Goal: Task Accomplishment & Management: Manage account settings

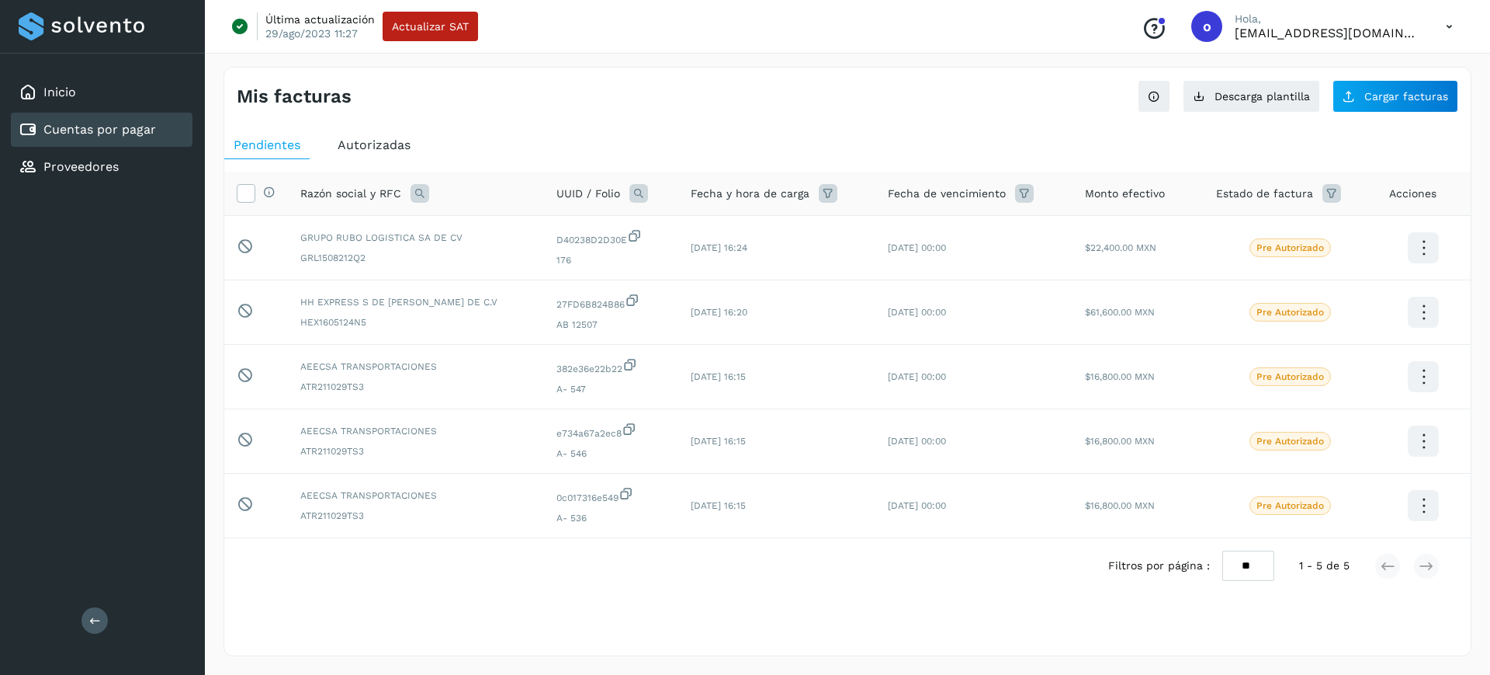
click at [182, 167] on div "Proveedores" at bounding box center [102, 167] width 182 height 34
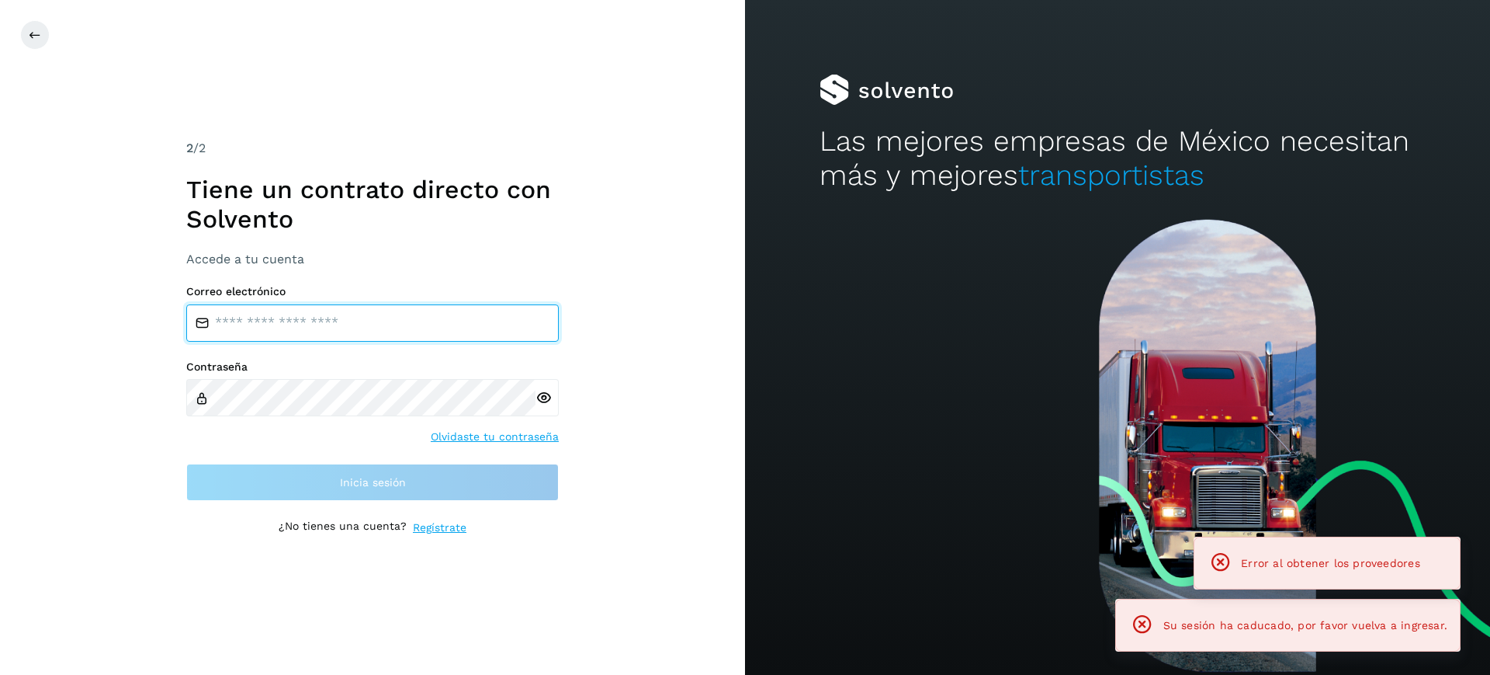
type input "**********"
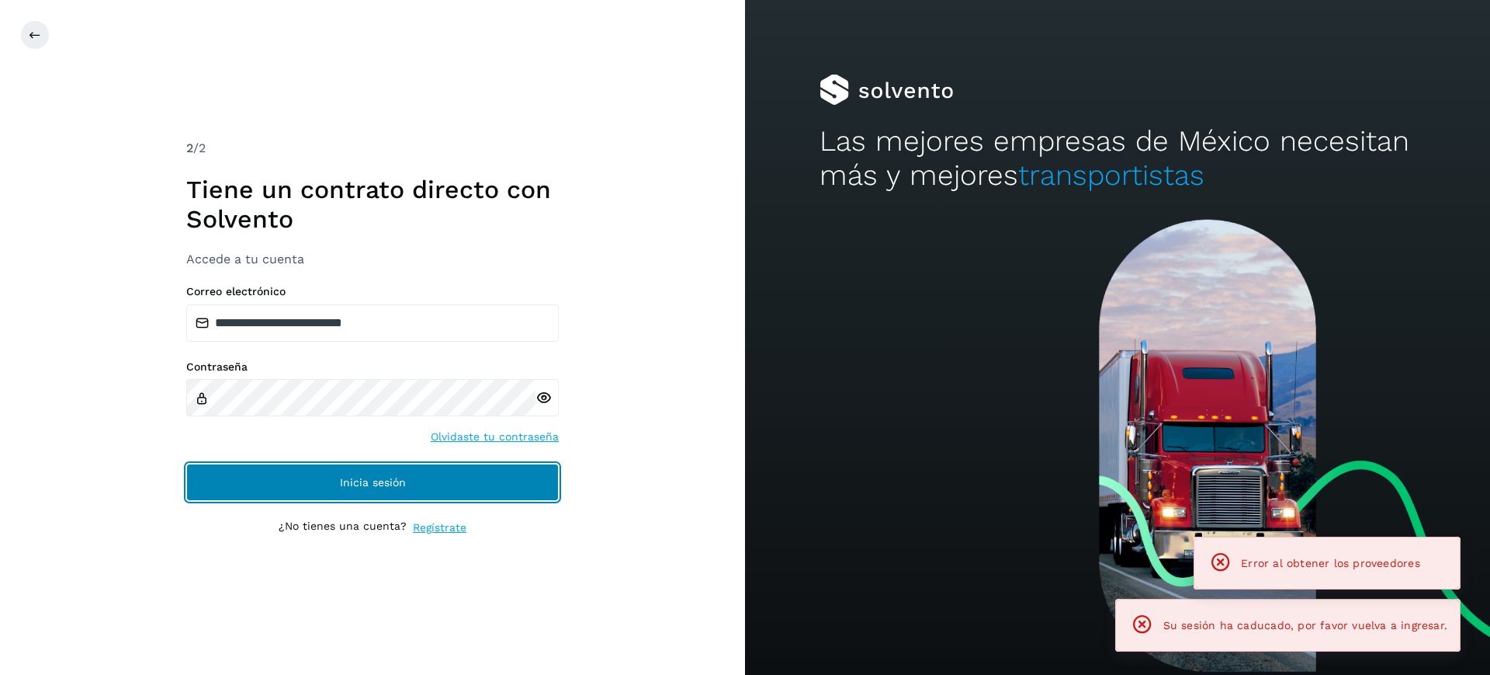
click at [290, 476] on button "Inicia sesión" at bounding box center [372, 481] width 373 height 37
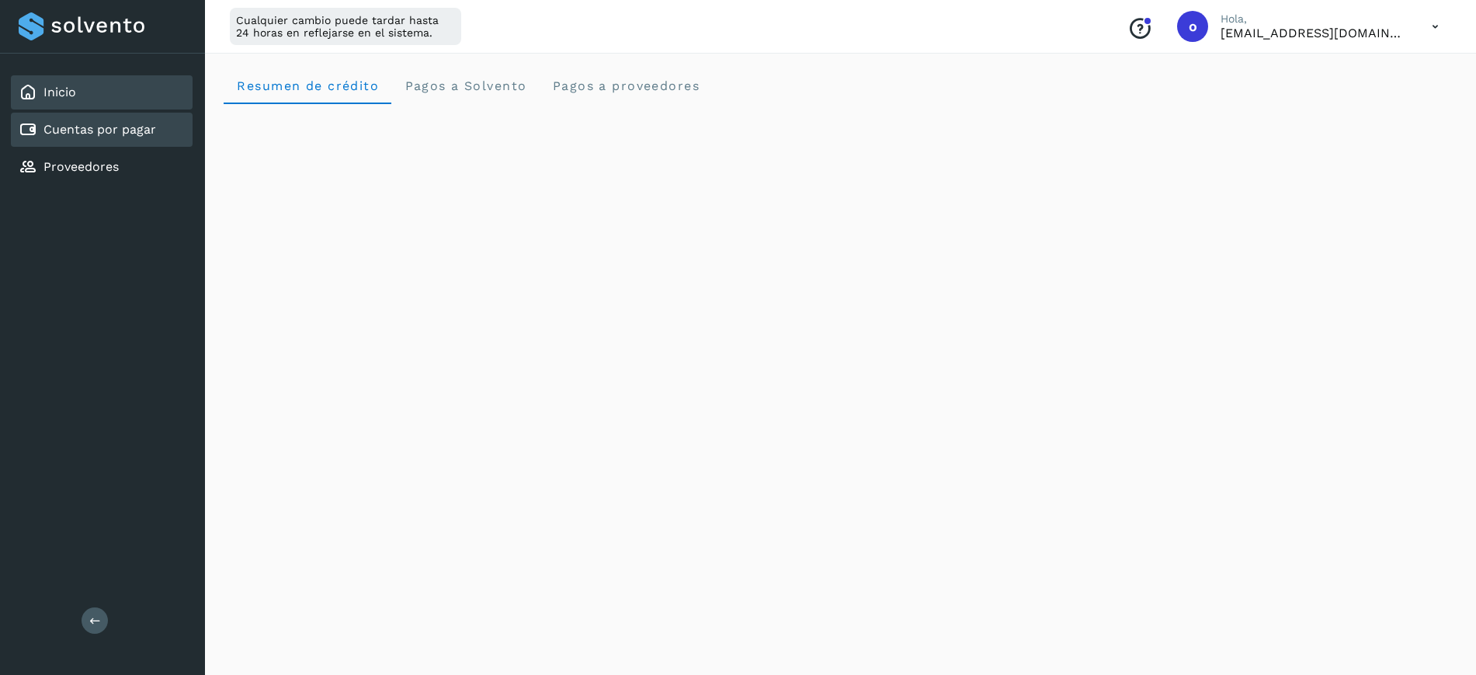
click at [130, 134] on link "Cuentas por pagar" at bounding box center [99, 129] width 113 height 15
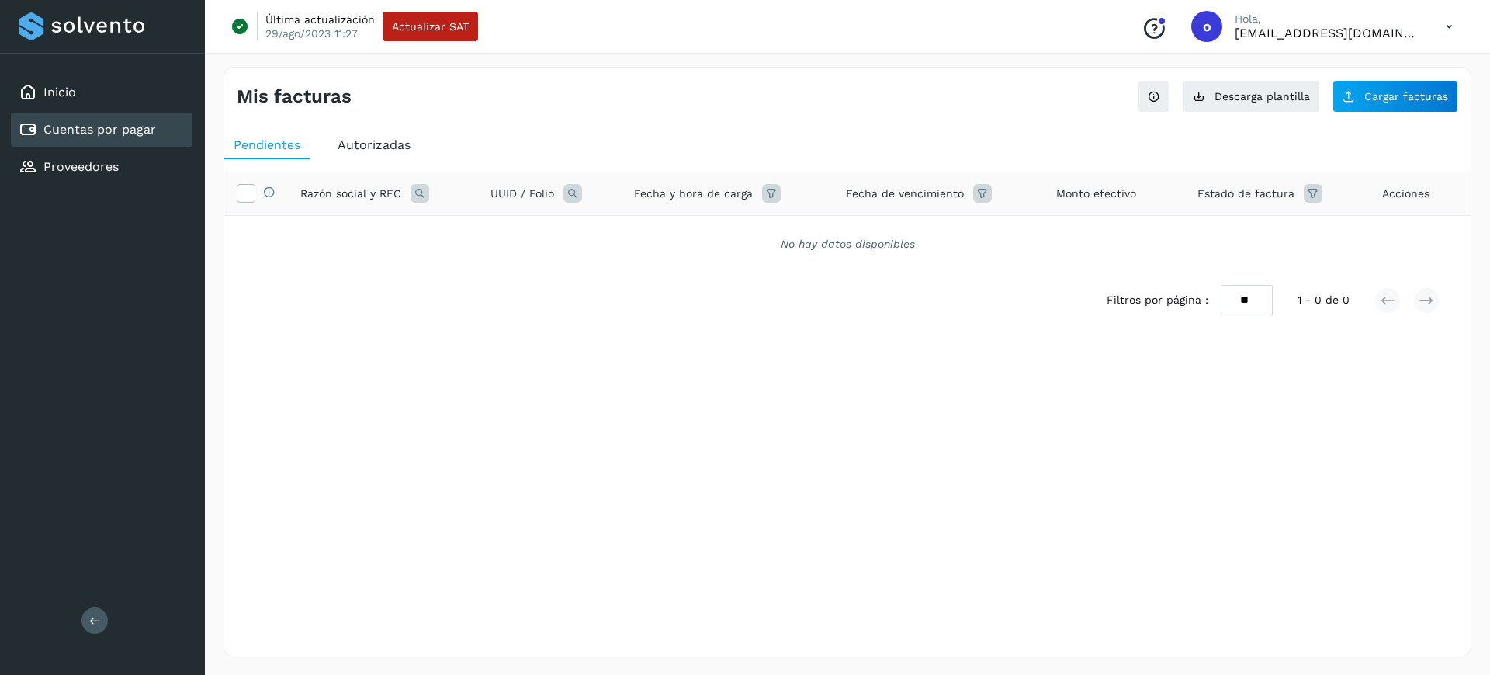
click at [401, 127] on div "Pendientes Autorizadas Selecciona todas las facturas disponibles para autorizac…" at bounding box center [847, 255] width 1247 height 260
click at [395, 137] on span "Autorizadas" at bounding box center [374, 144] width 73 height 15
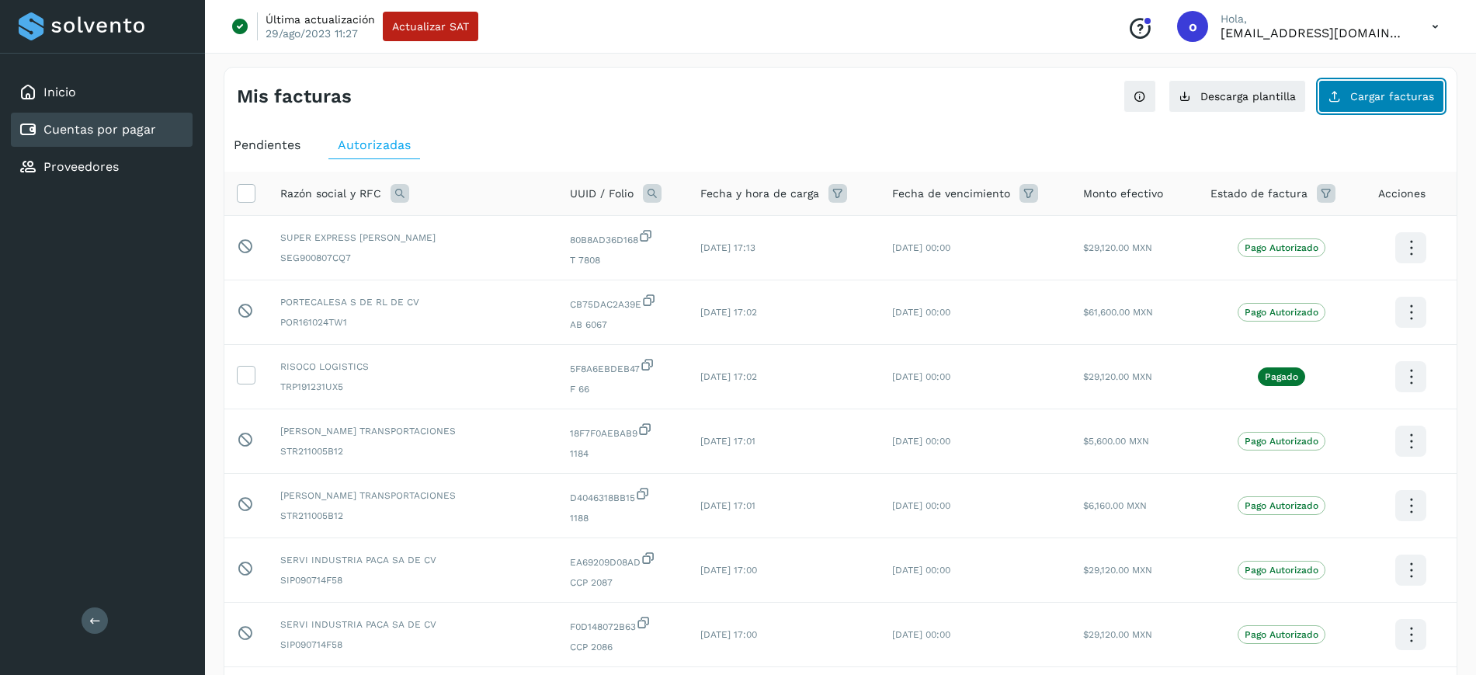
click at [1405, 99] on span "Cargar facturas" at bounding box center [1392, 96] width 84 height 11
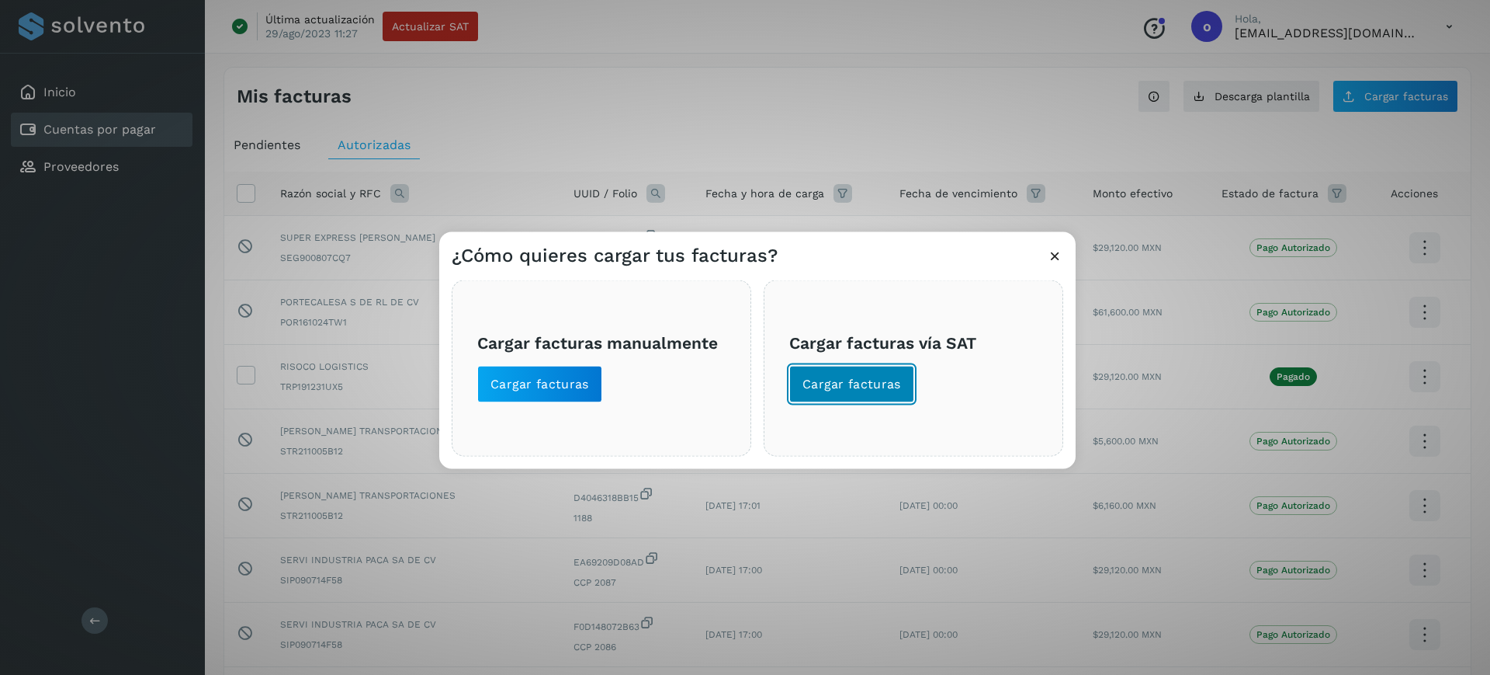
click at [888, 369] on button "Cargar facturas" at bounding box center [851, 383] width 125 height 37
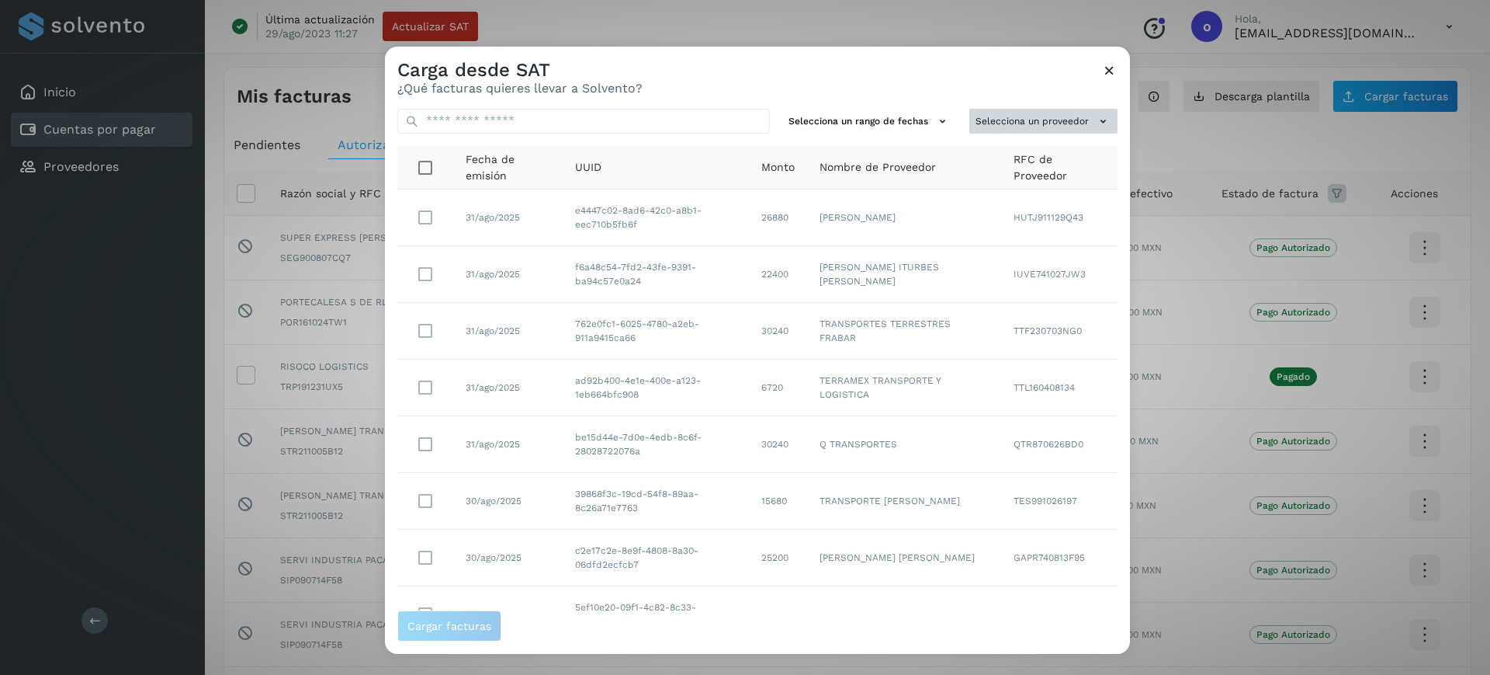
click at [969, 110] on button "Selecciona un proveedor" at bounding box center [1043, 121] width 148 height 26
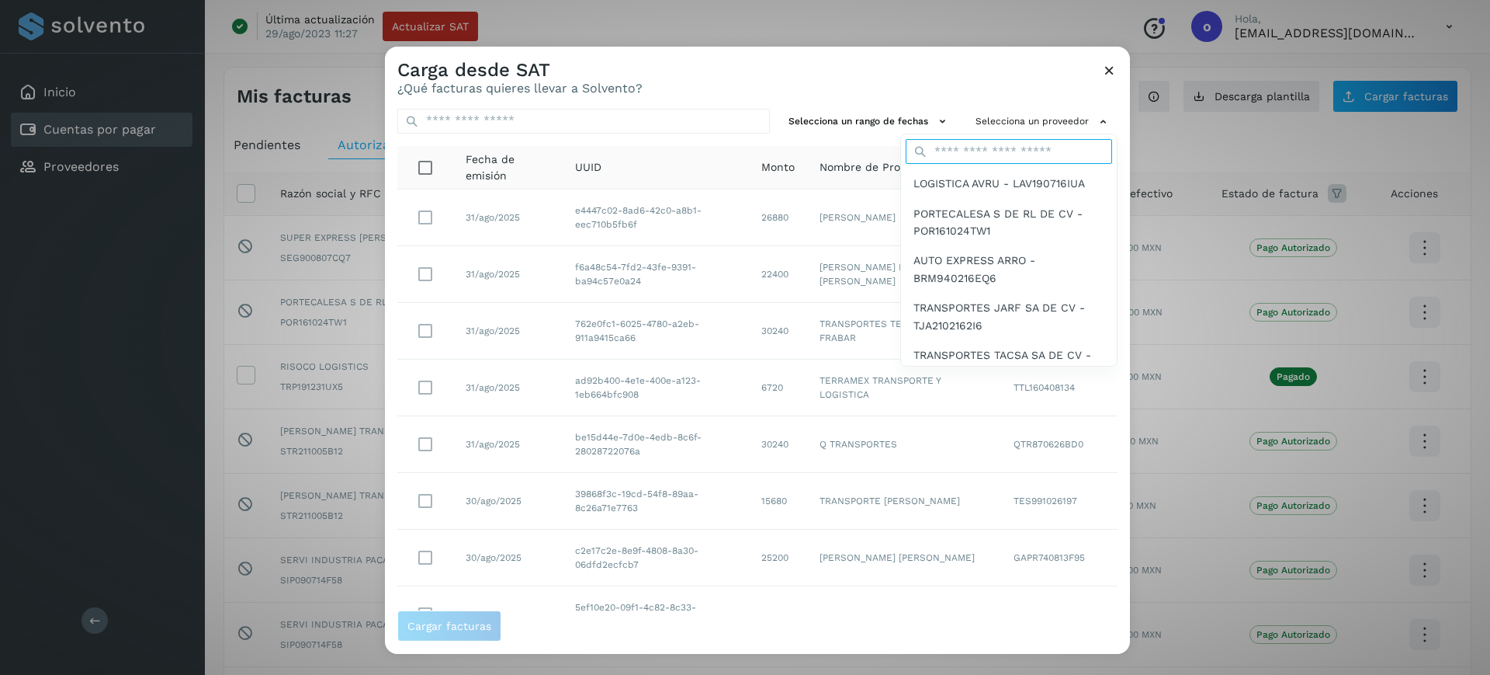
click at [968, 141] on input "text" at bounding box center [1009, 151] width 206 height 25
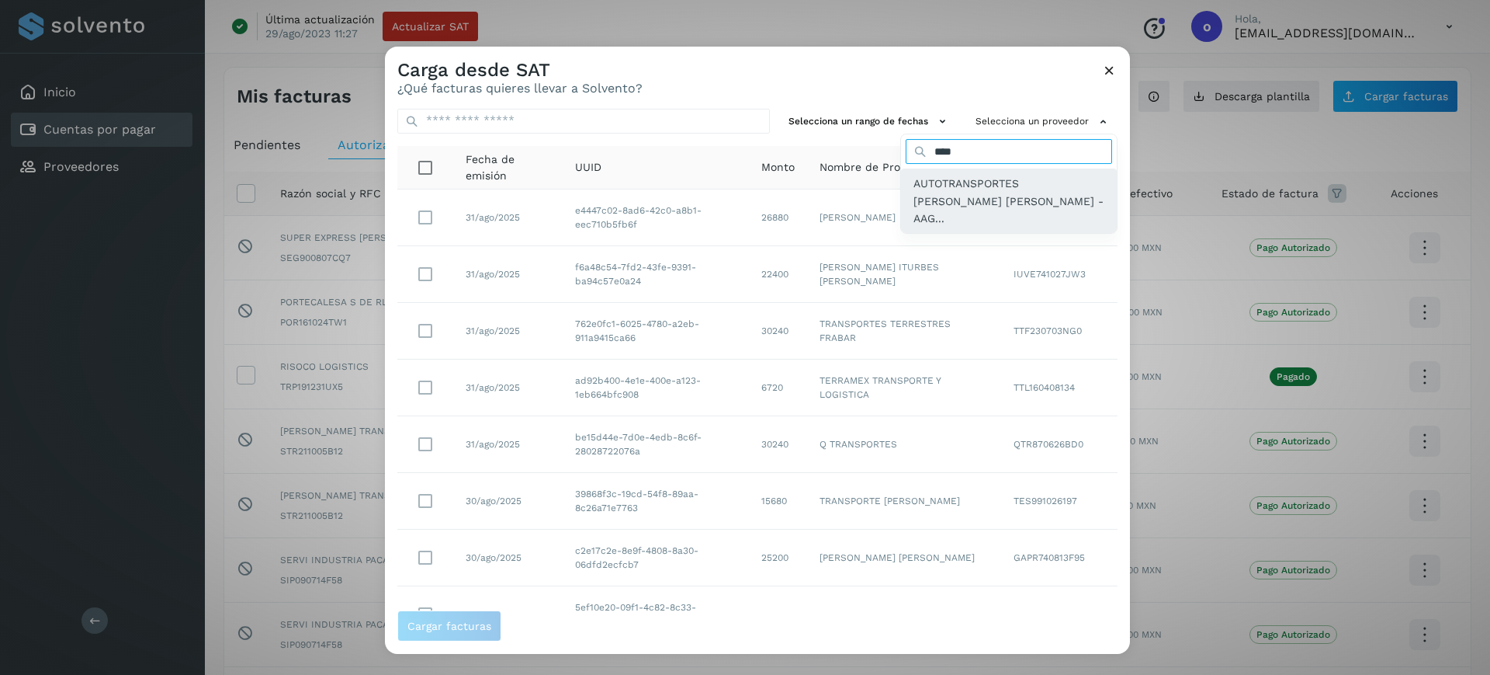
type input "****"
click at [942, 197] on span "AUTOTRANSPORTES [PERSON_NAME] [PERSON_NAME] - AAG..." at bounding box center [1009, 201] width 191 height 52
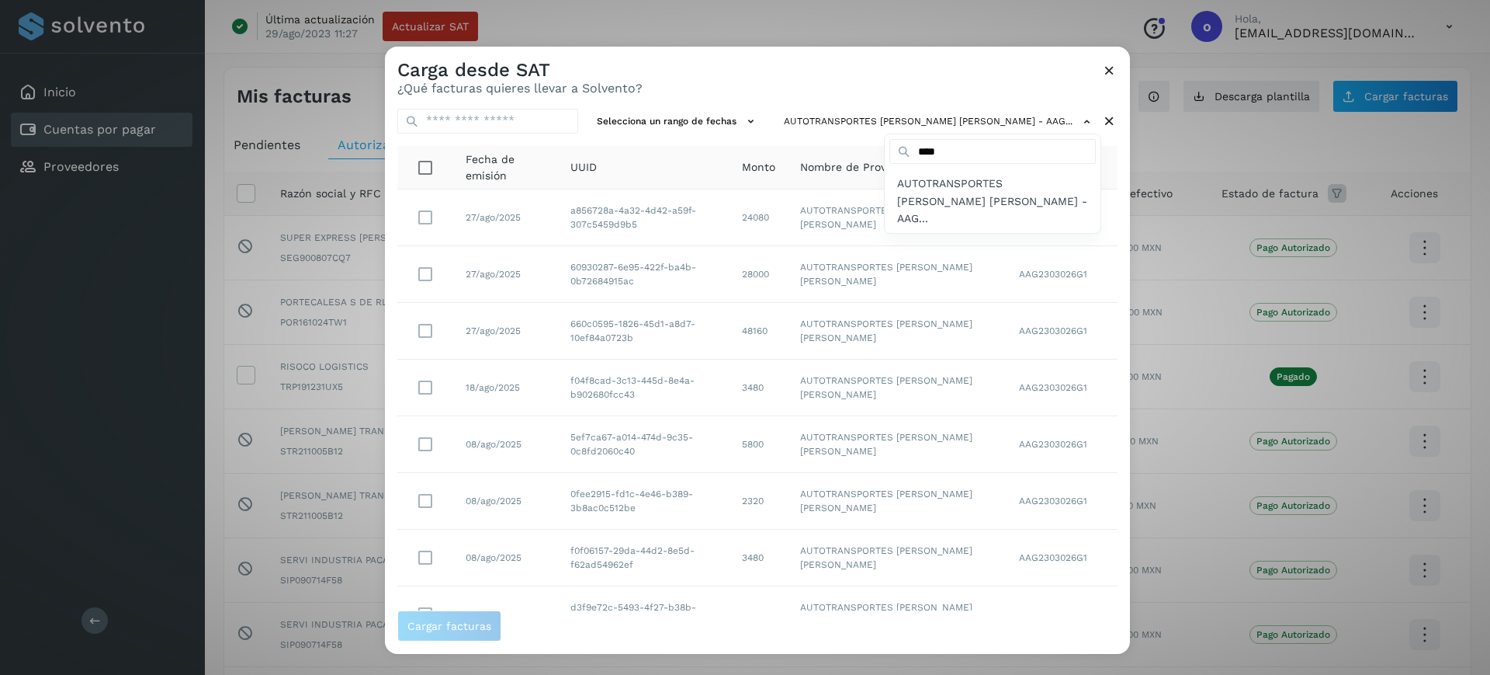
click at [418, 210] on div at bounding box center [1130, 383] width 1490 height 675
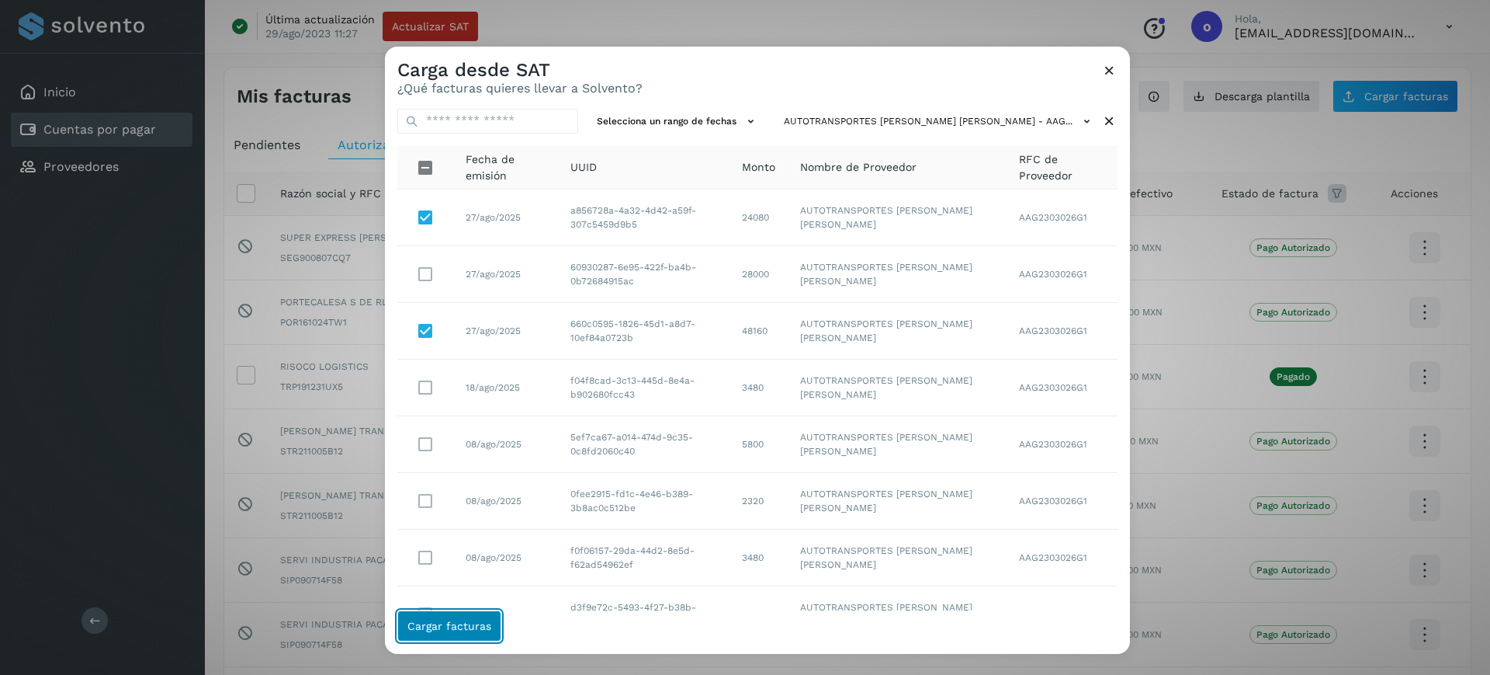
click at [477, 636] on button "Cargar facturas" at bounding box center [449, 625] width 104 height 31
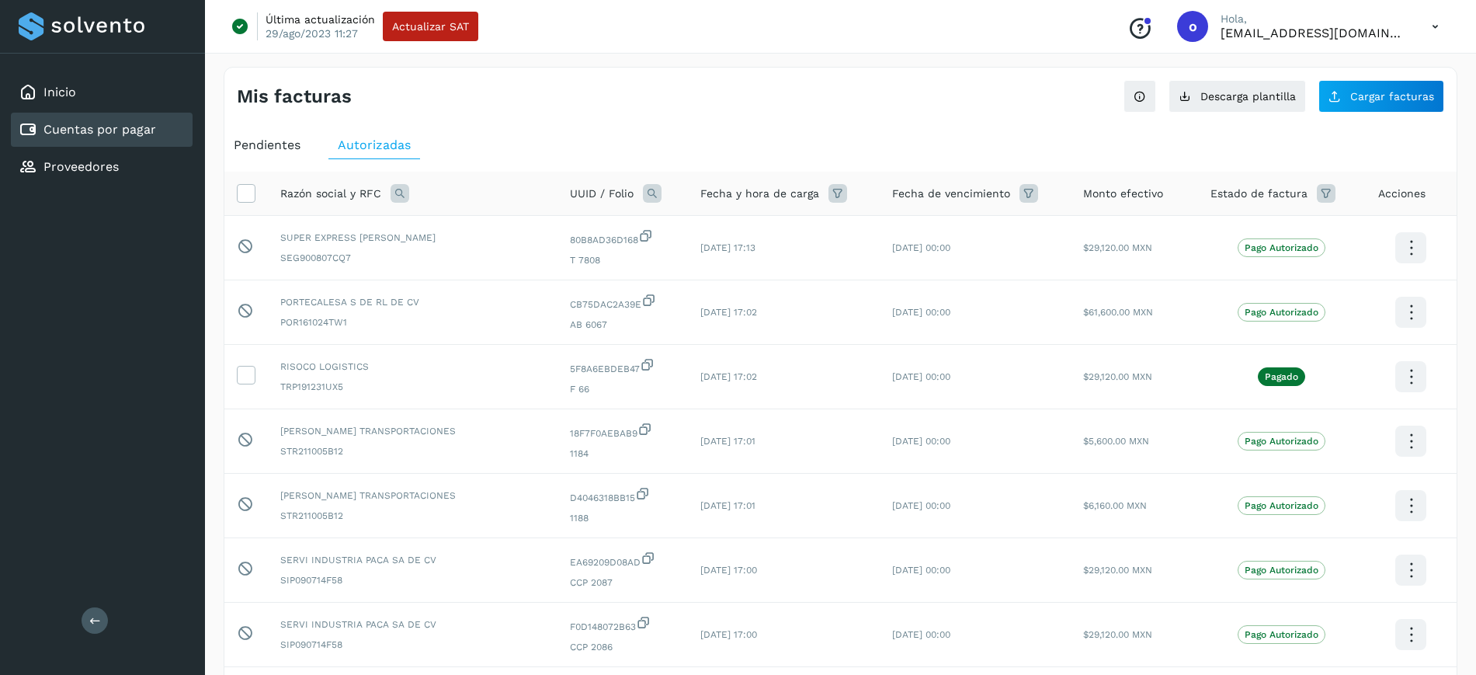
click at [277, 154] on div "Pendientes" at bounding box center [266, 145] width 85 height 28
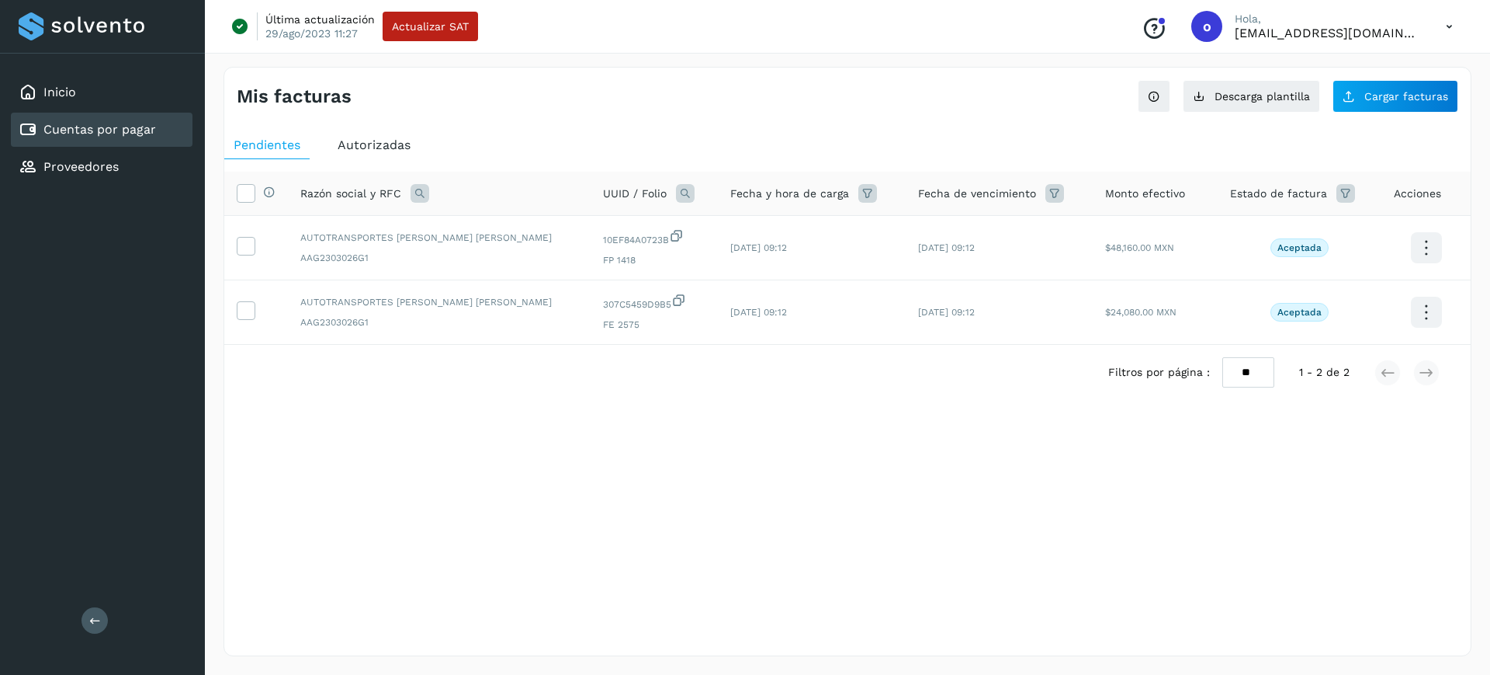
click at [351, 140] on span "Autorizadas" at bounding box center [374, 144] width 73 height 15
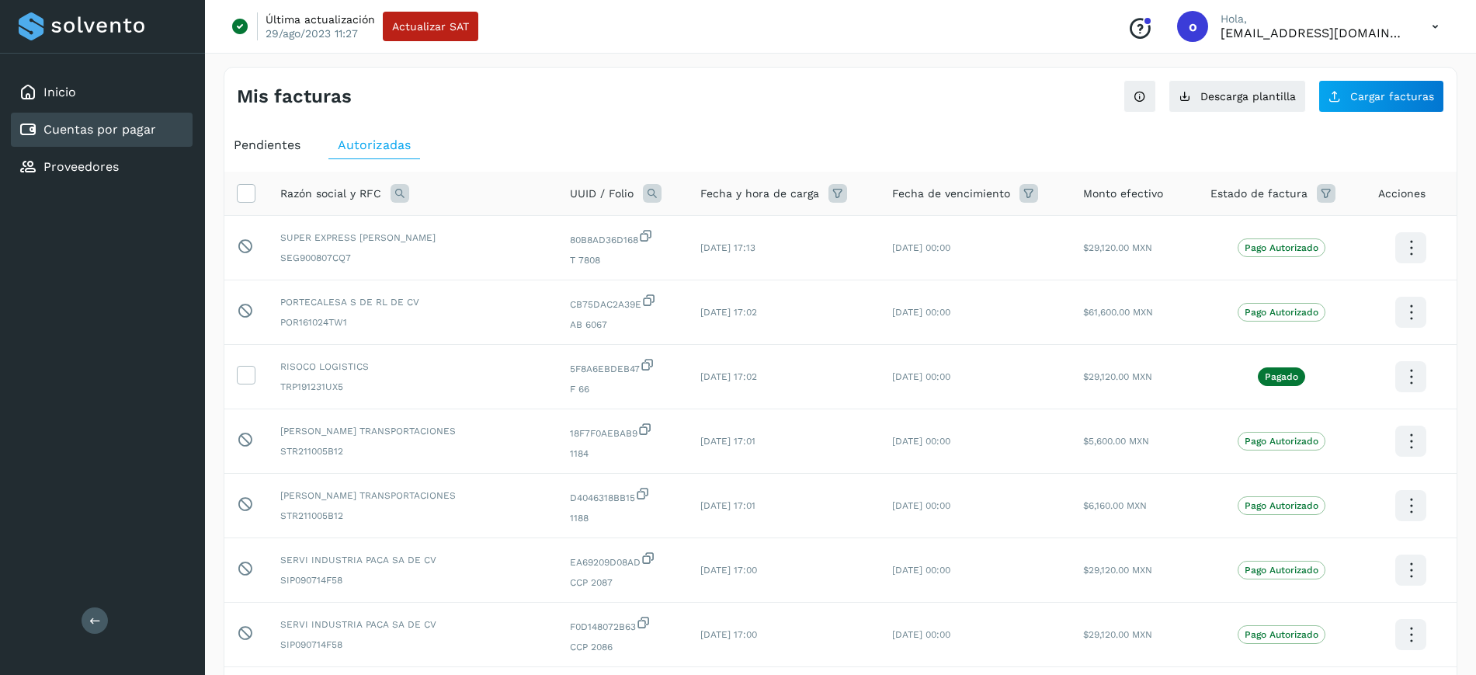
click at [643, 192] on icon at bounding box center [652, 193] width 19 height 19
drag, startPoint x: 676, startPoint y: 227, endPoint x: 685, endPoint y: 270, distance: 43.7
click at [678, 235] on span at bounding box center [681, 229] width 18 height 18
click at [685, 271] on div "UUID Folio Cancelar Buscar" at bounding box center [701, 267] width 191 height 94
click at [701, 254] on input "text" at bounding box center [701, 257] width 191 height 25
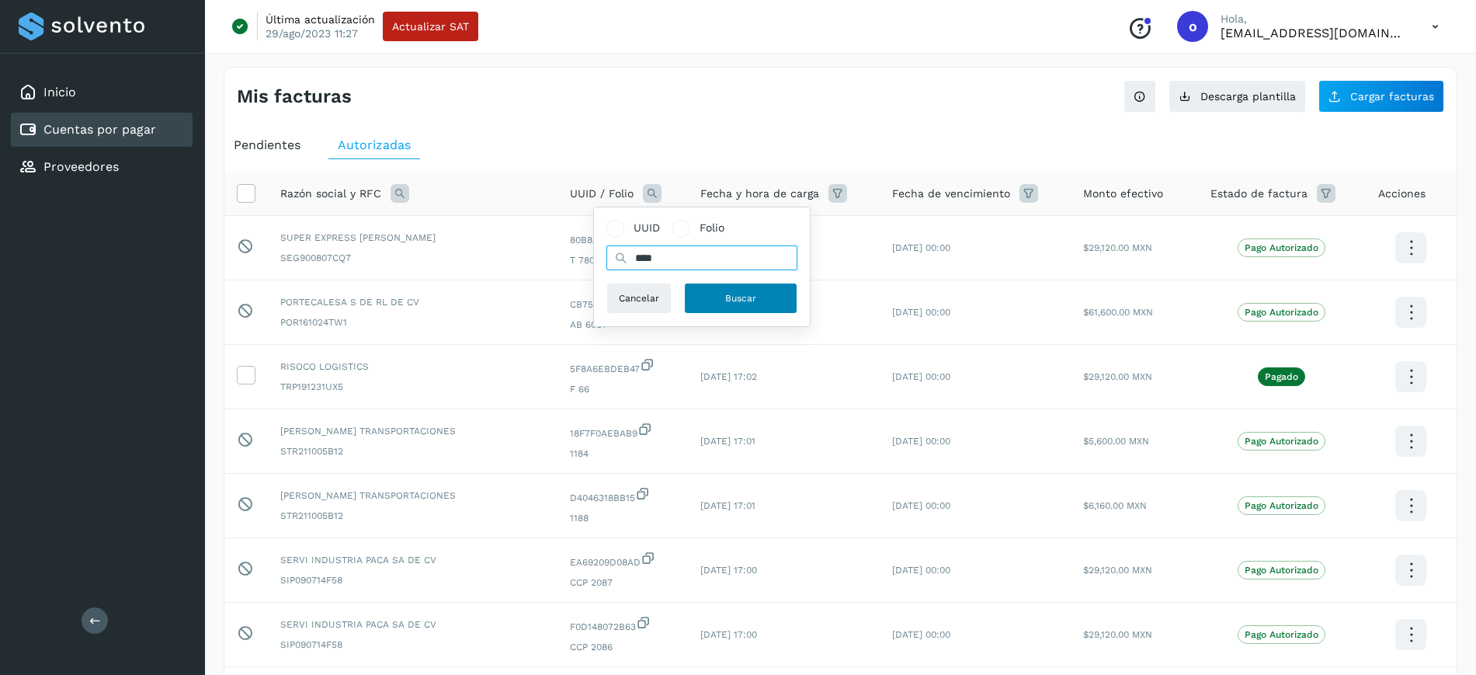
type input "****"
click at [749, 287] on button "Buscar" at bounding box center [740, 298] width 113 height 31
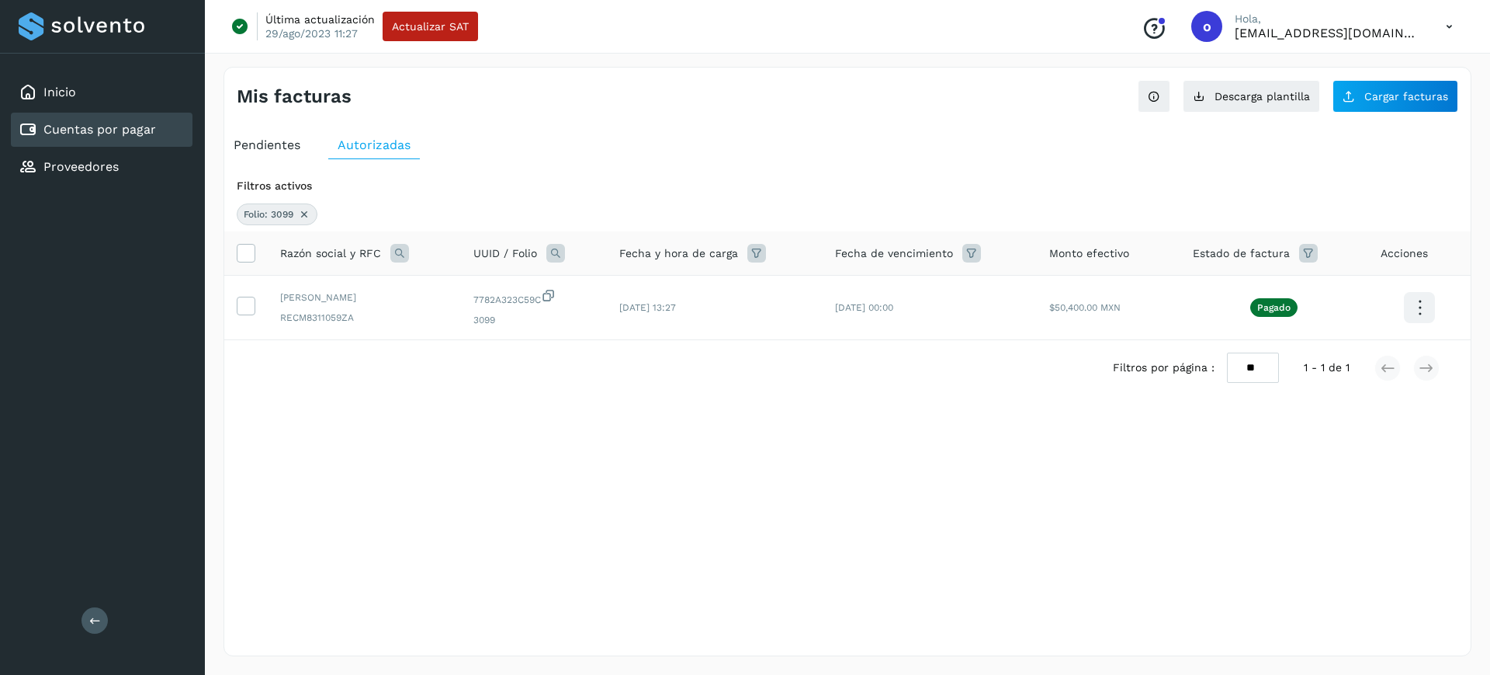
click at [264, 140] on span "Pendientes" at bounding box center [267, 144] width 67 height 15
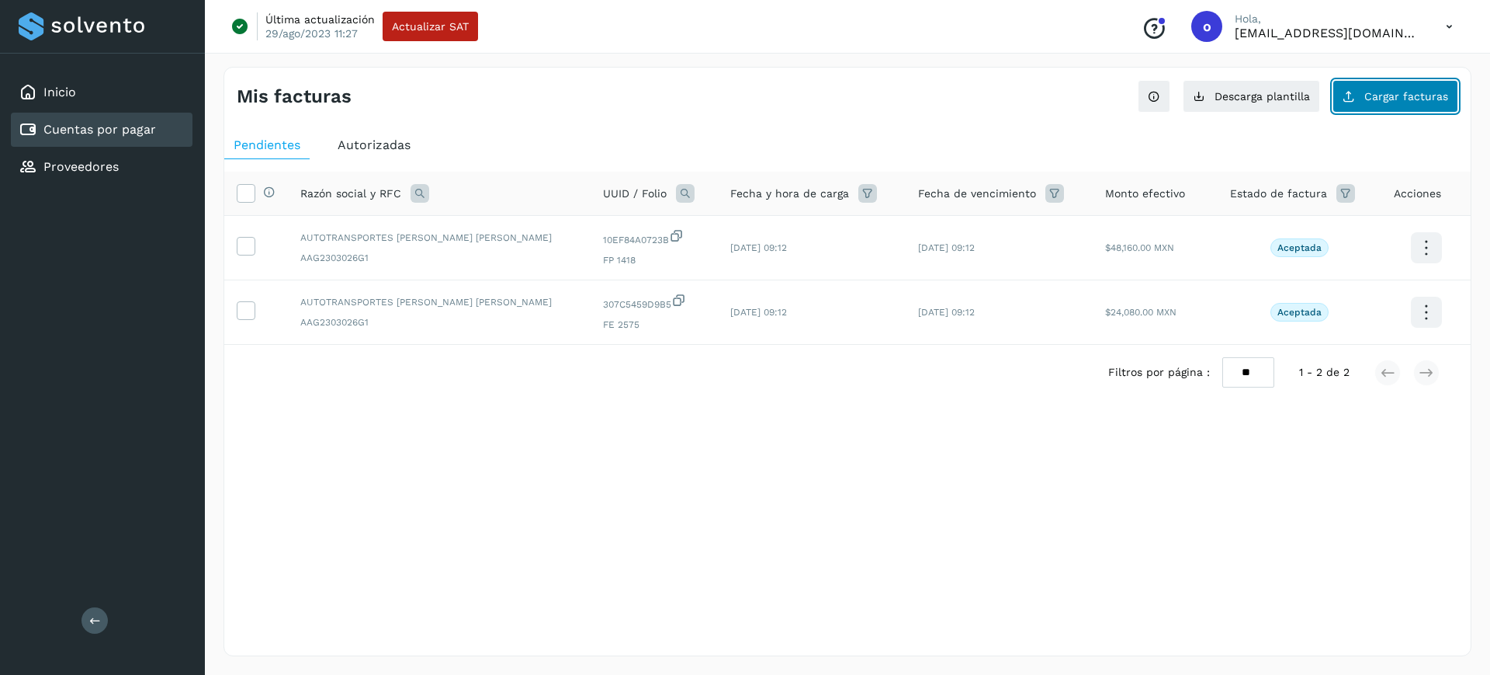
click at [1382, 82] on button "Cargar facturas" at bounding box center [1396, 96] width 126 height 33
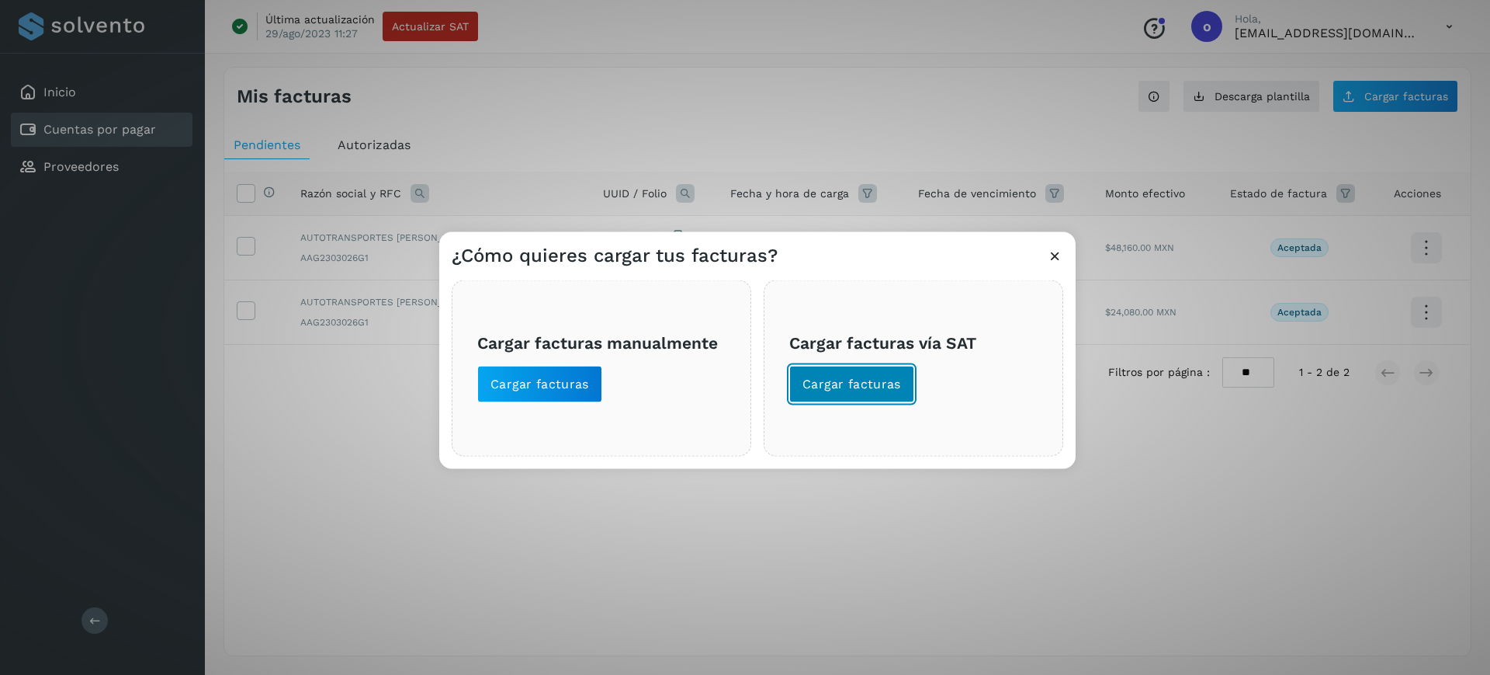
click at [888, 369] on button "Cargar facturas" at bounding box center [851, 383] width 125 height 37
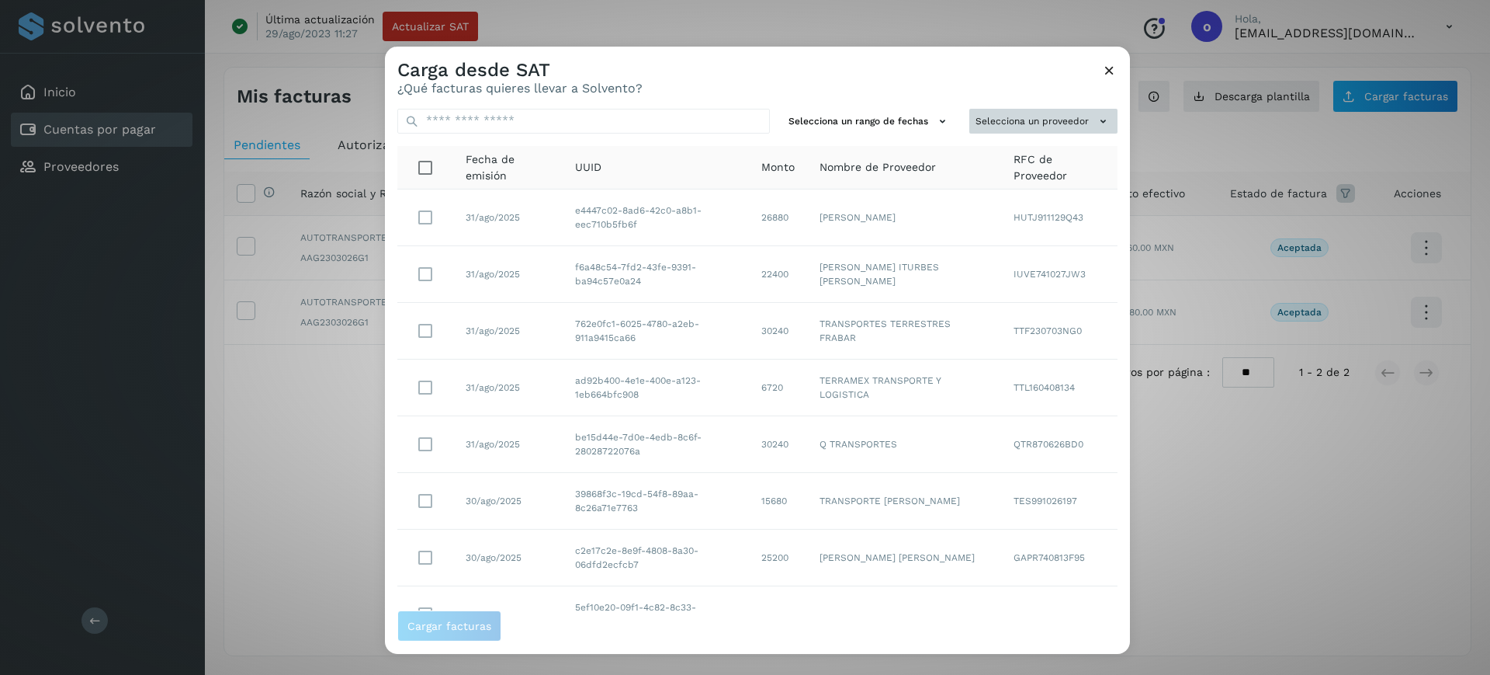
click at [993, 115] on button "Selecciona un proveedor" at bounding box center [1043, 121] width 148 height 26
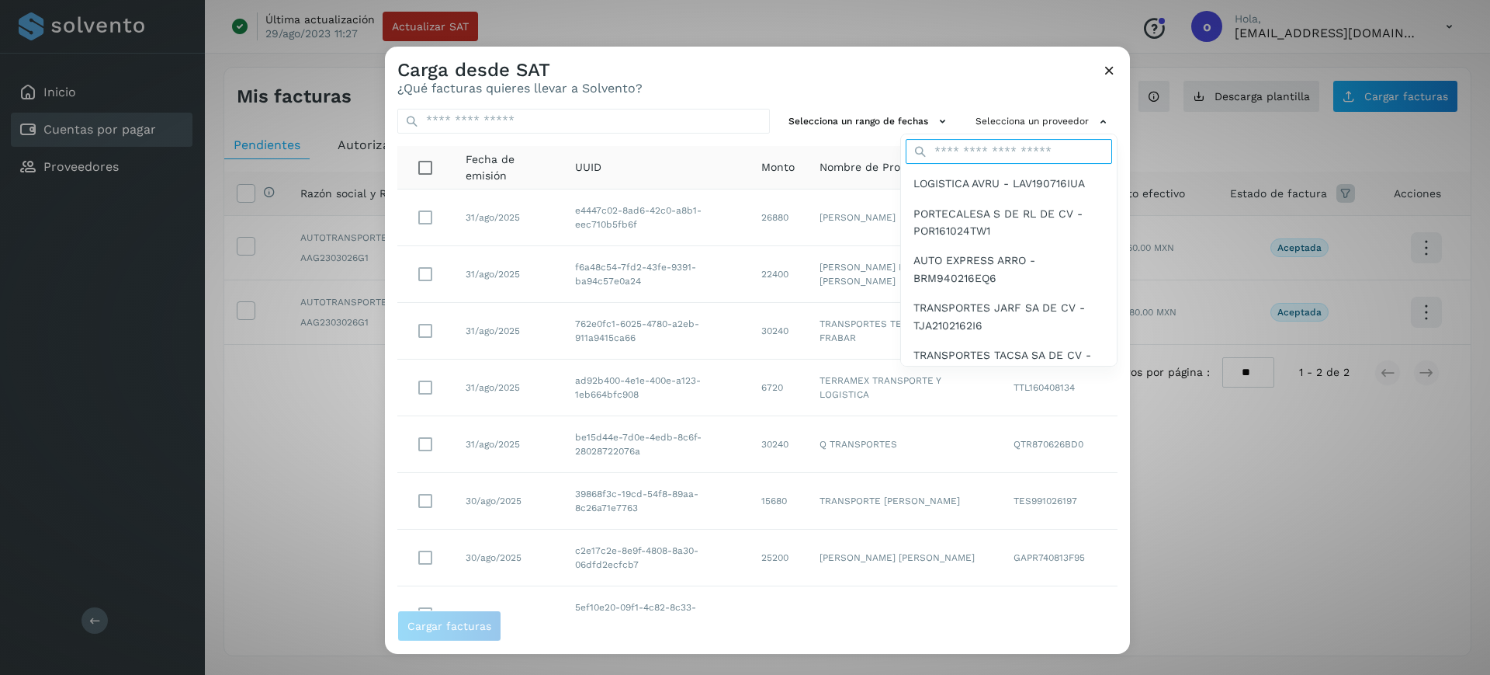
click at [988, 146] on input "text" at bounding box center [1009, 151] width 206 height 25
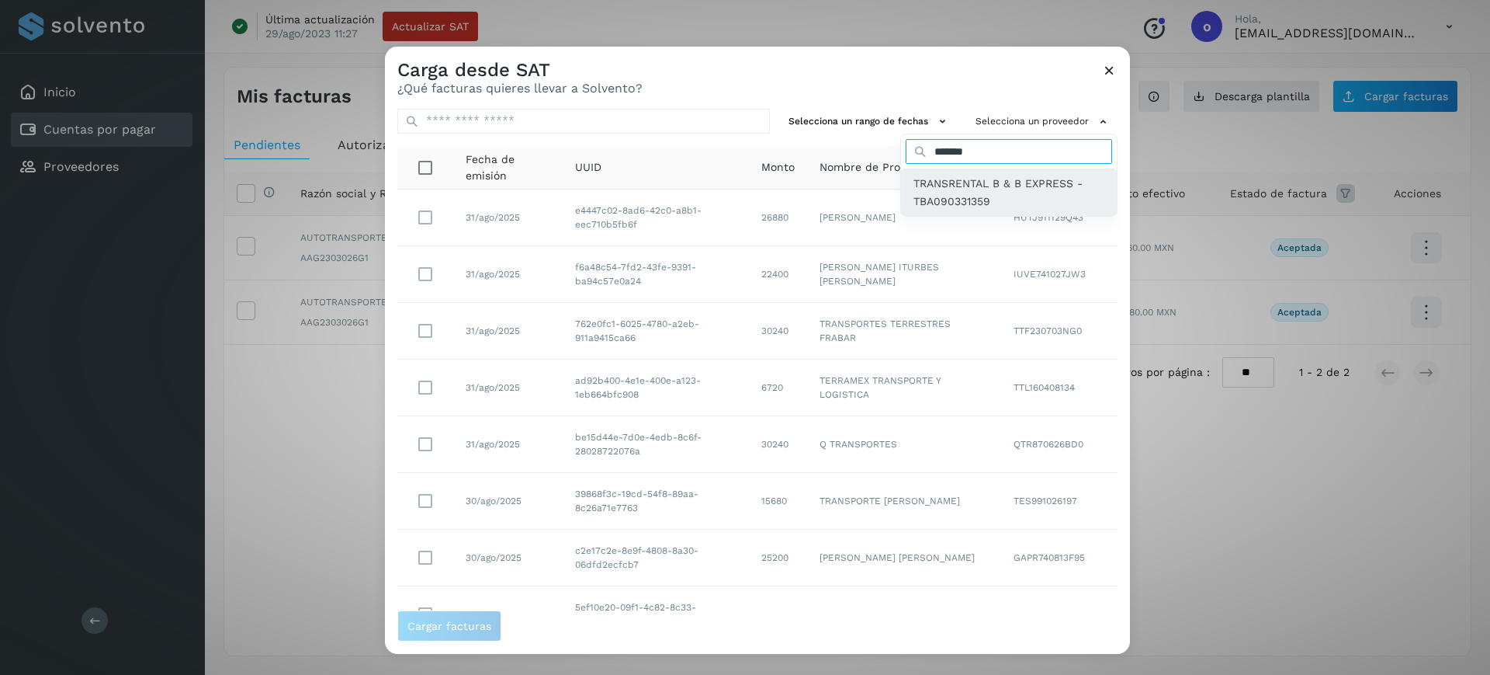
type input "*******"
click at [929, 201] on span "TRANSRENTAL B & B EXPRESS - TBA090331359" at bounding box center [1009, 192] width 191 height 35
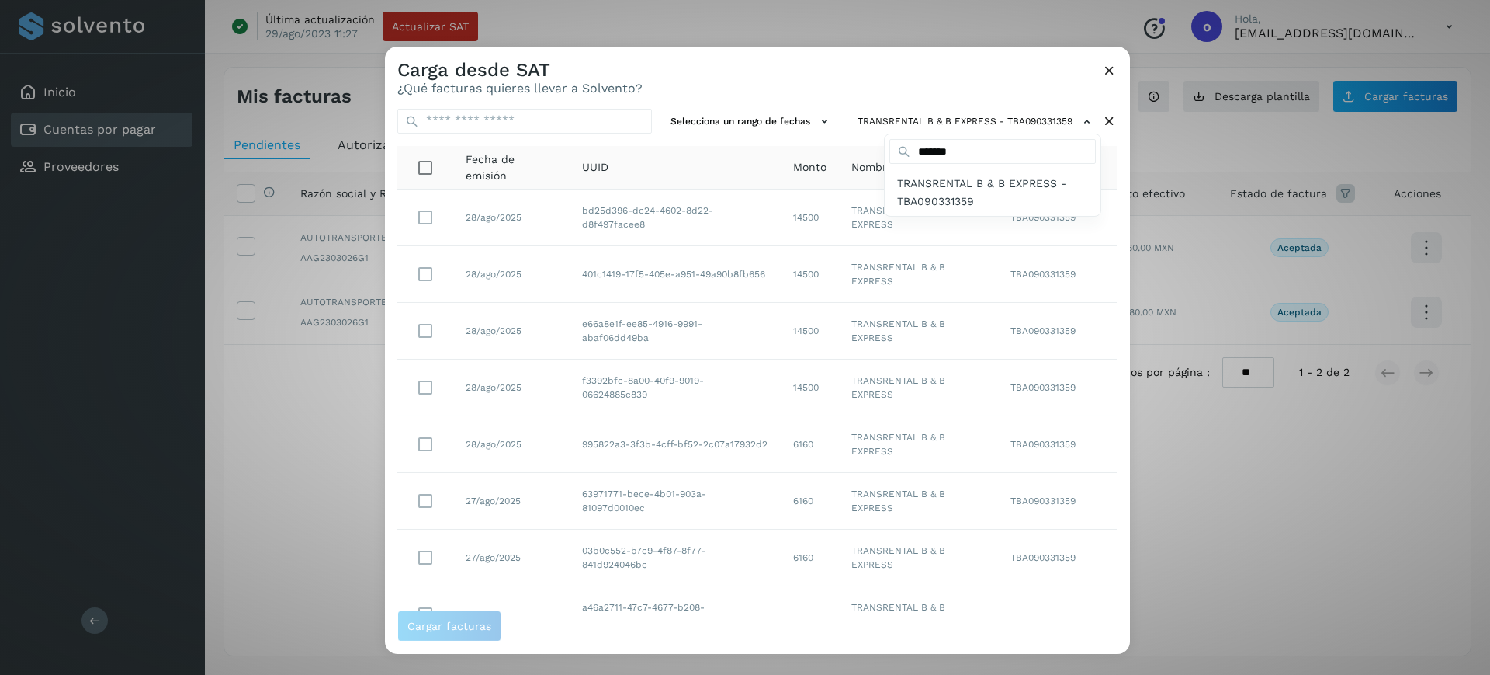
drag, startPoint x: 1125, startPoint y: 340, endPoint x: 1110, endPoint y: 367, distance: 30.9
click at [1110, 367] on div at bounding box center [1130, 383] width 1490 height 675
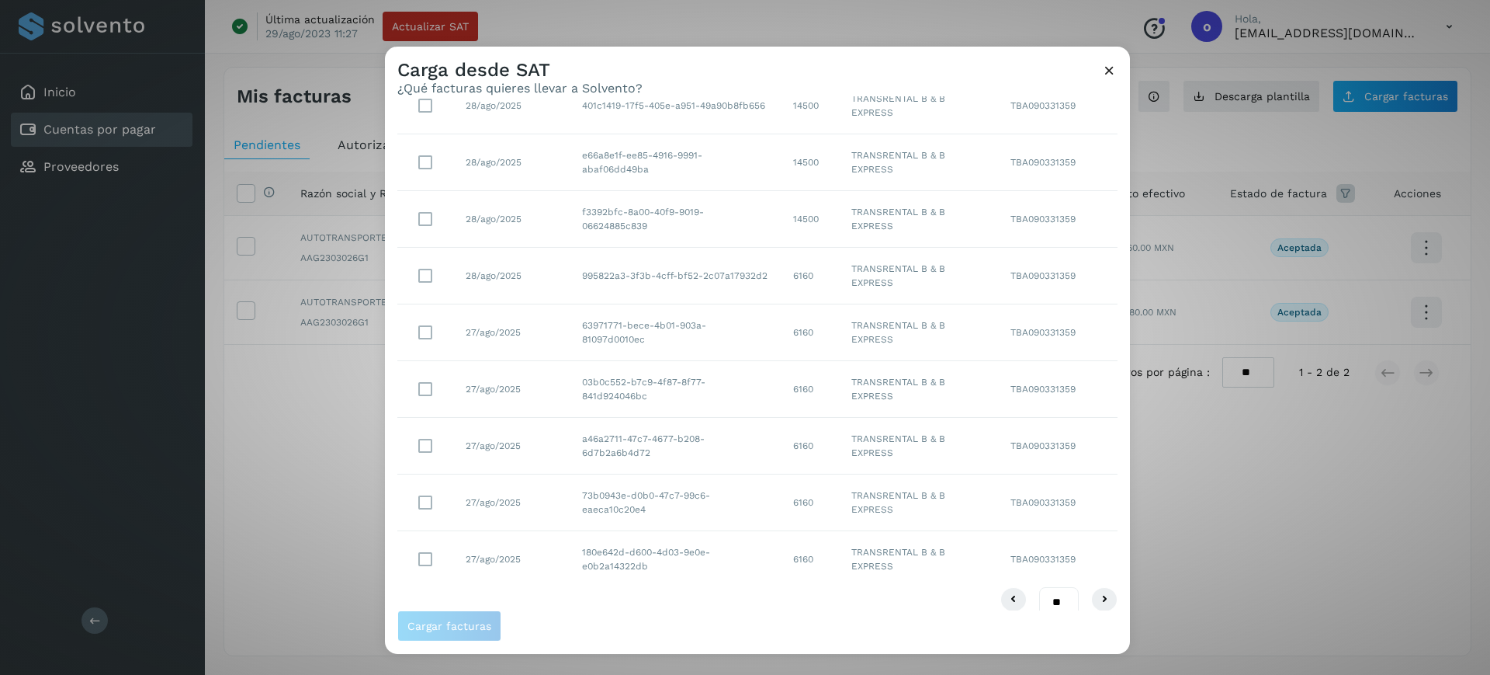
scroll to position [188, 0]
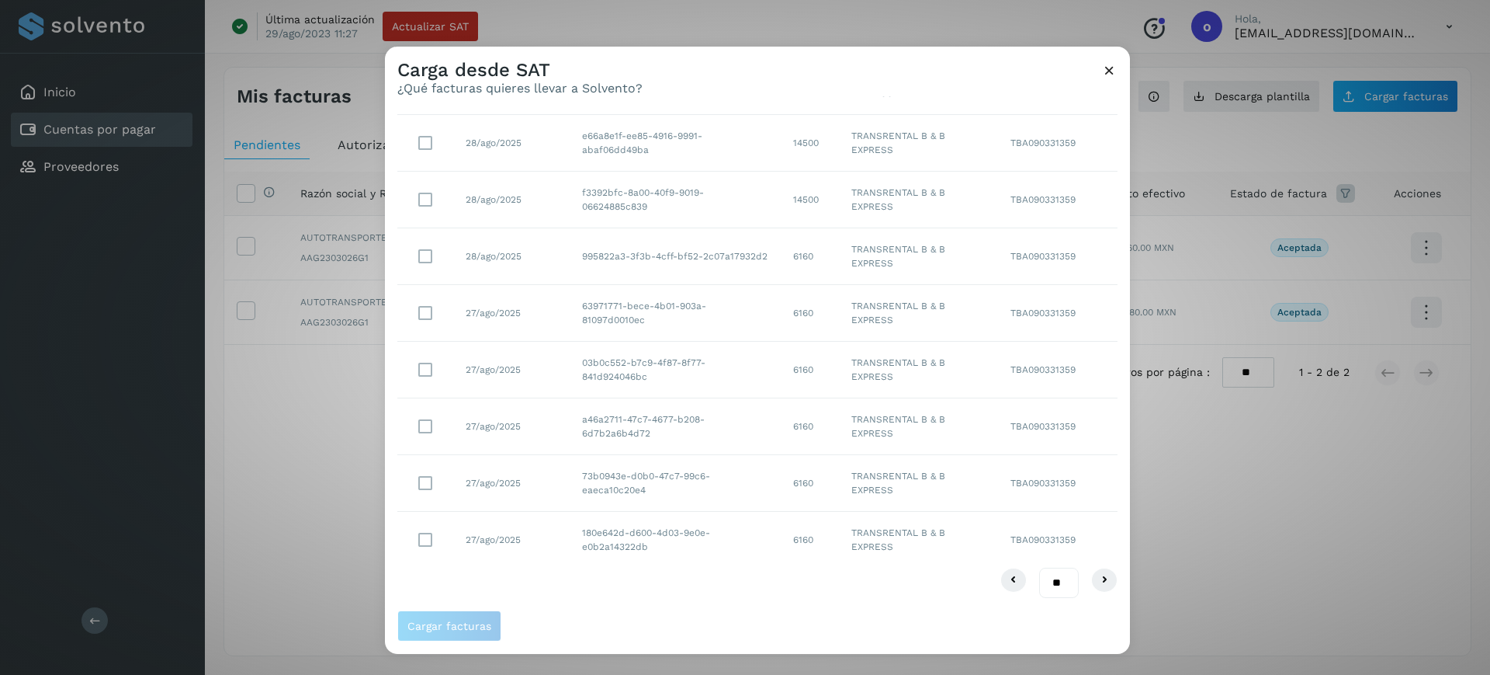
click at [1043, 579] on select "** ** **" at bounding box center [1059, 582] width 40 height 30
select select "**"
click at [1039, 567] on select "** ** **" at bounding box center [1059, 582] width 40 height 30
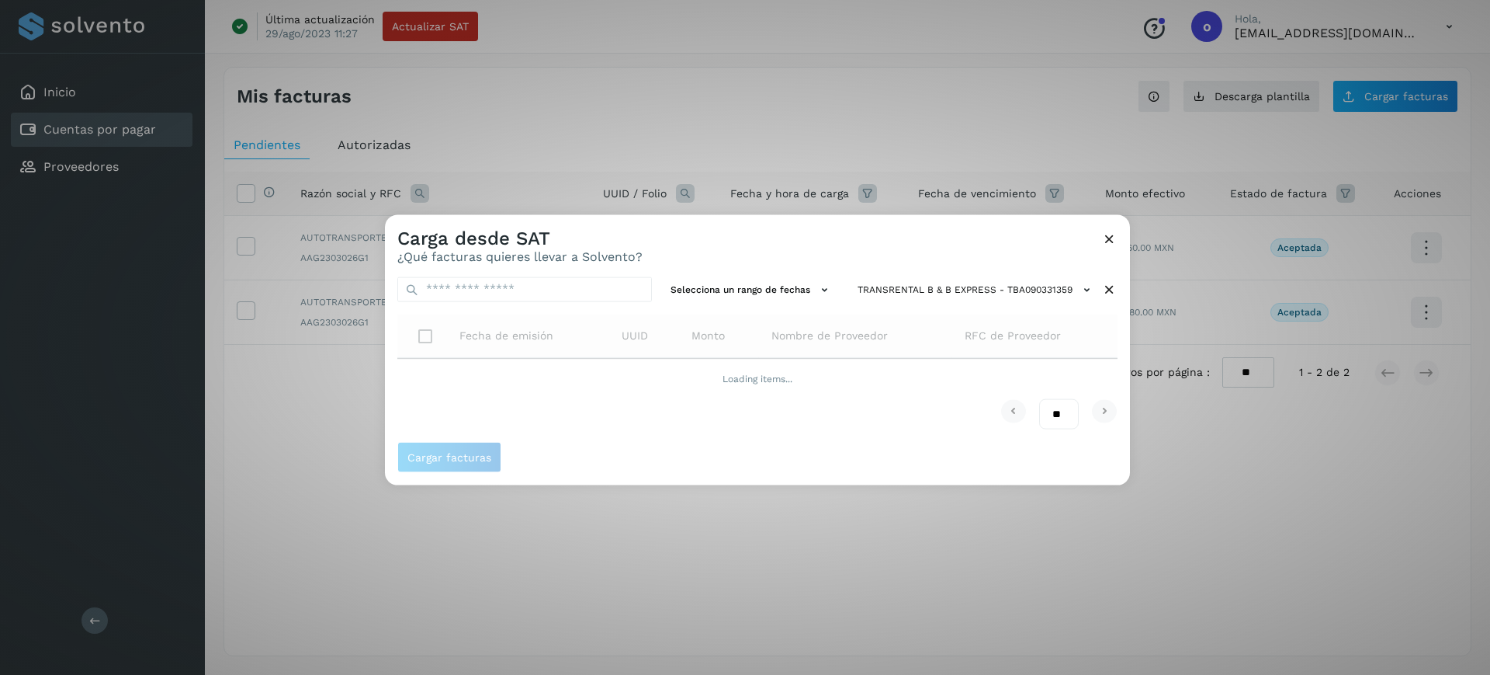
scroll to position [0, 0]
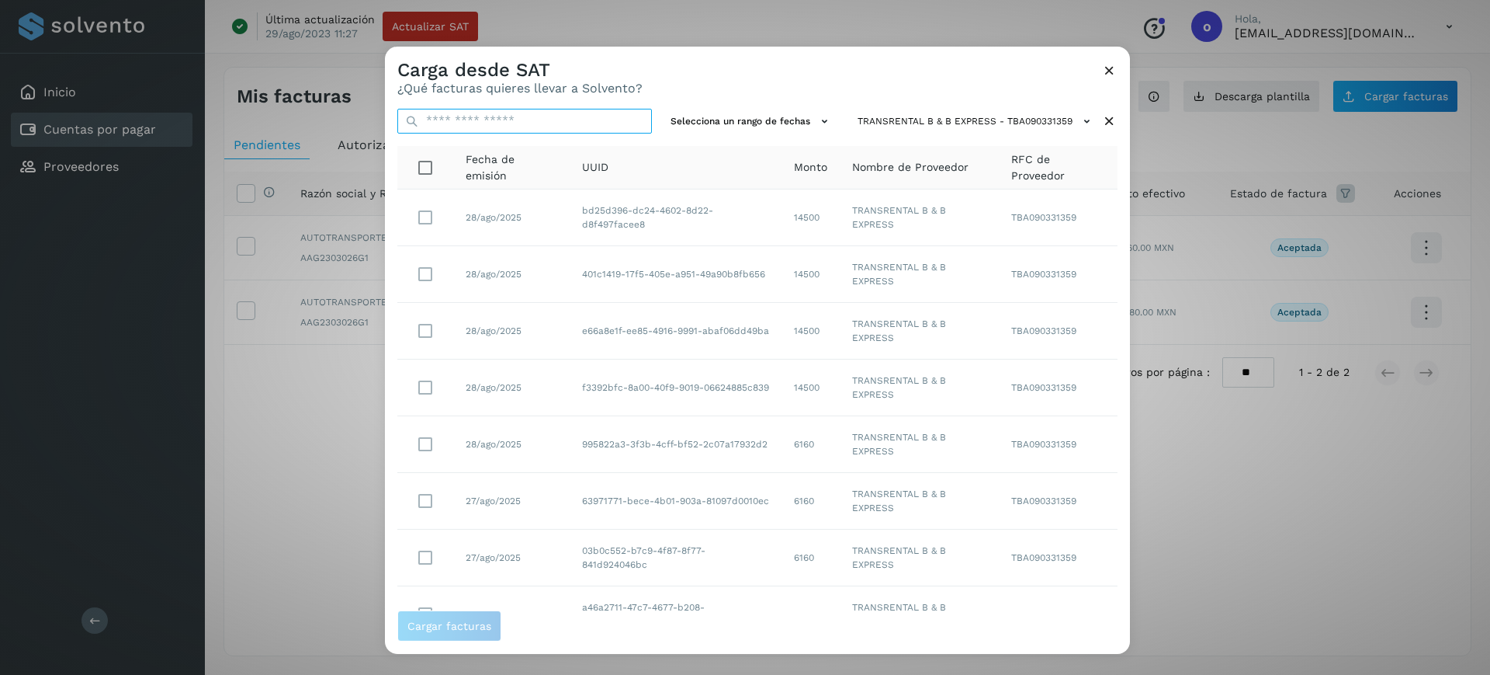
drag, startPoint x: 611, startPoint y: 126, endPoint x: 617, endPoint y: 116, distance: 11.2
click at [611, 126] on input "text" at bounding box center [524, 120] width 255 height 25
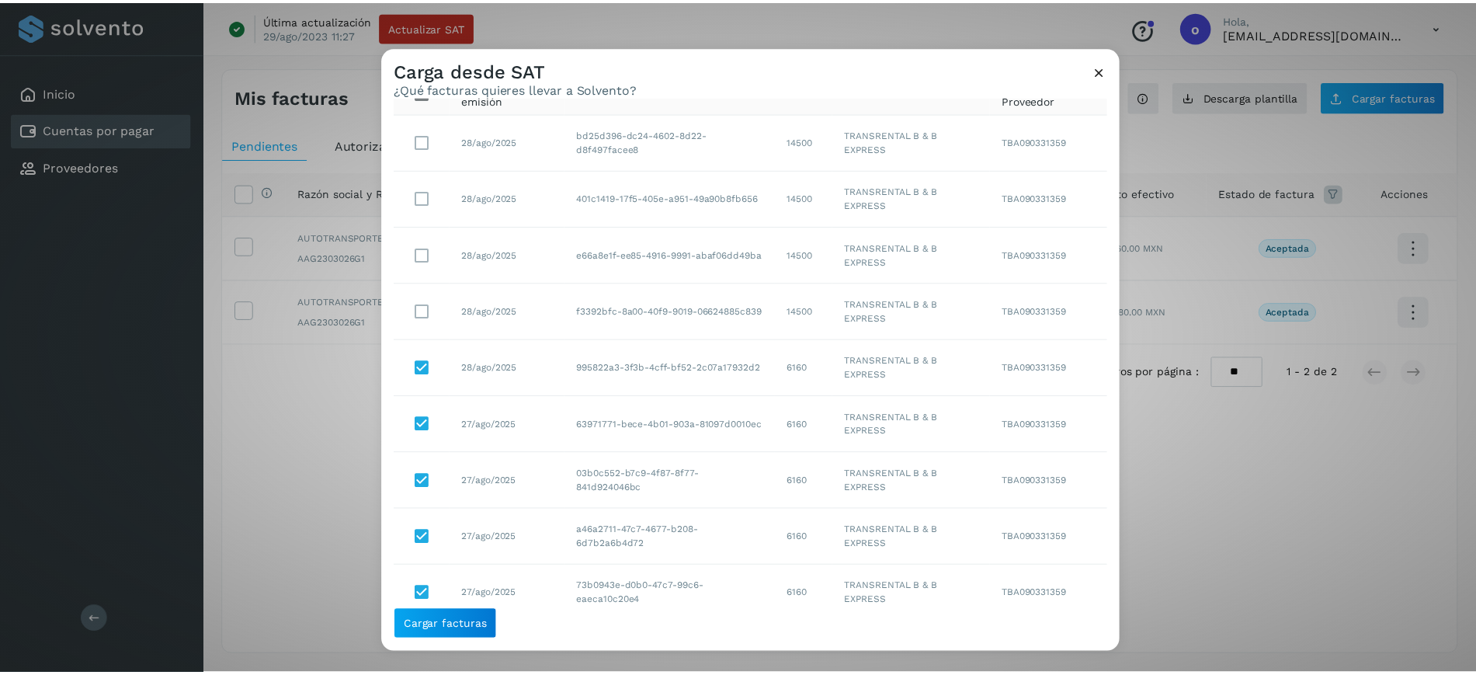
scroll to position [18, 0]
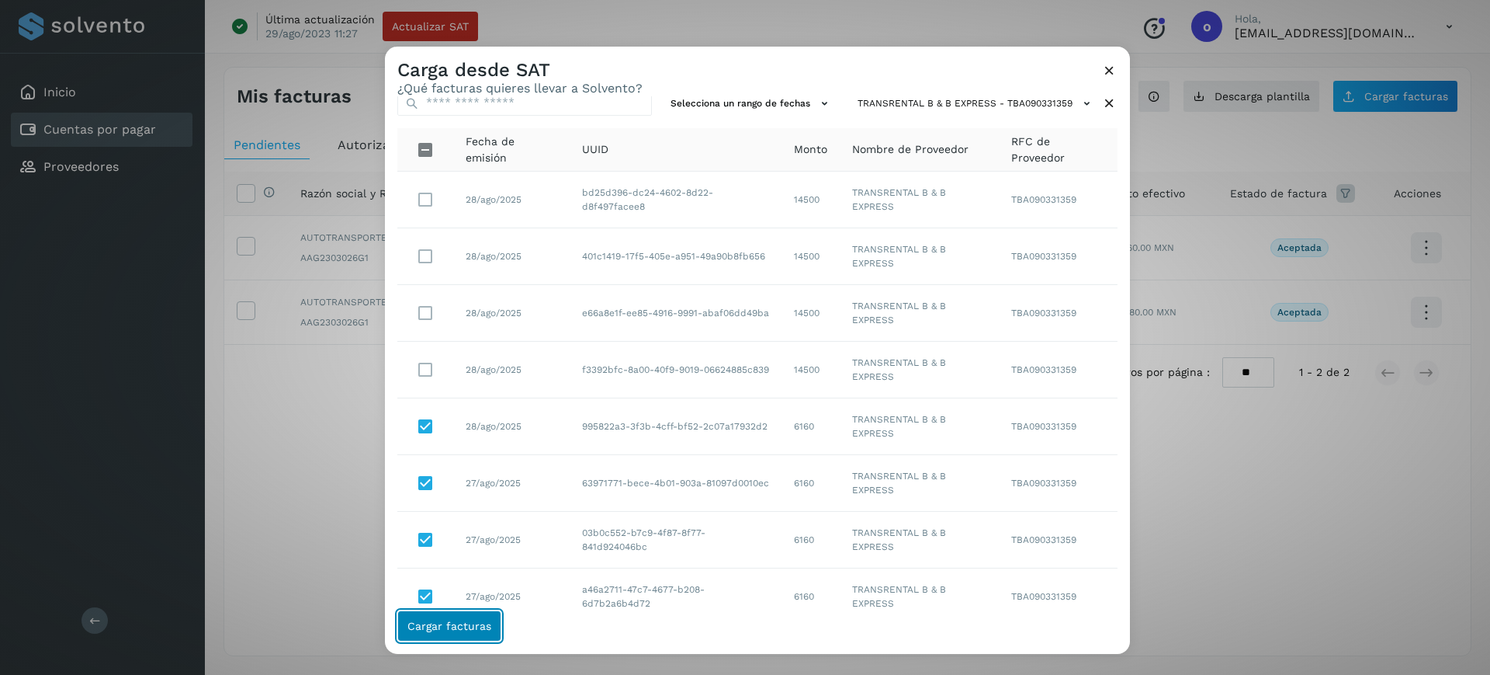
click at [405, 632] on button "Cargar facturas" at bounding box center [449, 625] width 104 height 31
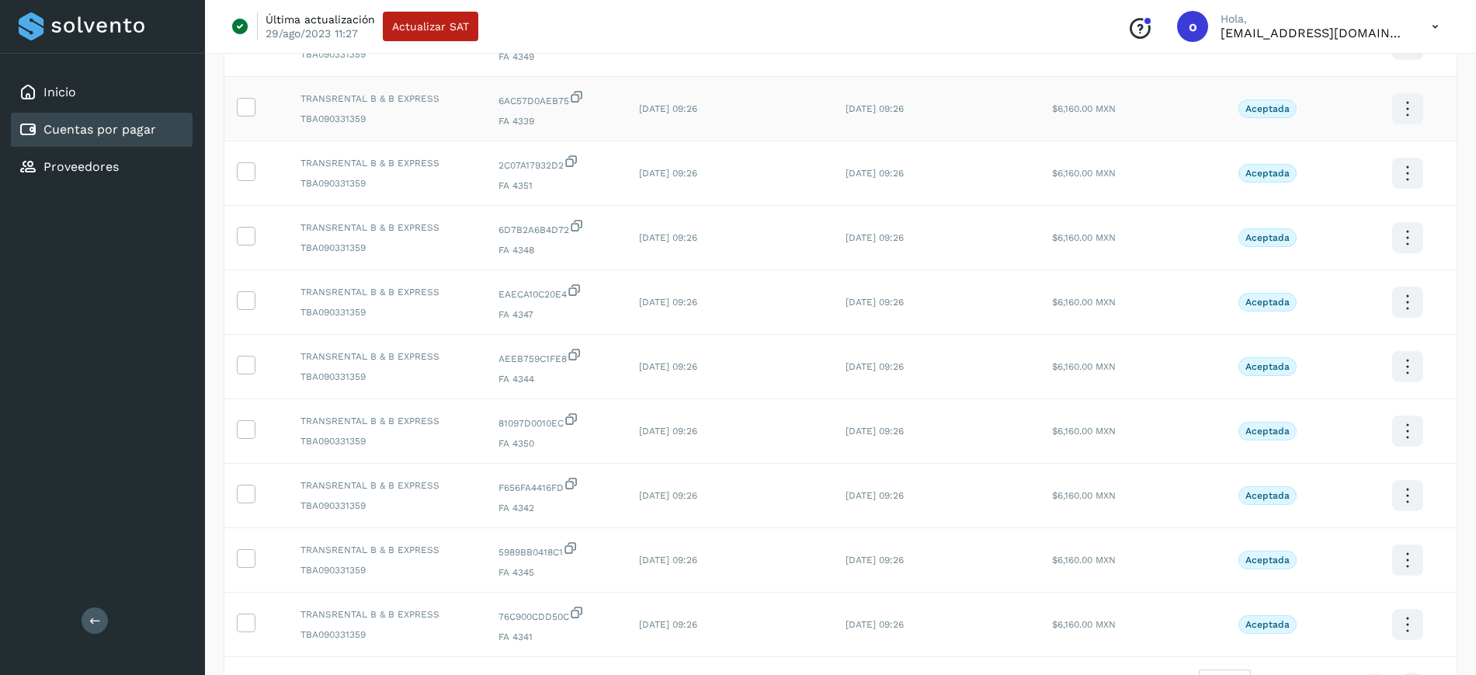
scroll to position [0, 0]
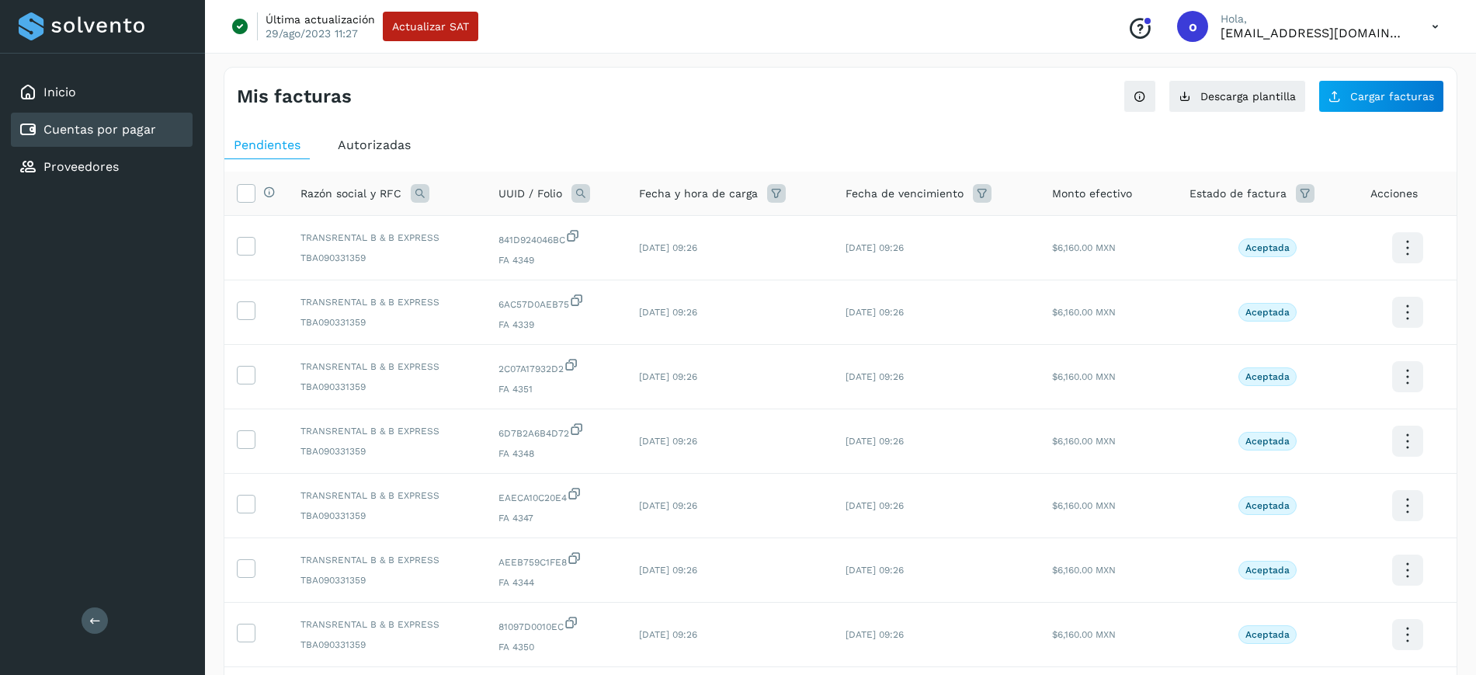
click at [395, 144] on span "Autorizadas" at bounding box center [374, 144] width 73 height 15
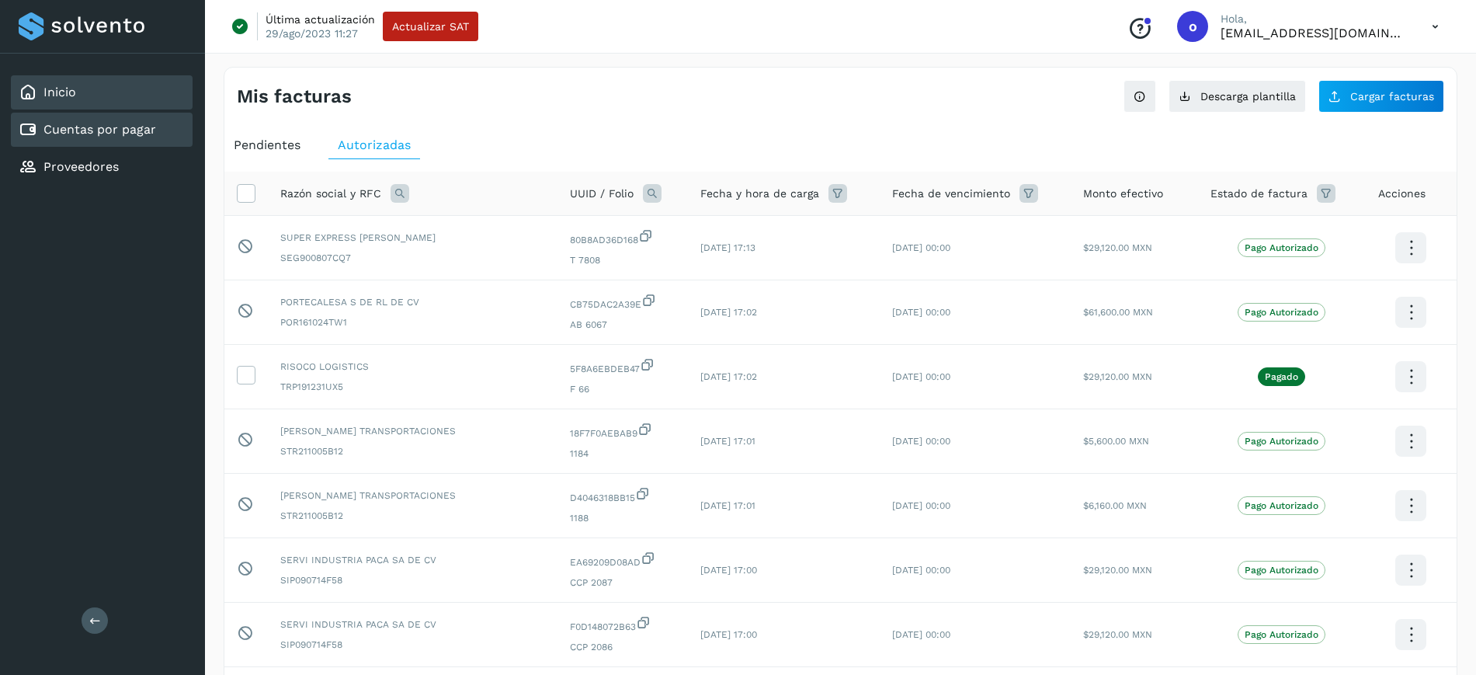
click at [123, 89] on div "Inicio" at bounding box center [102, 92] width 182 height 34
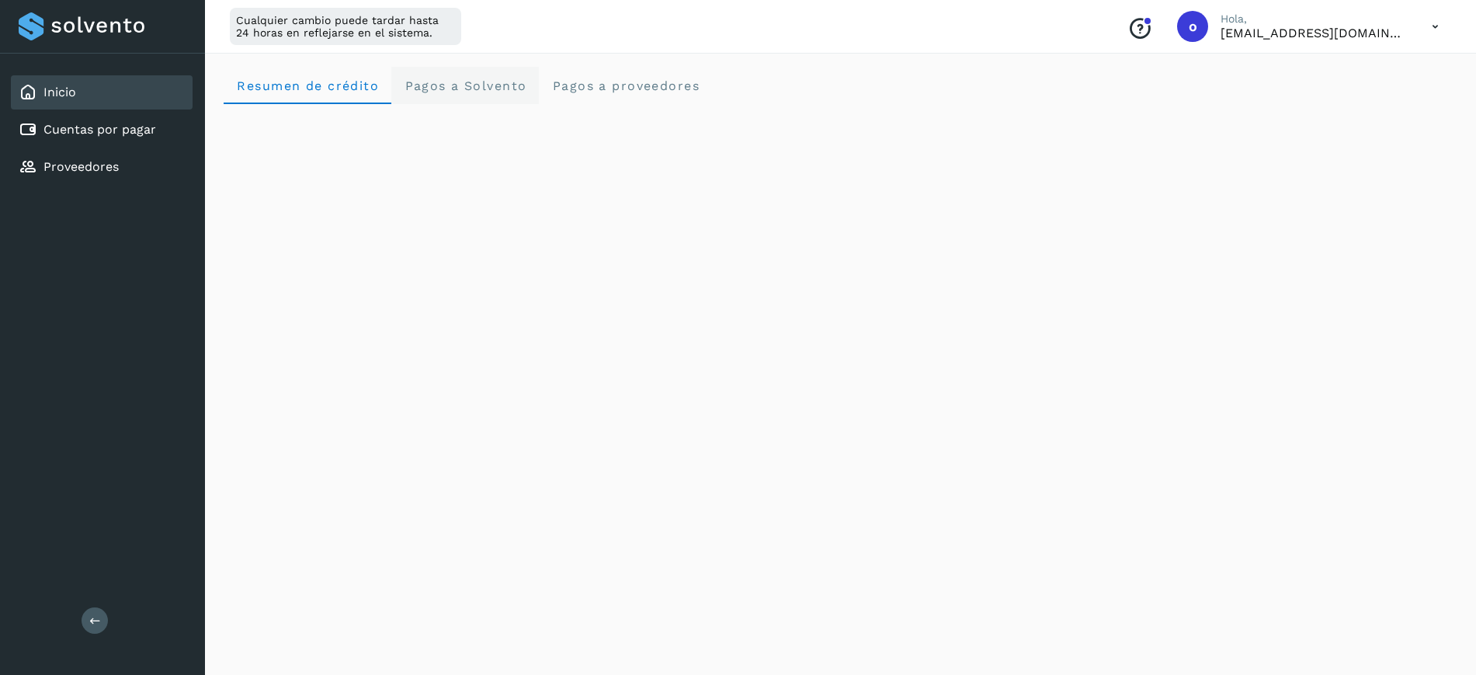
click at [470, 75] on Solvento "Pagos a Solvento" at bounding box center [464, 85] width 147 height 37
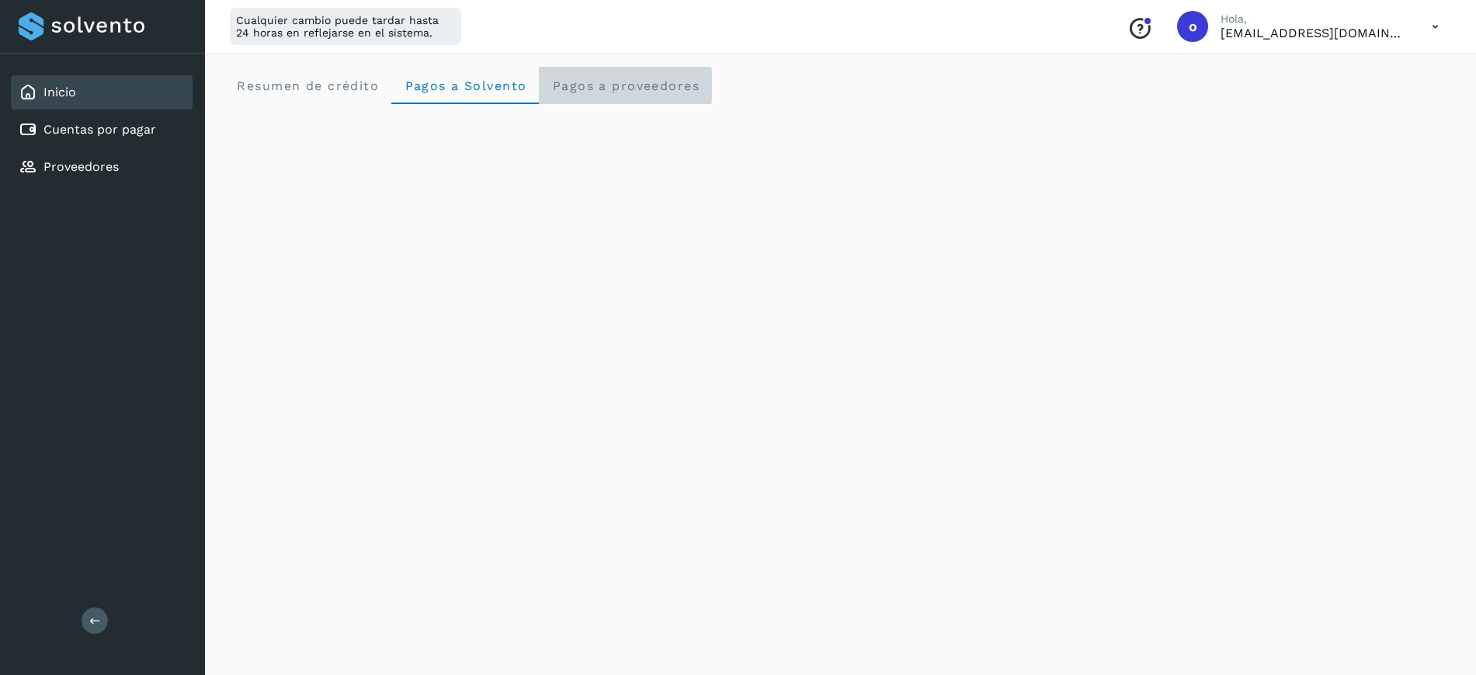
click at [658, 96] on proveedores "Pagos a proveedores" at bounding box center [625, 85] width 173 height 37
click at [127, 88] on div "Inicio" at bounding box center [102, 92] width 182 height 34
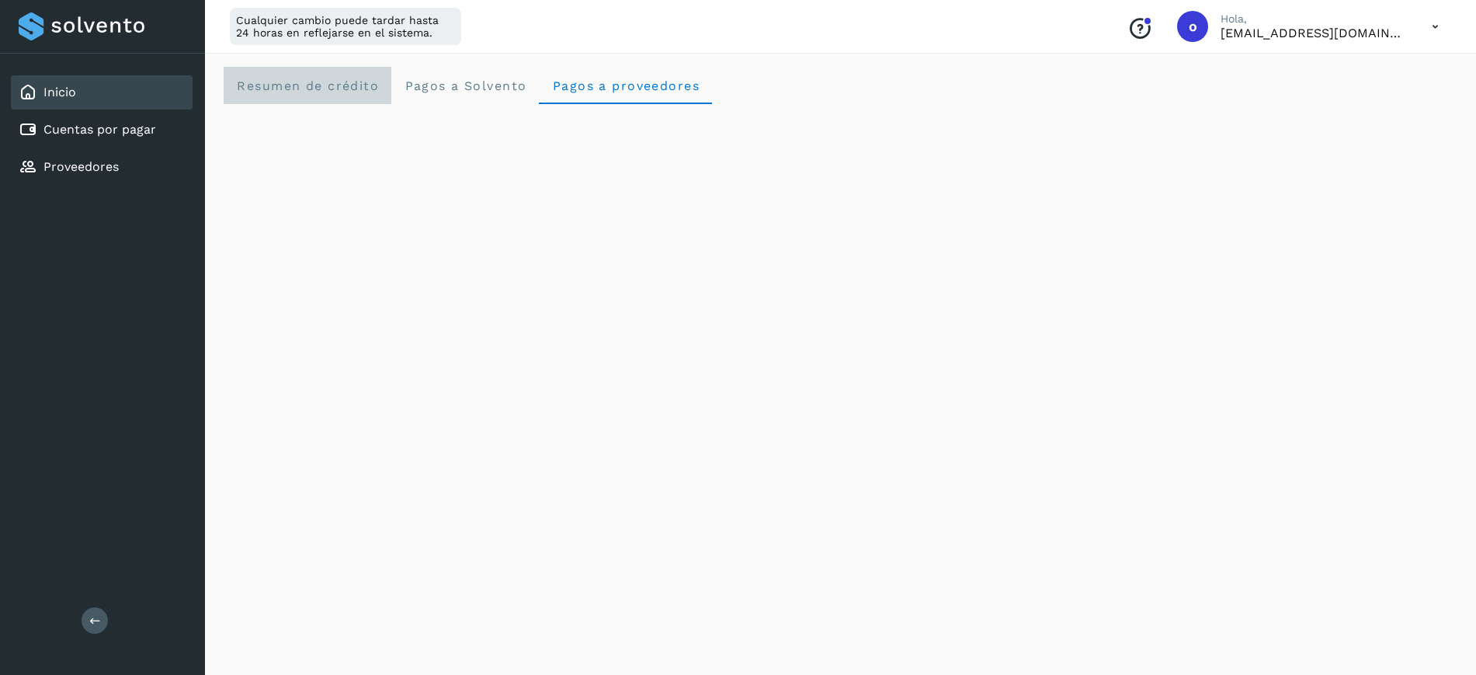
click at [281, 68] on crédito "Resumen de crédito" at bounding box center [308, 85] width 168 height 37
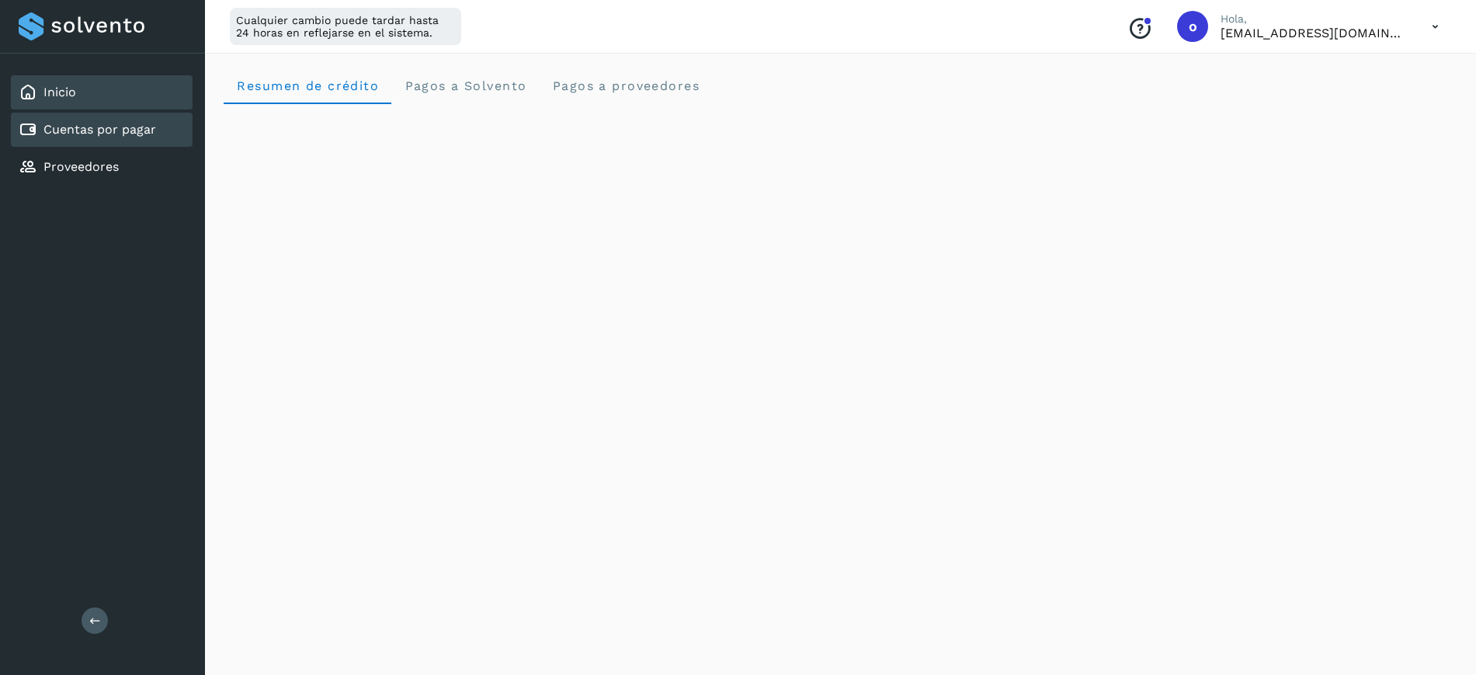
click at [146, 118] on div "Cuentas por pagar" at bounding box center [102, 130] width 182 height 34
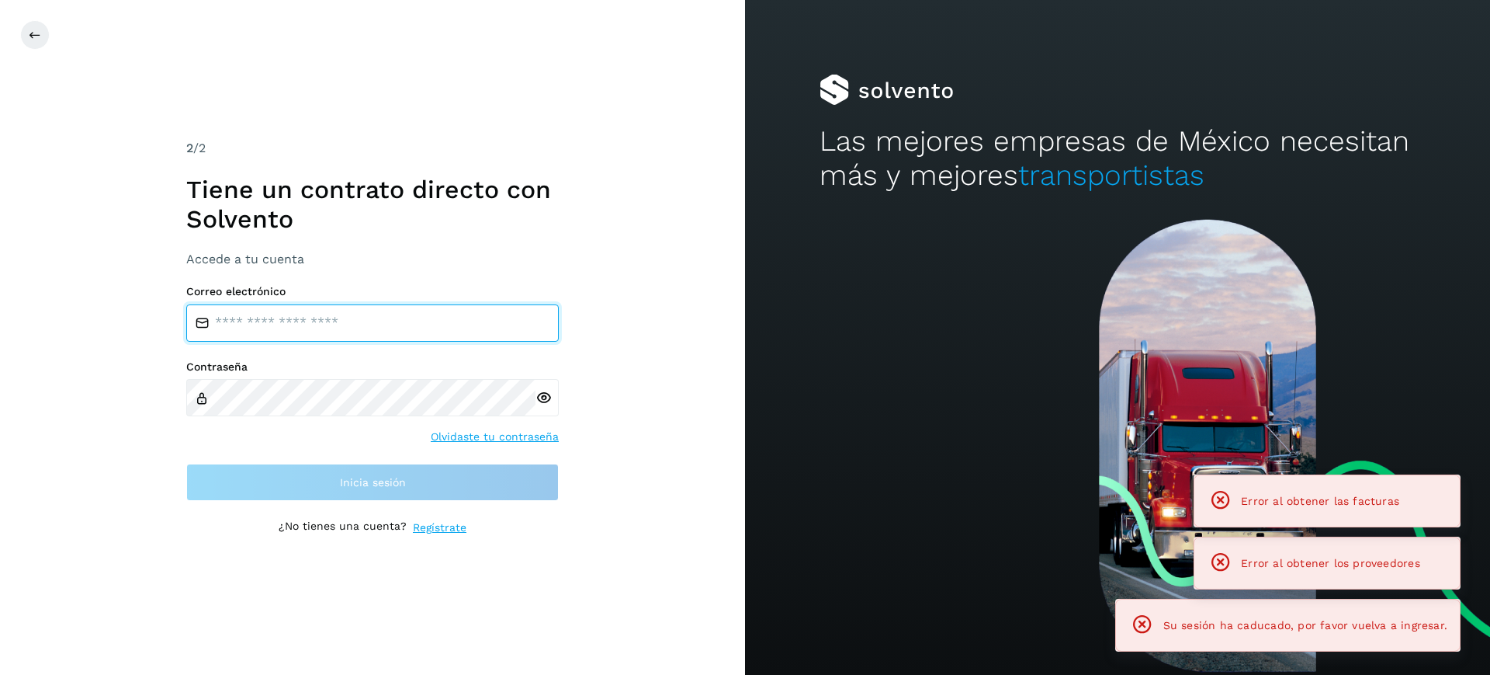
type input "**********"
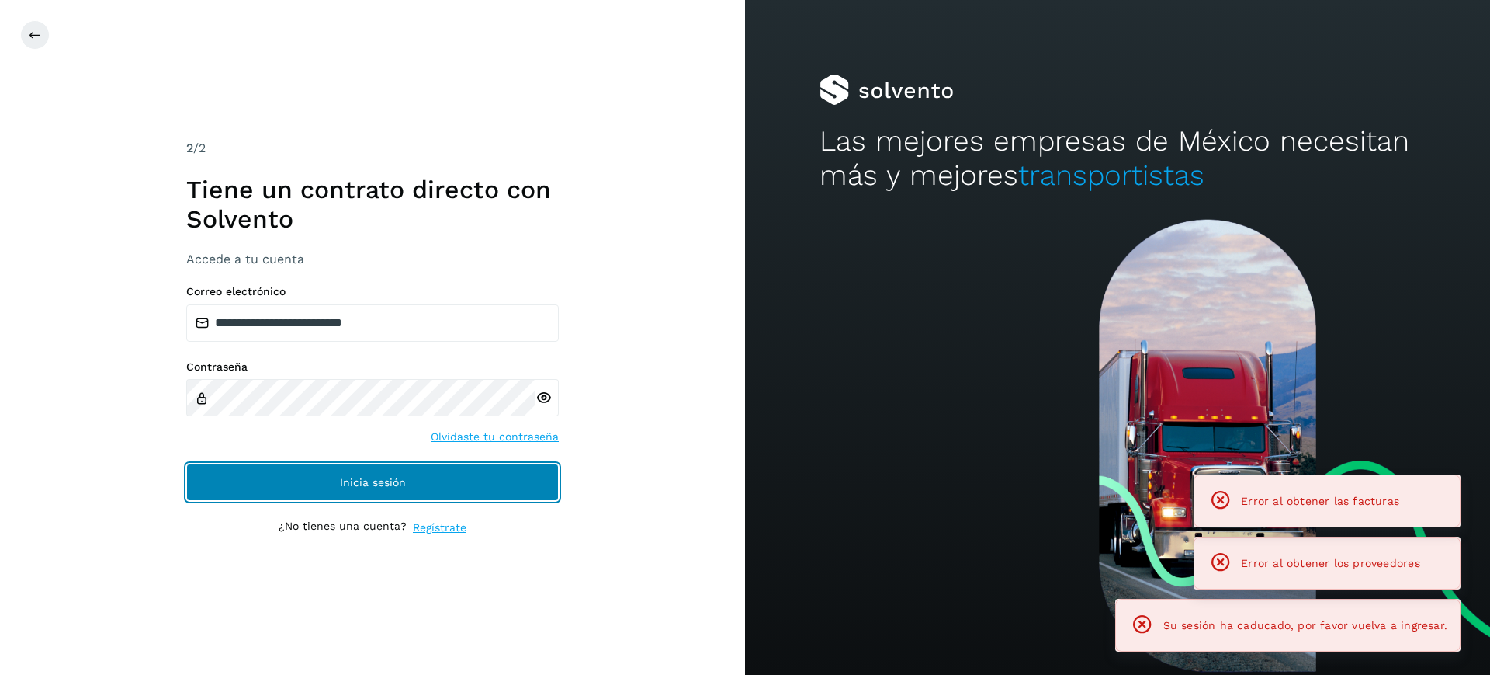
click at [493, 480] on button "Inicia sesión" at bounding box center [372, 481] width 373 height 37
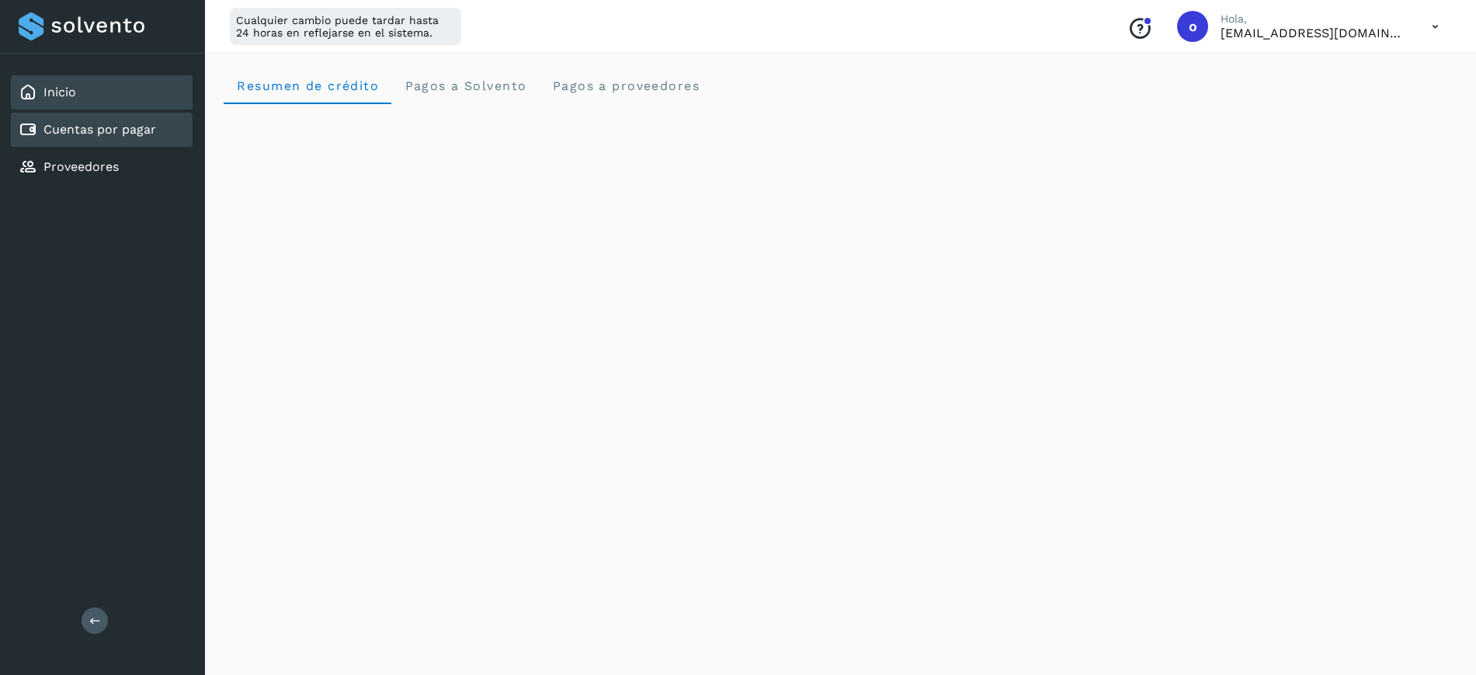
click at [105, 141] on div "Cuentas por pagar" at bounding box center [102, 130] width 182 height 34
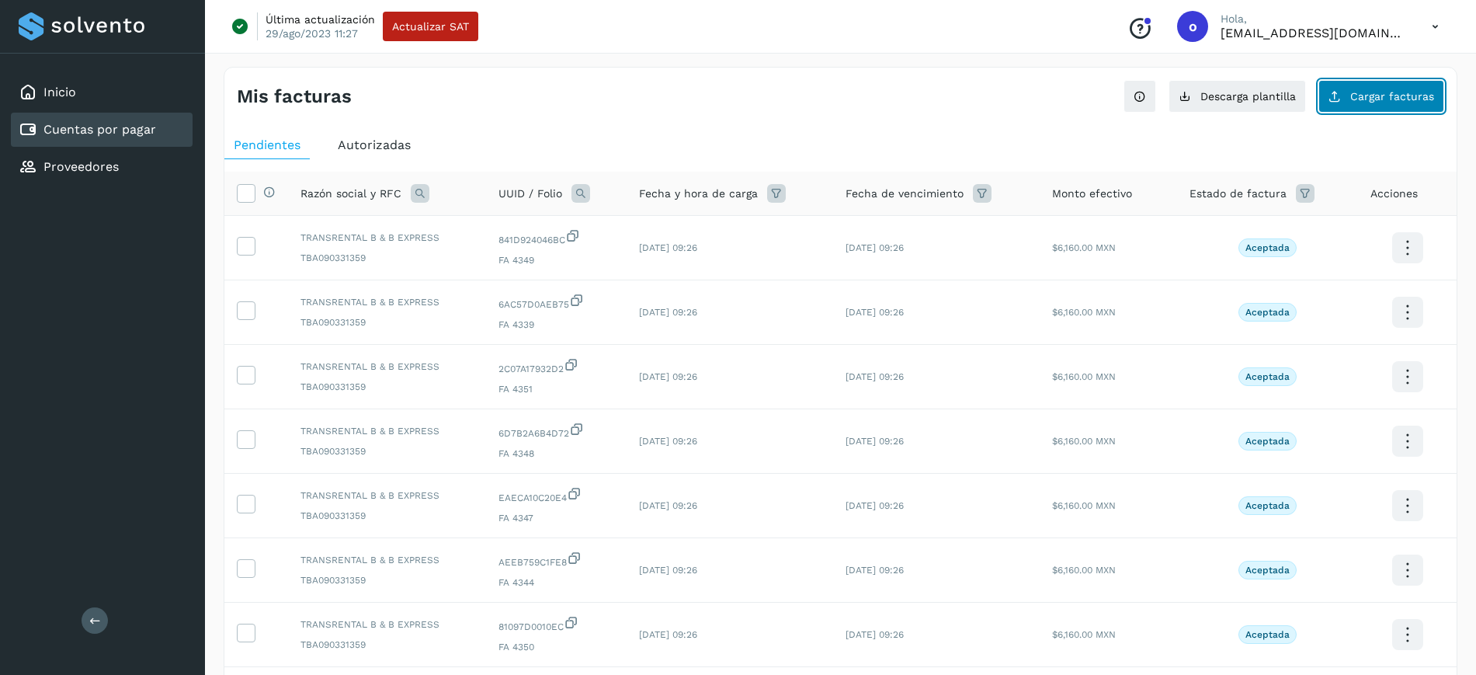
click at [1386, 93] on span "Cargar facturas" at bounding box center [1392, 96] width 84 height 11
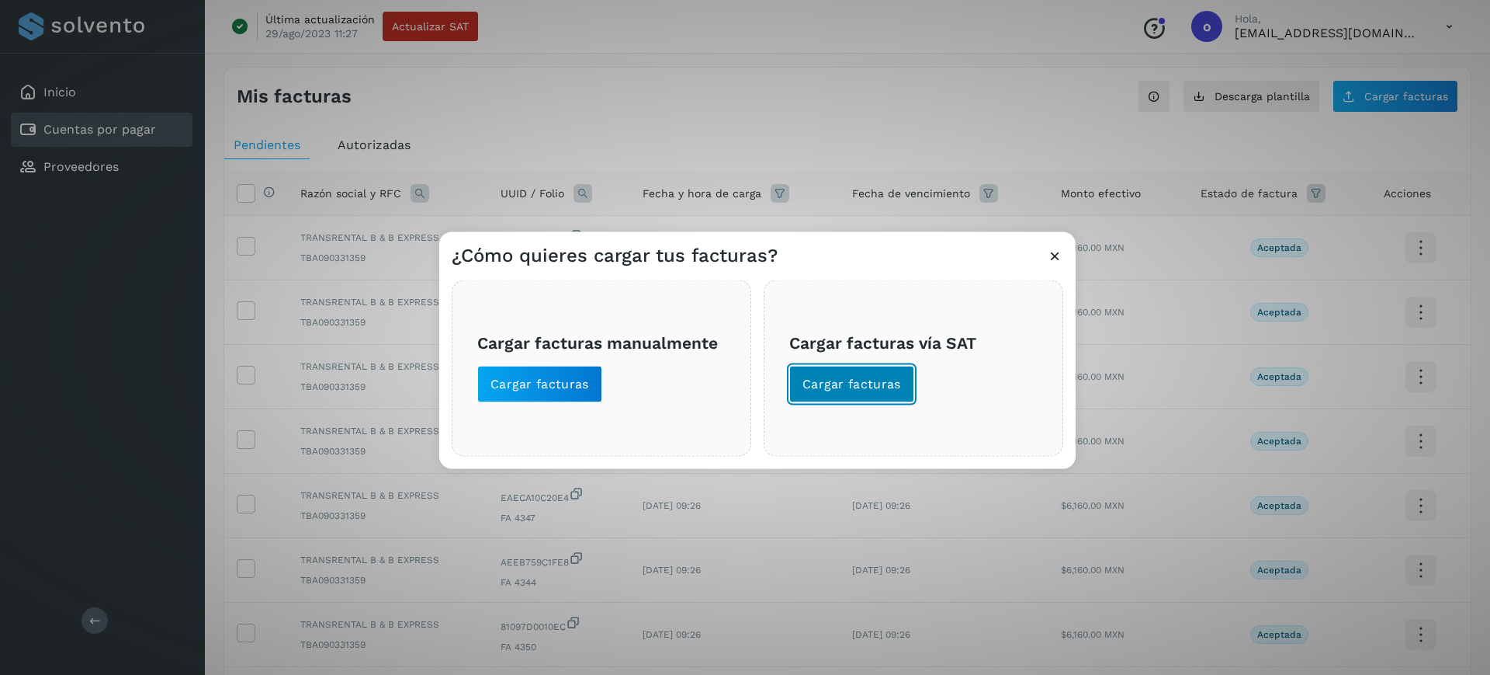
click at [876, 372] on button "Cargar facturas" at bounding box center [851, 383] width 125 height 37
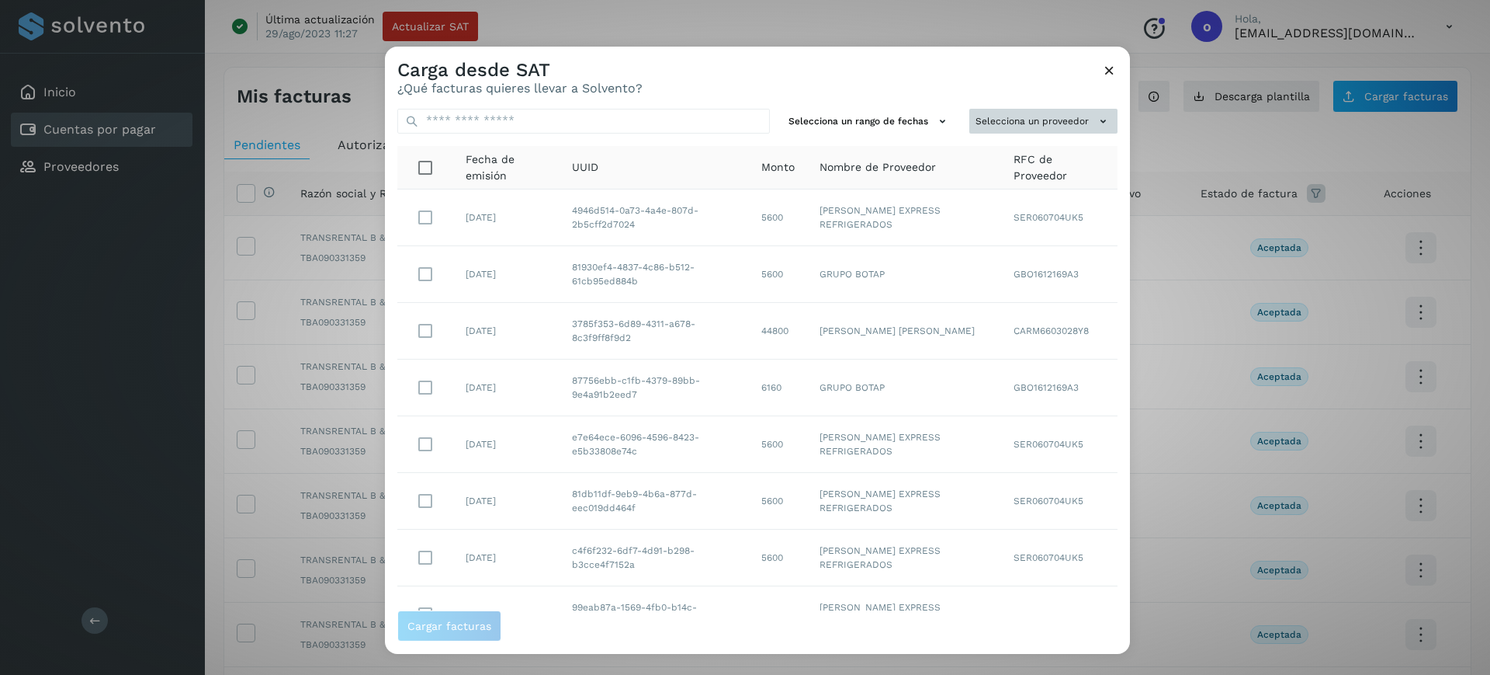
click at [997, 123] on button "Selecciona un proveedor" at bounding box center [1043, 121] width 148 height 26
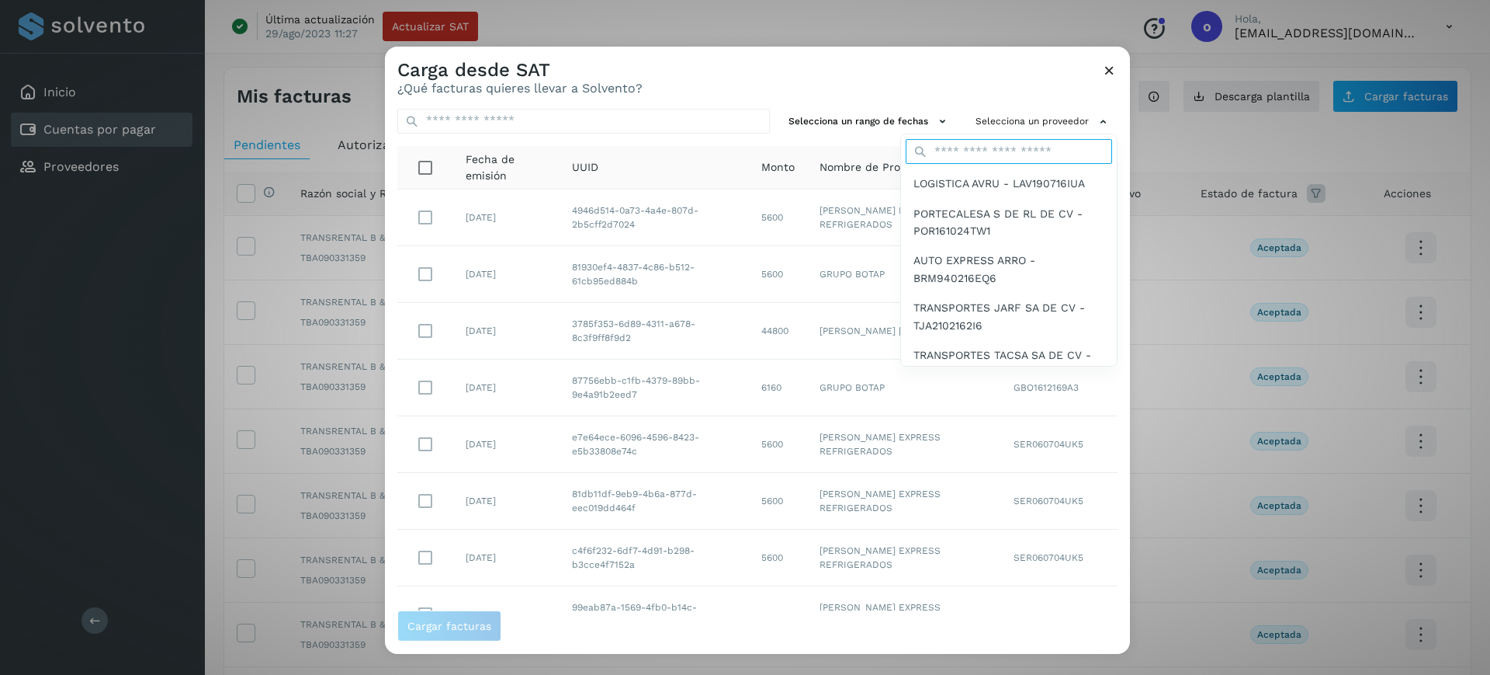
click at [968, 142] on input "text" at bounding box center [1009, 151] width 206 height 25
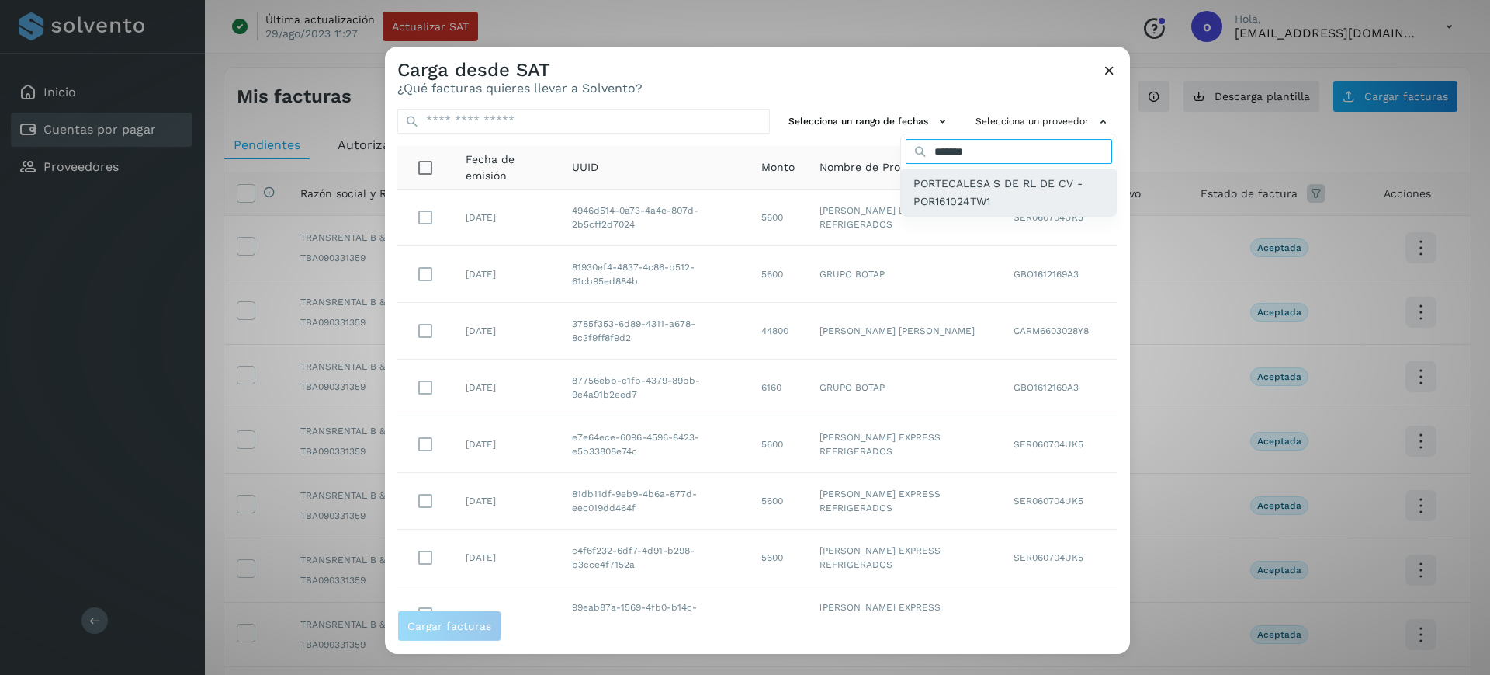
type input "*******"
click at [981, 179] on span "PORTECALESA S DE RL DE CV - POR161024TW1" at bounding box center [1009, 192] width 191 height 35
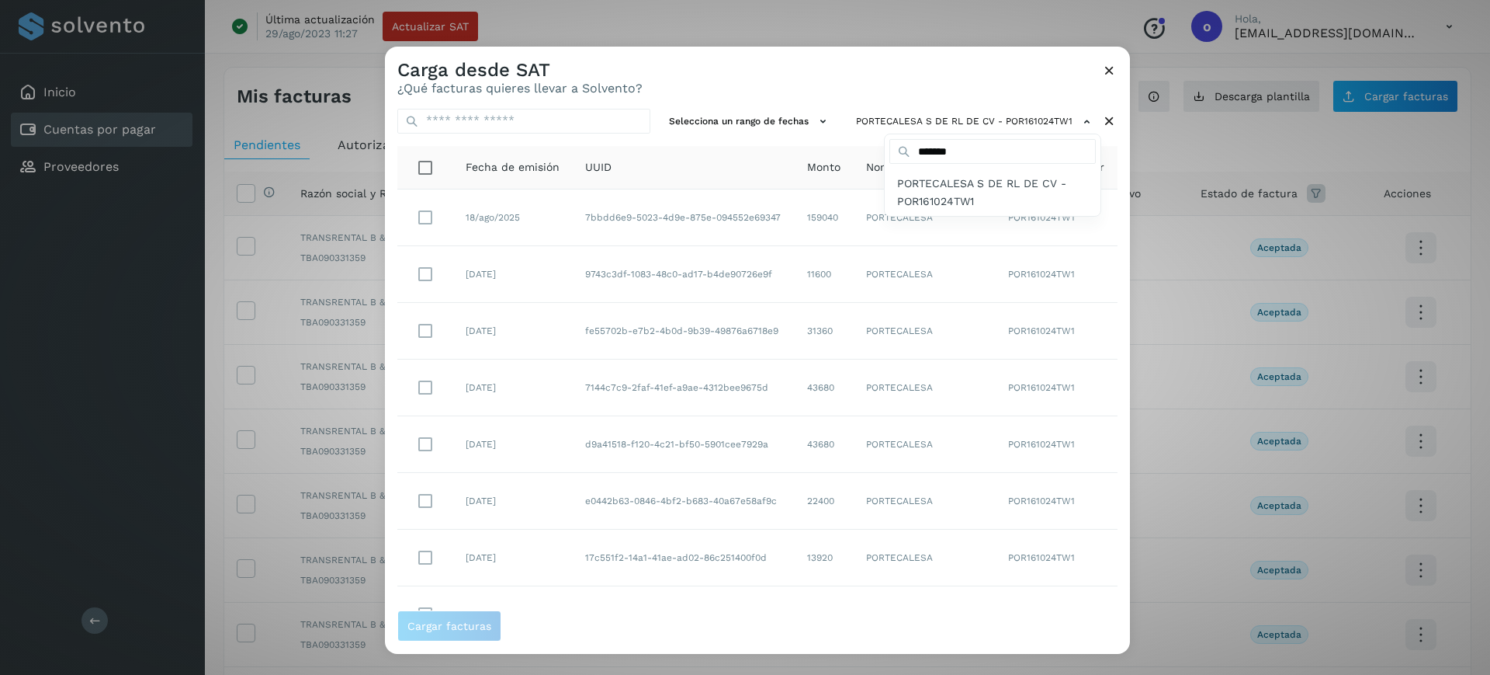
click at [422, 222] on div at bounding box center [1130, 383] width 1490 height 675
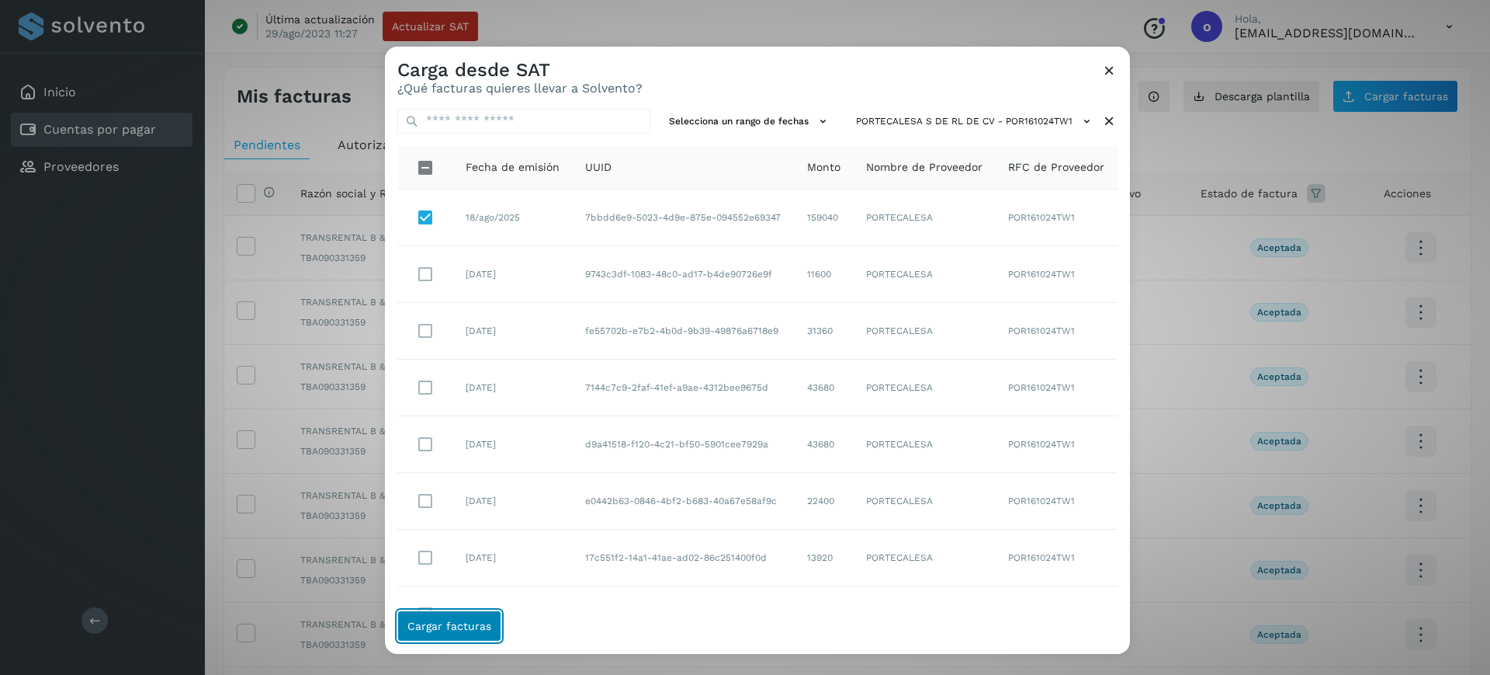
click at [439, 631] on button "Cargar facturas" at bounding box center [449, 625] width 104 height 31
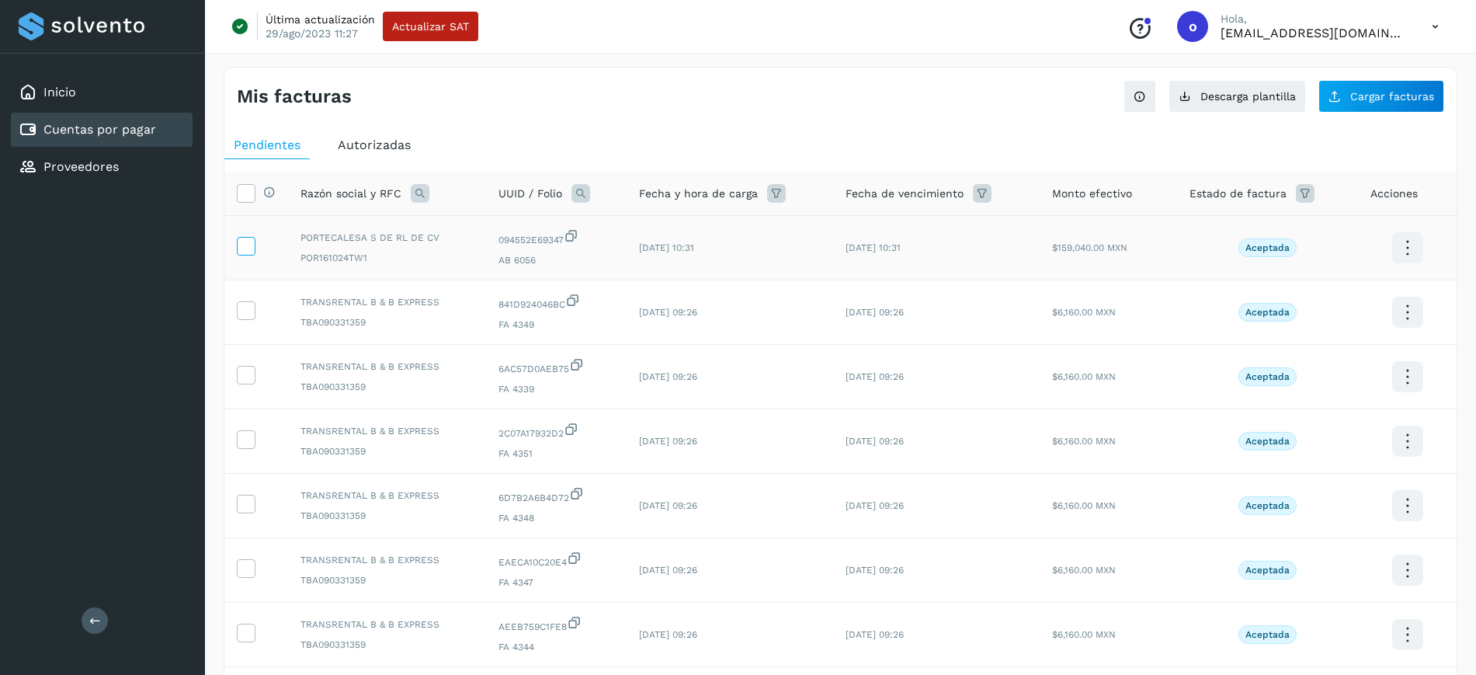
click at [238, 246] on icon at bounding box center [246, 245] width 16 height 16
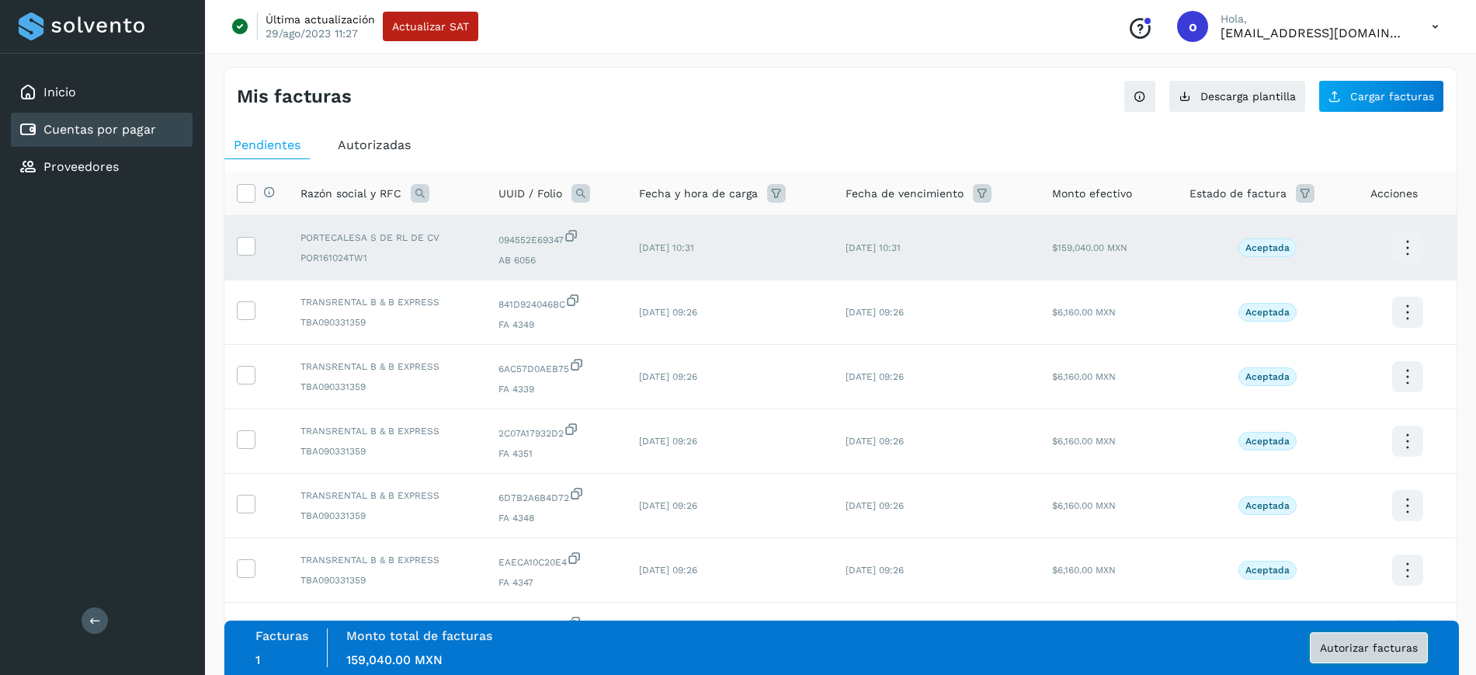
click at [1344, 654] on button "Autorizar facturas" at bounding box center [1368, 647] width 118 height 31
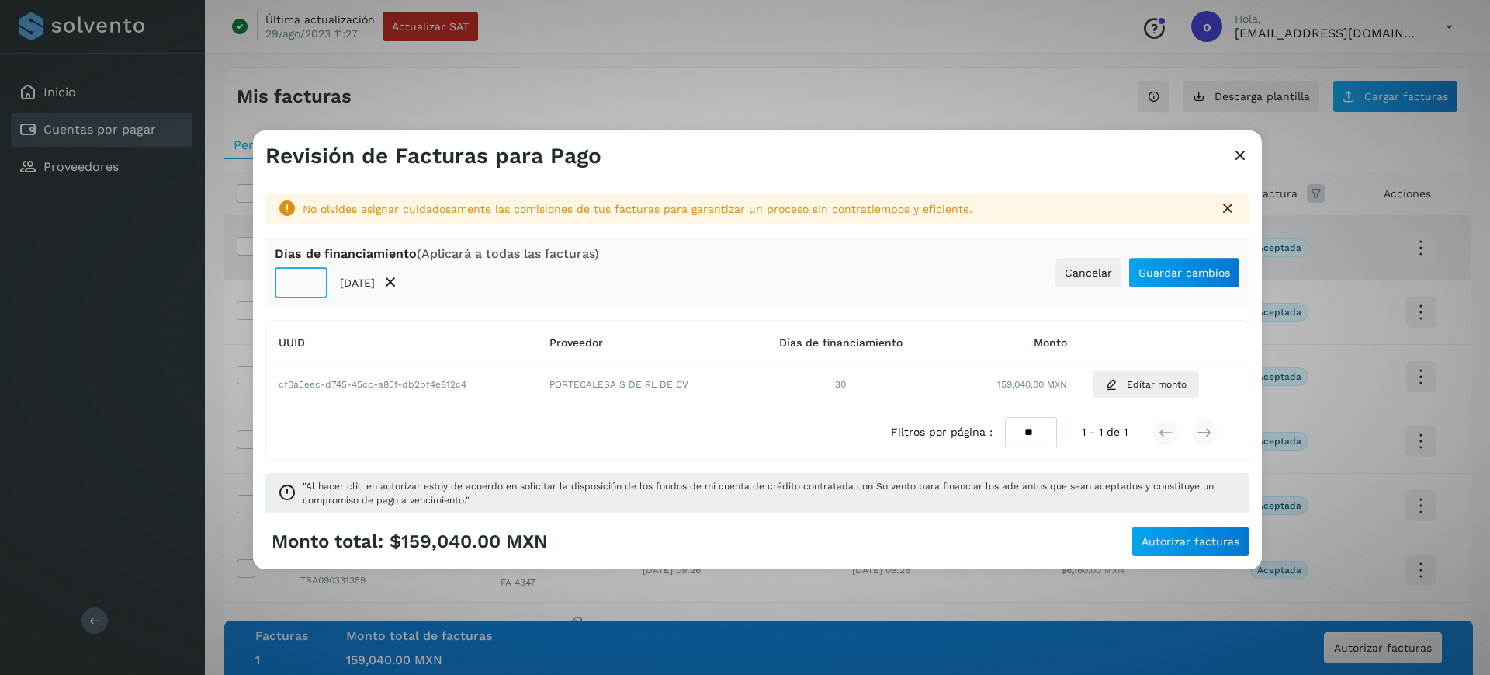
click at [309, 288] on input "**" at bounding box center [301, 282] width 53 height 31
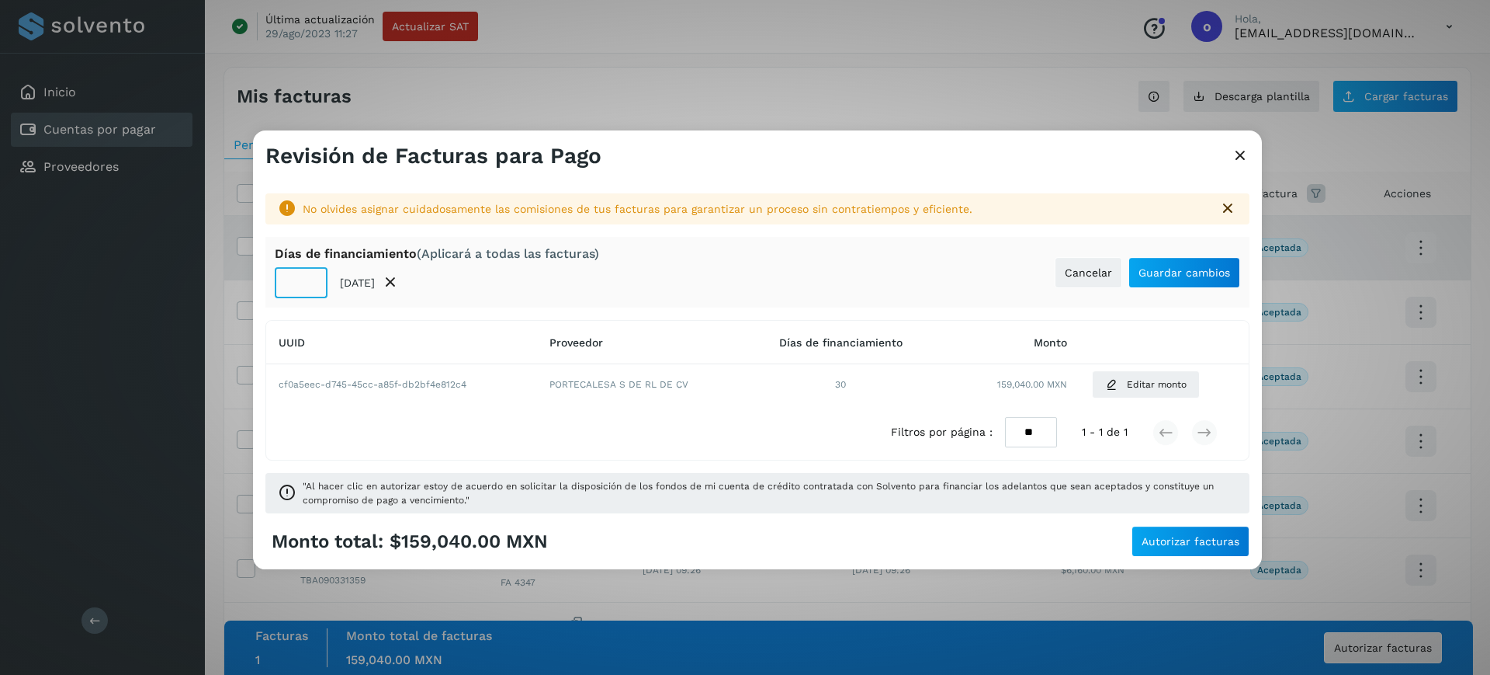
type input "**"
click at [309, 288] on input "**" at bounding box center [301, 282] width 53 height 31
click at [1146, 270] on span "Guardar cambios" at bounding box center [1185, 272] width 92 height 11
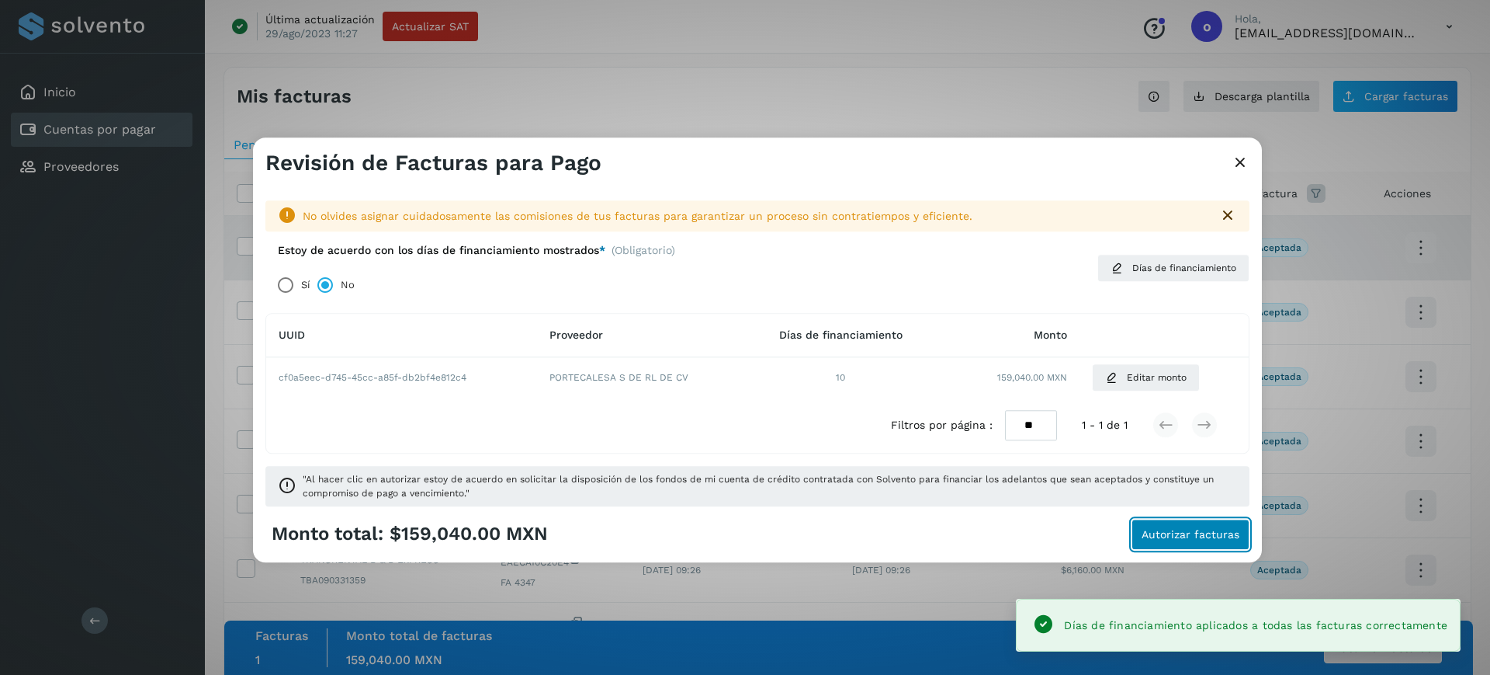
click at [1163, 531] on span "Autorizar facturas" at bounding box center [1191, 534] width 98 height 11
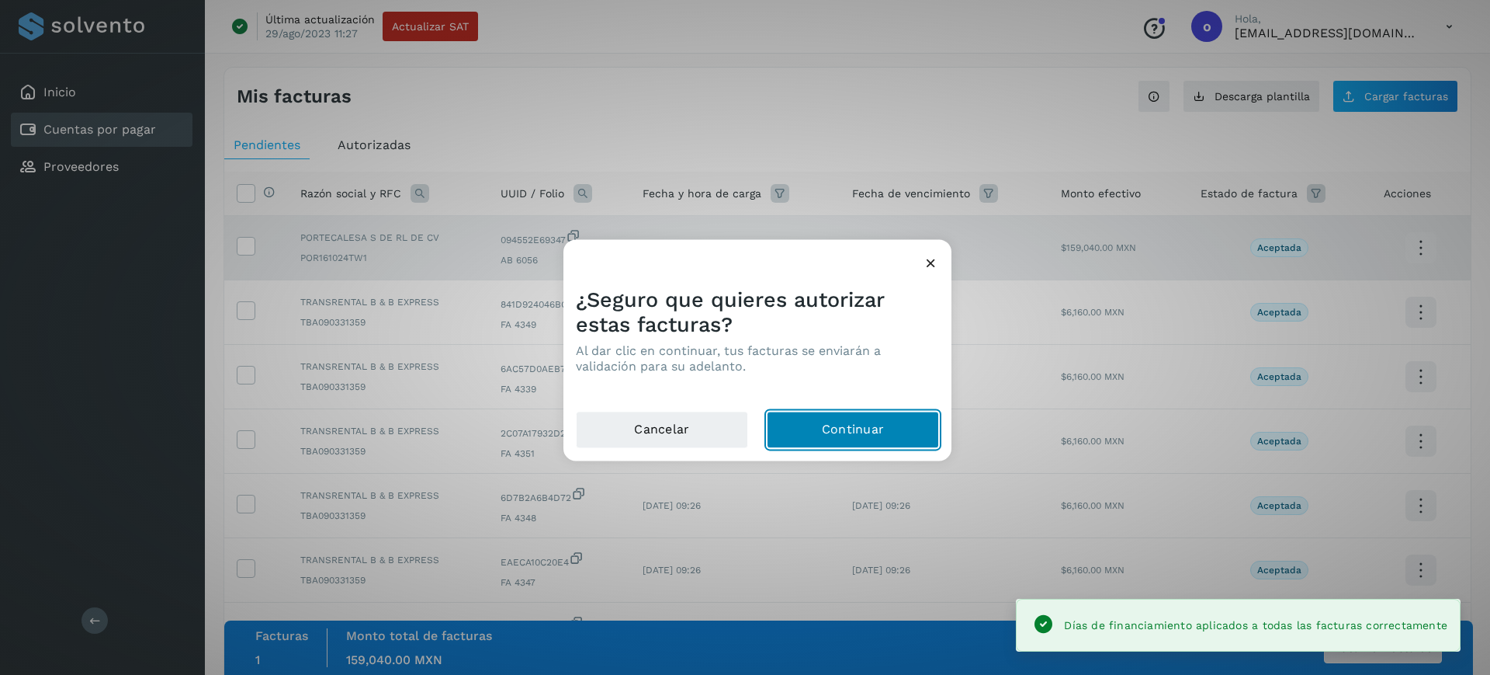
click at [903, 417] on button "Continuar" at bounding box center [853, 429] width 172 height 37
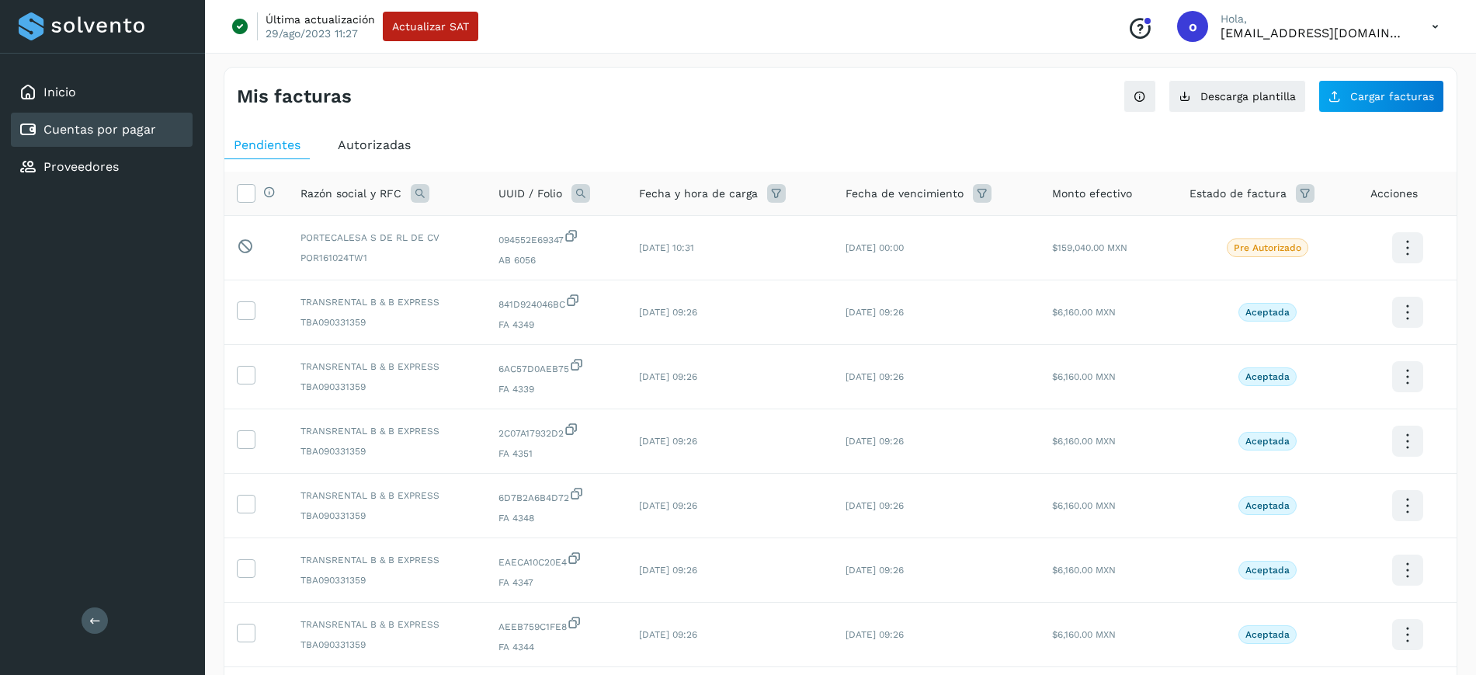
click at [383, 144] on span "Autorizadas" at bounding box center [374, 144] width 73 height 15
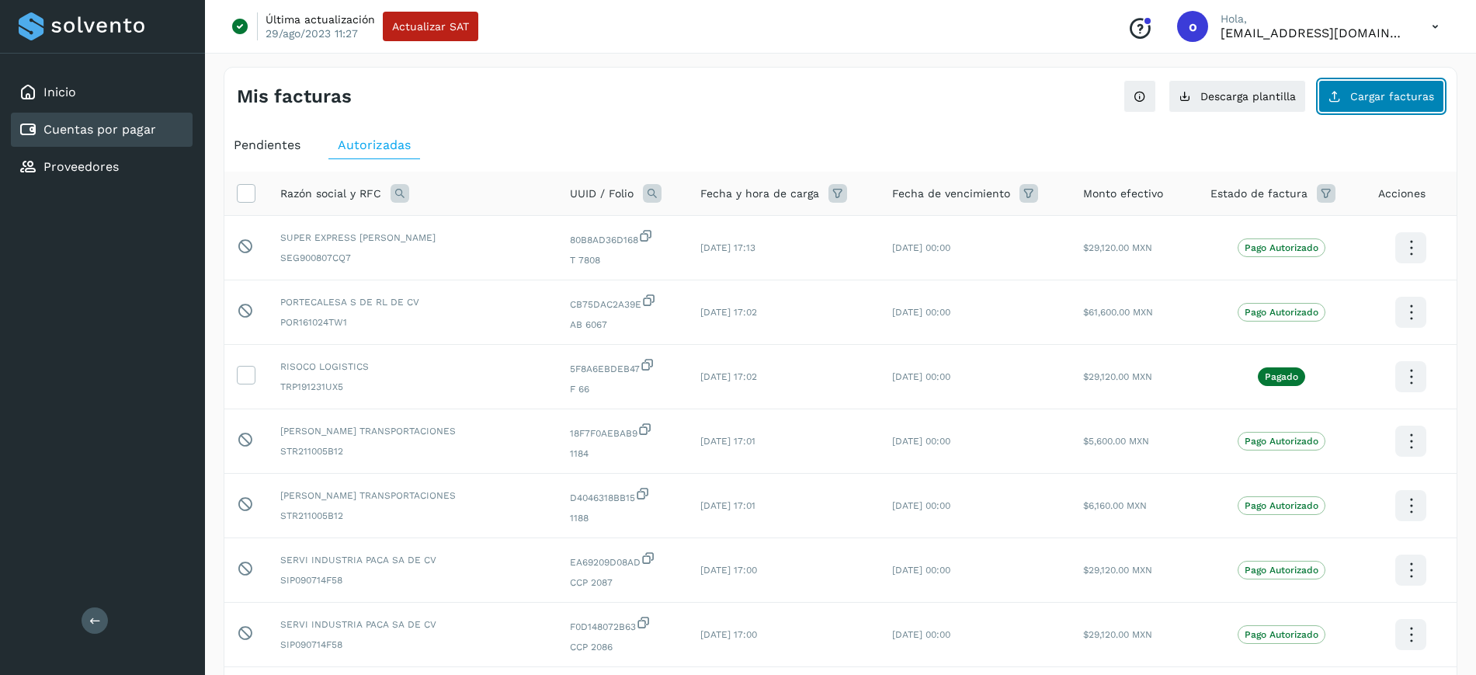
click at [1340, 97] on icon at bounding box center [1334, 96] width 12 height 12
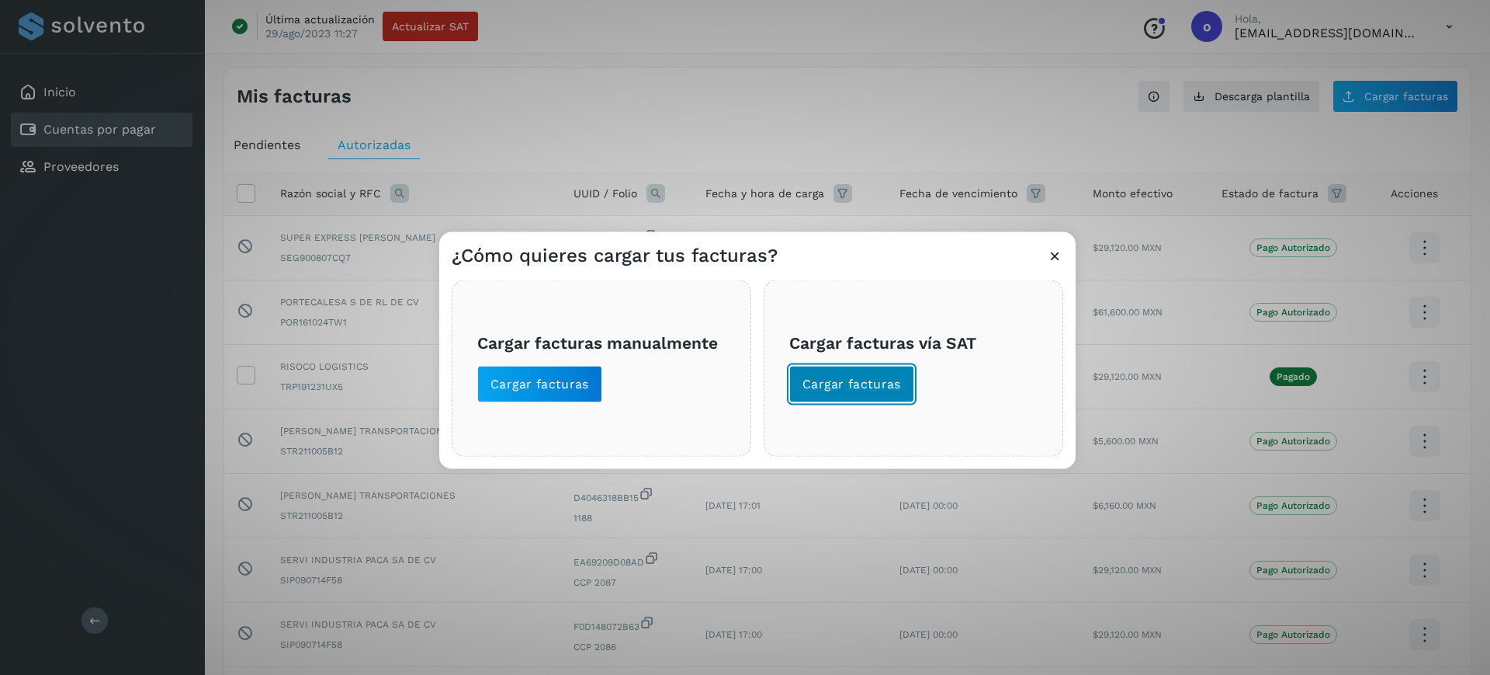
click at [822, 387] on span "Cargar facturas" at bounding box center [852, 383] width 99 height 17
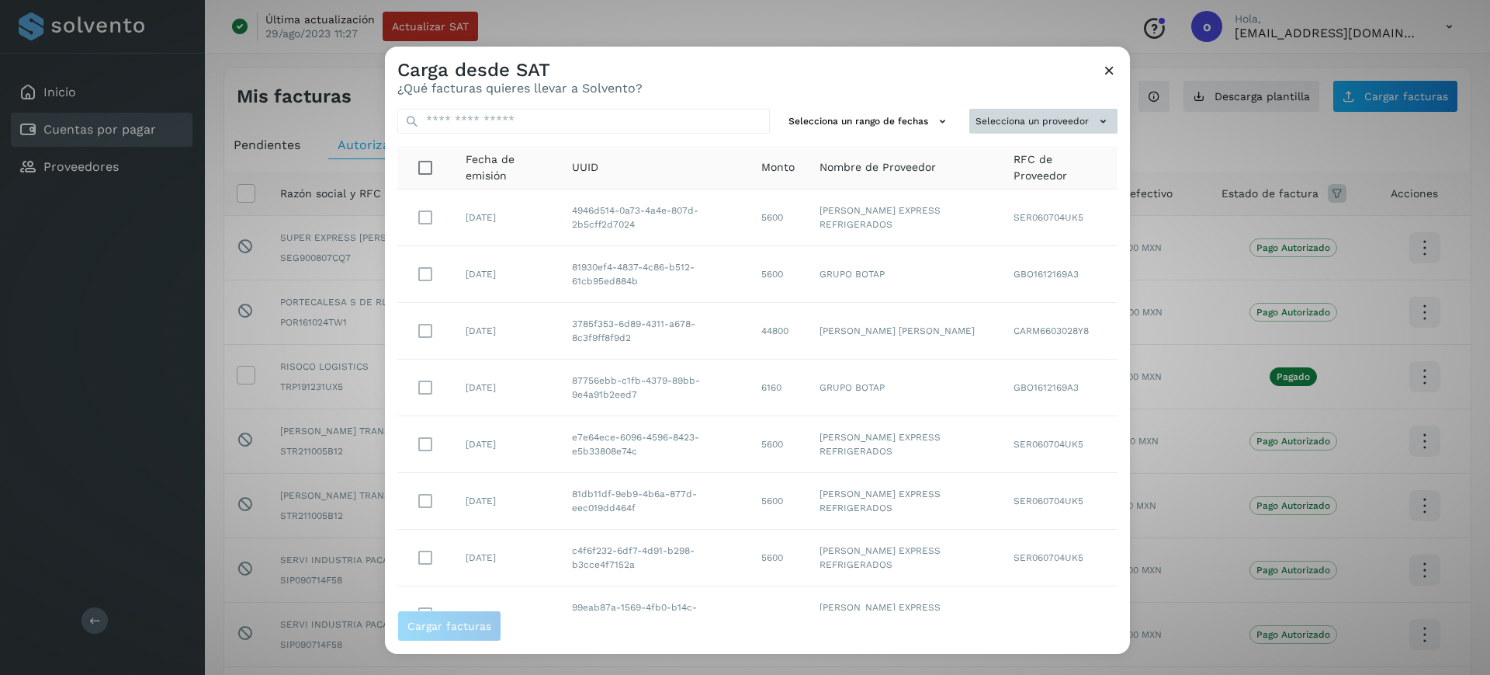
click at [1000, 126] on button "Selecciona un proveedor" at bounding box center [1043, 121] width 148 height 26
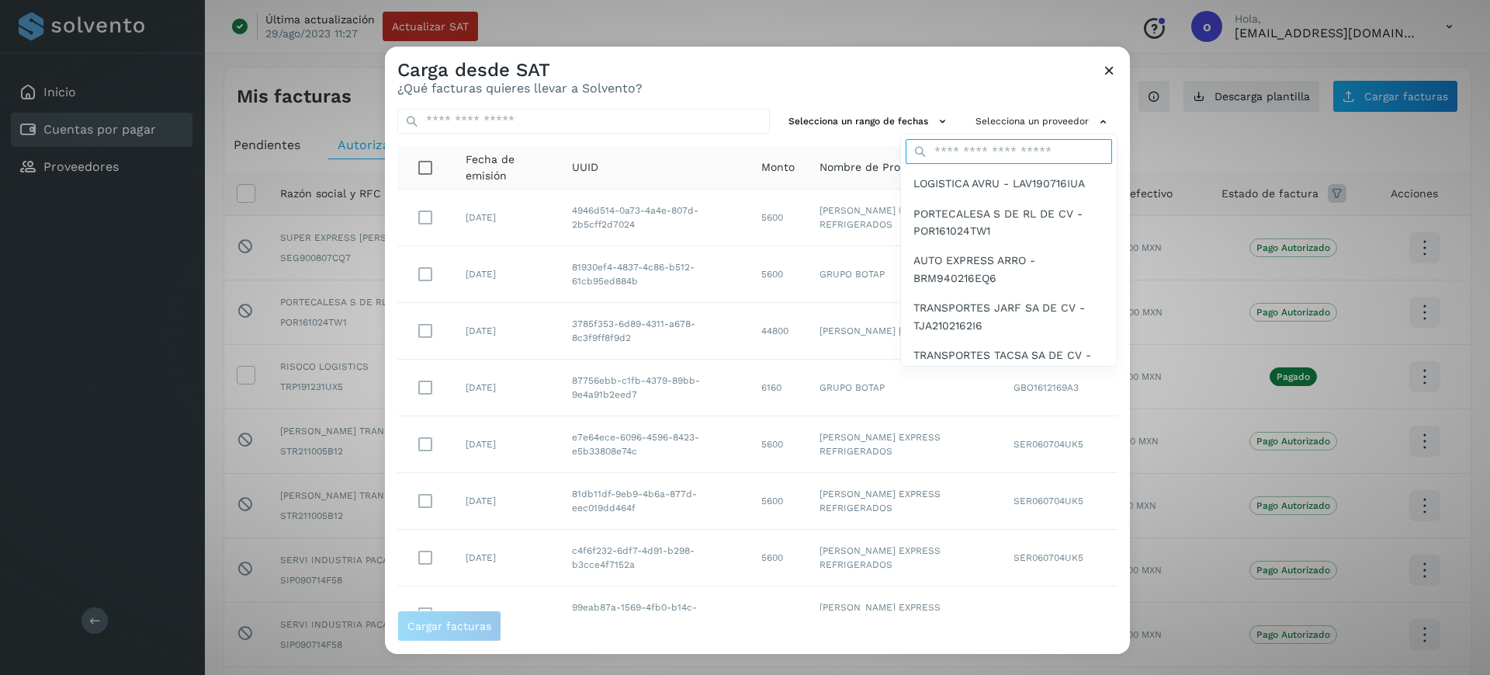
click at [957, 154] on input "text" at bounding box center [1009, 151] width 206 height 25
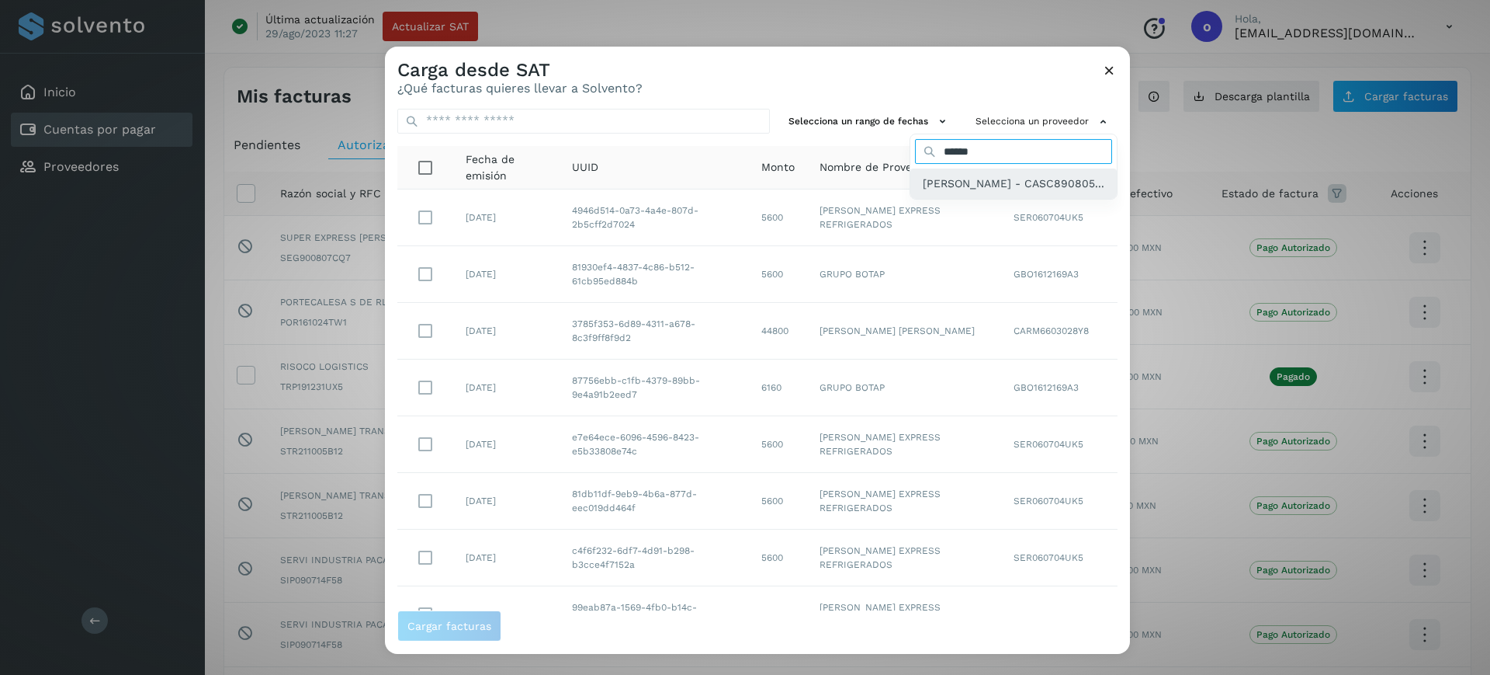
type input "******"
click at [958, 192] on span "[PERSON_NAME] - CASC890805..." at bounding box center [1014, 183] width 182 height 17
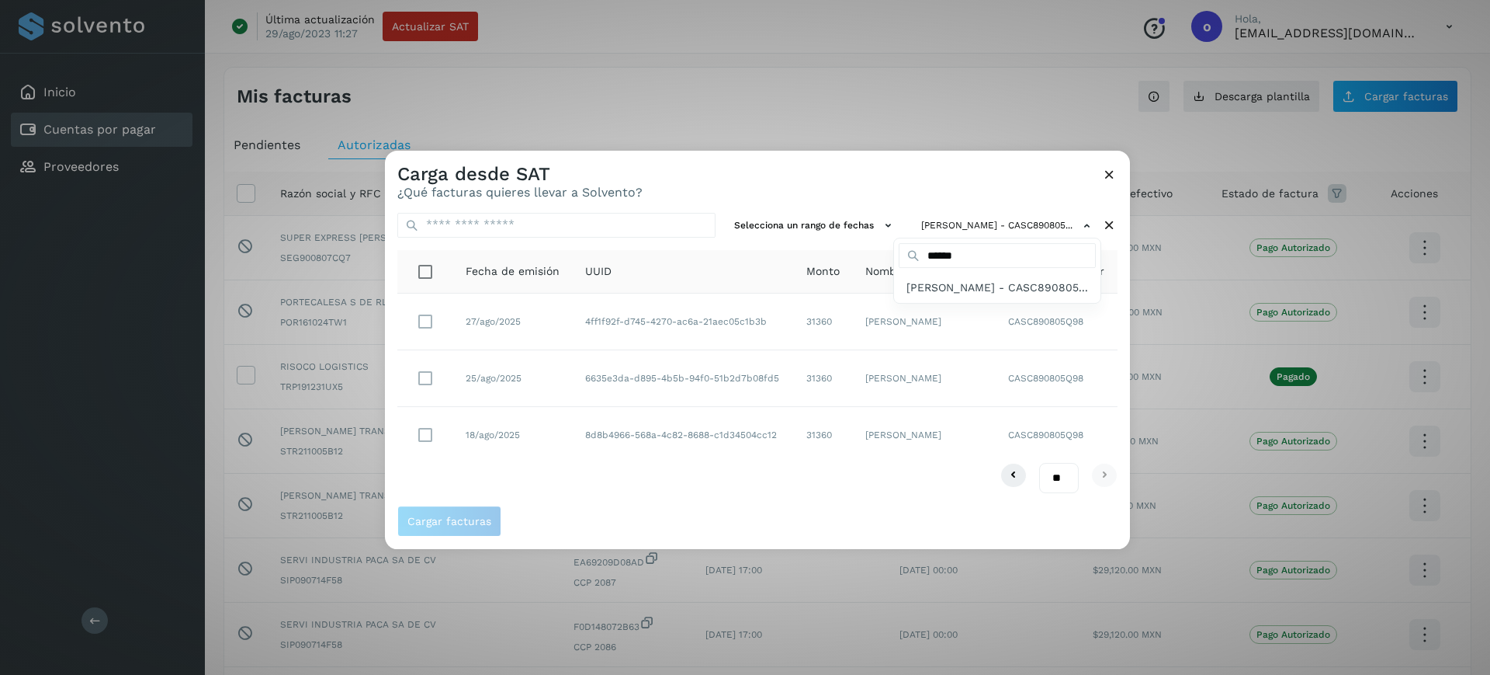
click at [428, 441] on div at bounding box center [1130, 488] width 1490 height 675
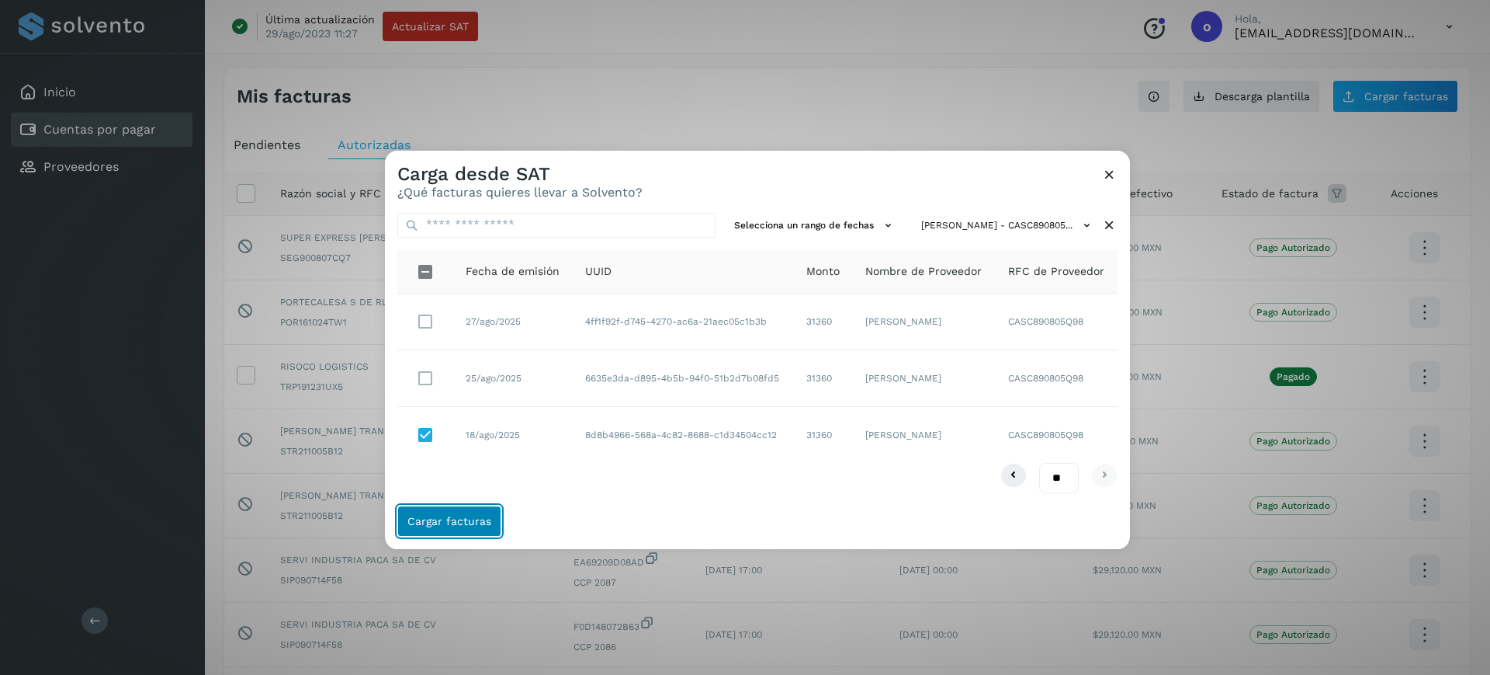
click at [424, 522] on span "Cargar facturas" at bounding box center [450, 520] width 84 height 11
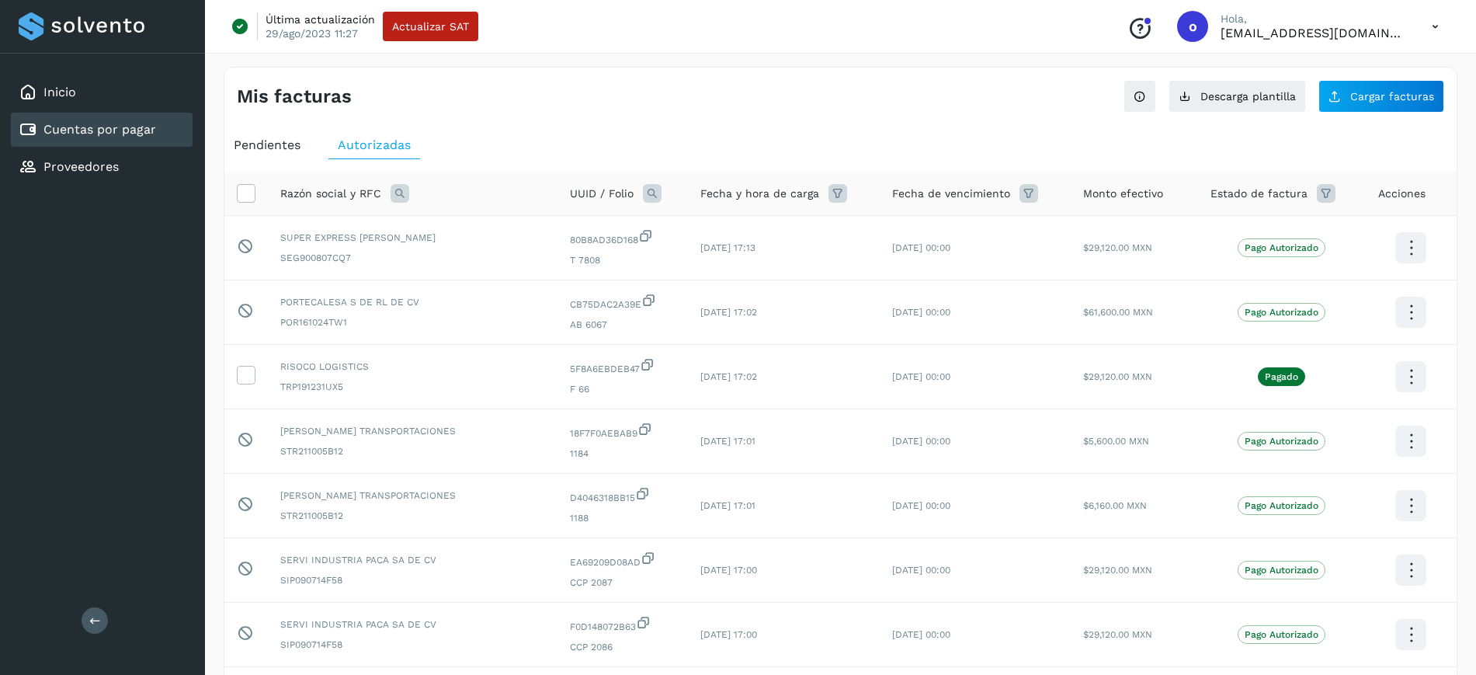
click at [281, 151] on div "Pendientes" at bounding box center [266, 145] width 85 height 28
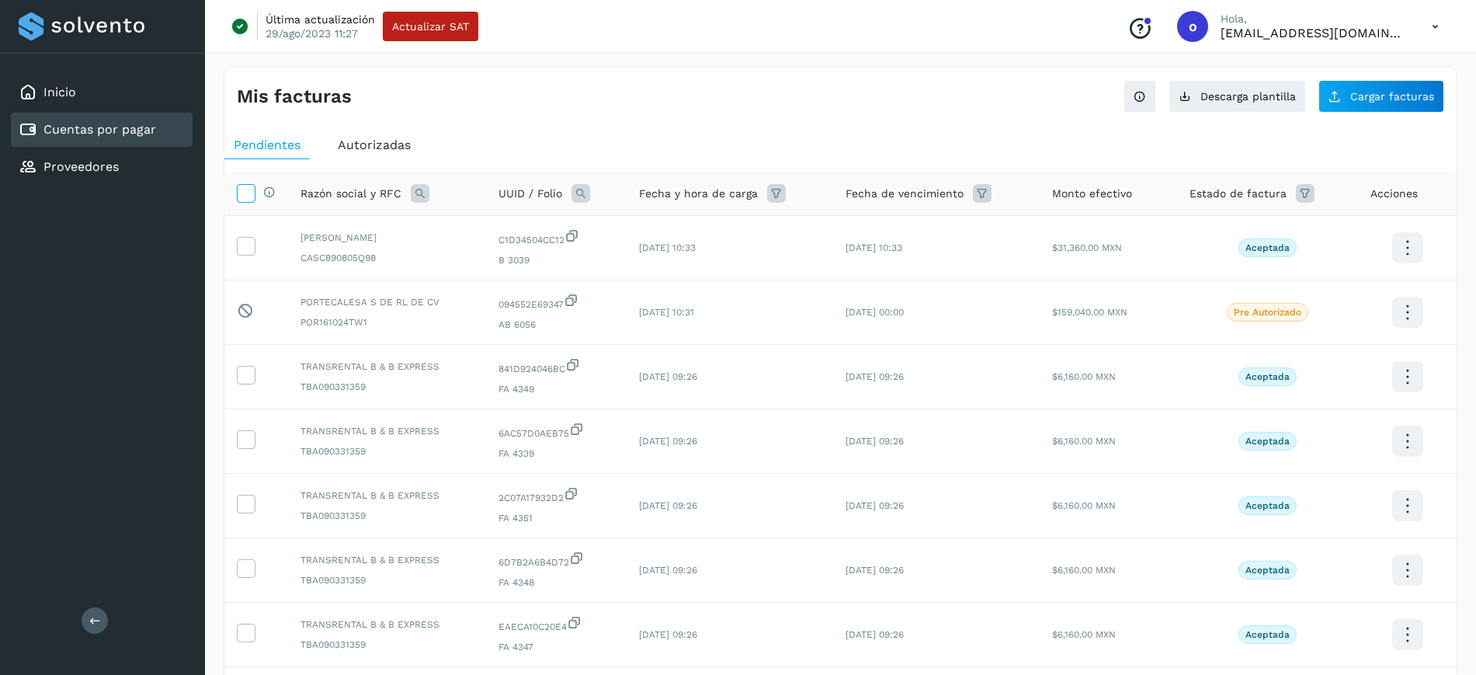
click at [248, 193] on icon at bounding box center [246, 192] width 16 height 16
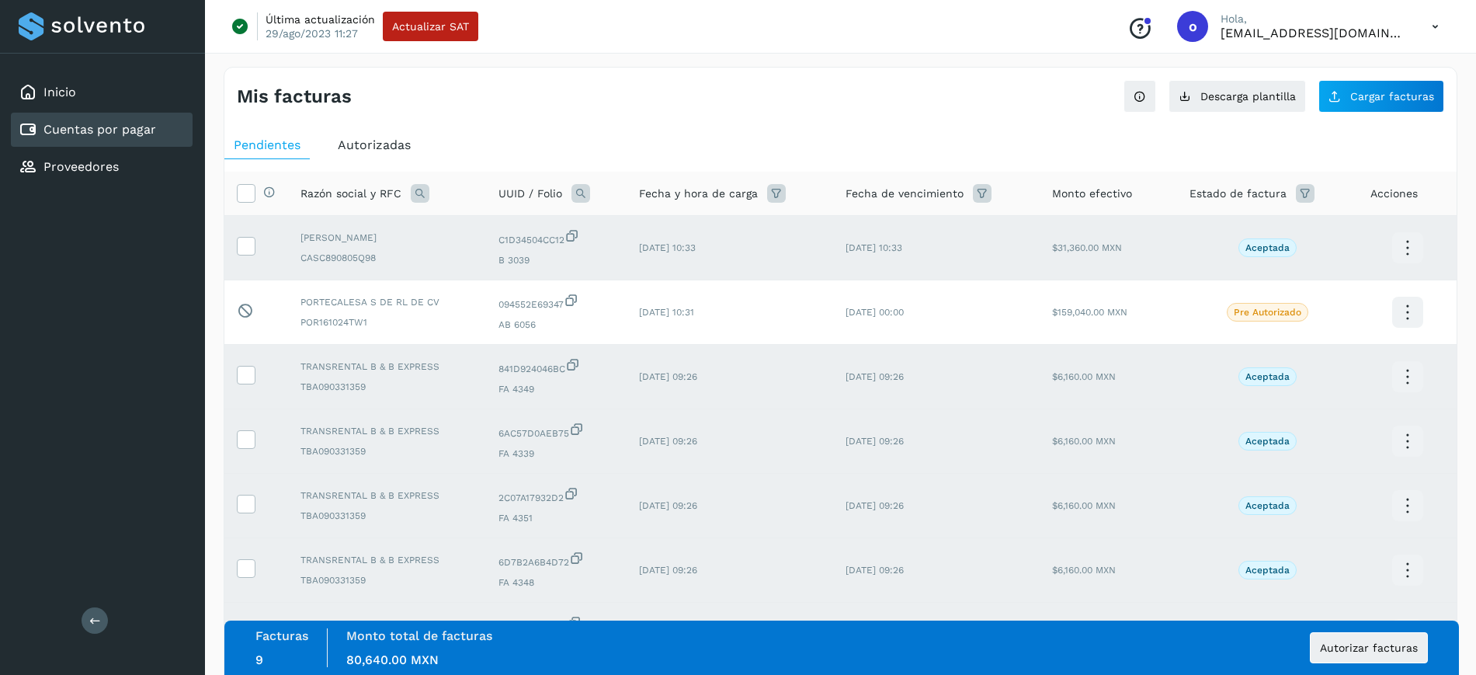
scroll to position [317, 0]
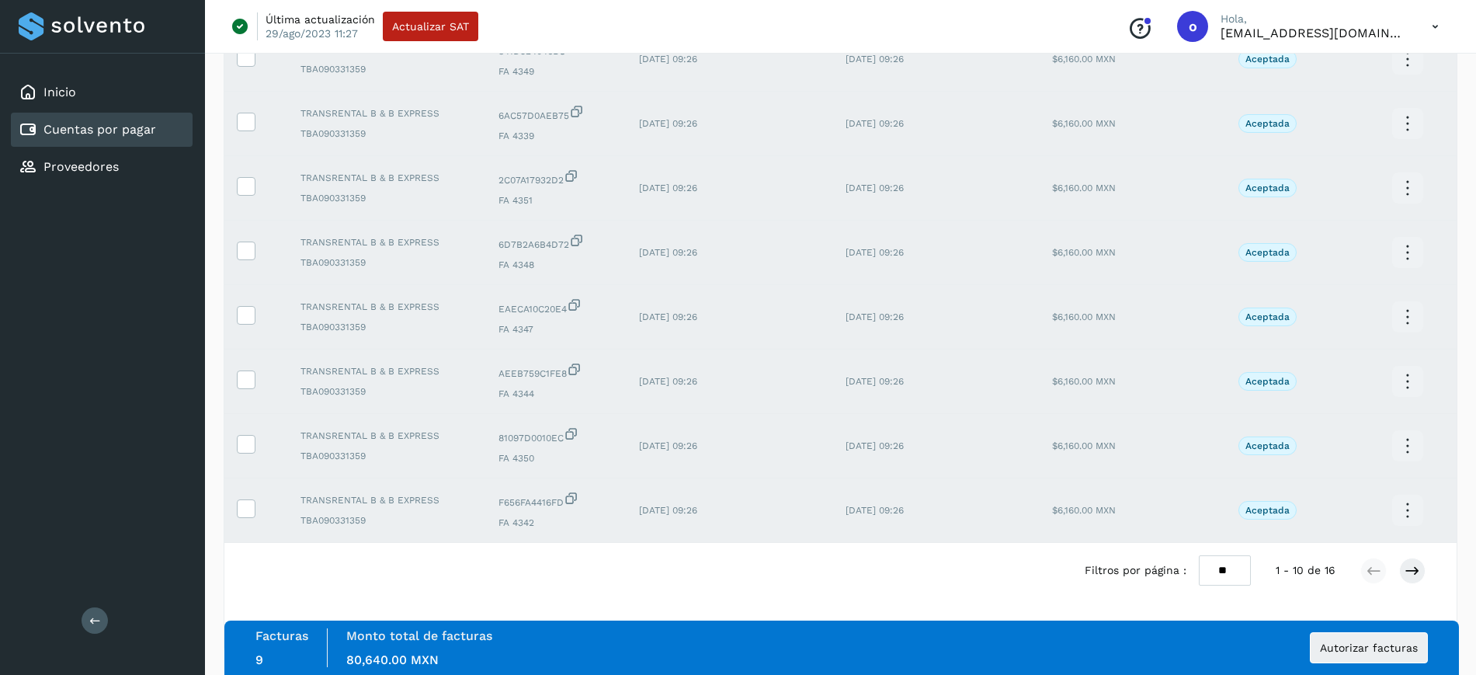
drag, startPoint x: 1217, startPoint y: 567, endPoint x: 1220, endPoint y: 574, distance: 8.4
click at [1217, 567] on select "** ** **" at bounding box center [1224, 570] width 52 height 30
select select "**"
click at [1199, 555] on select "** ** **" at bounding box center [1224, 570] width 52 height 30
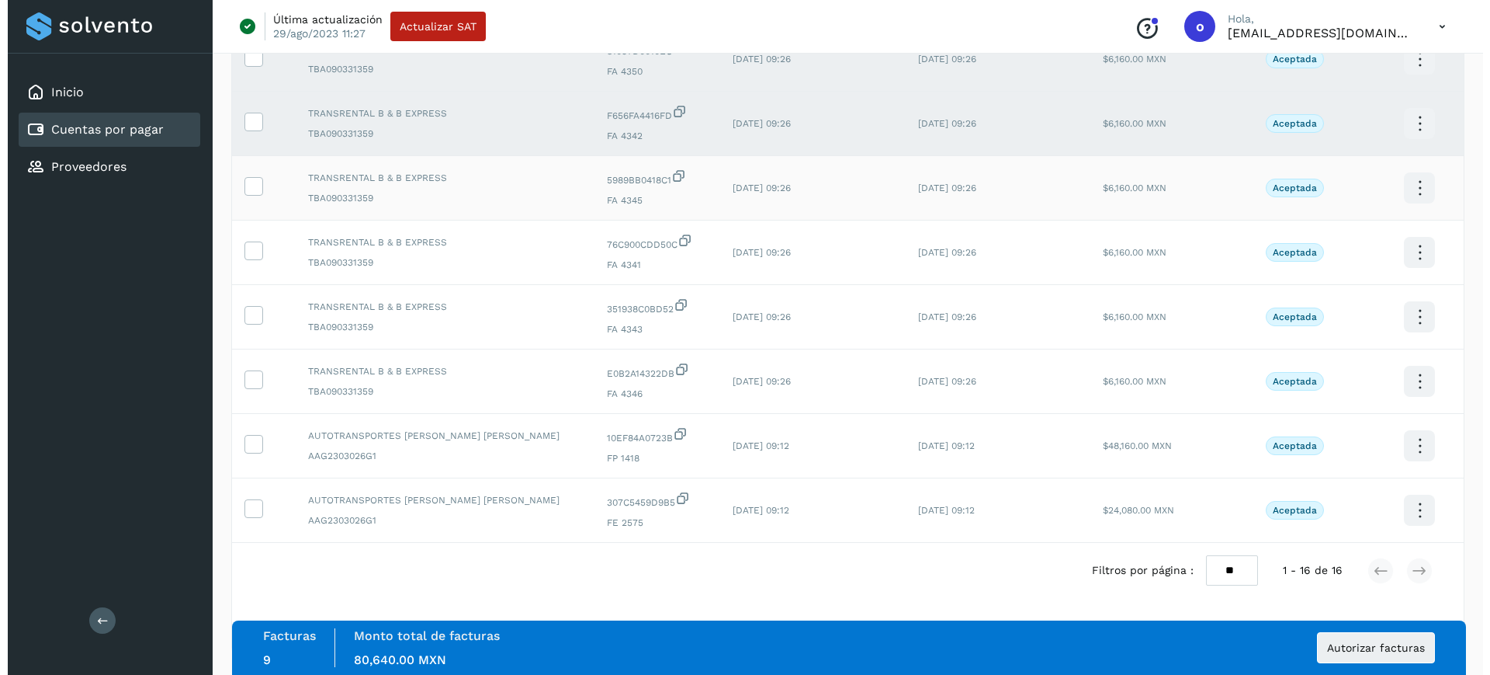
scroll to position [0, 0]
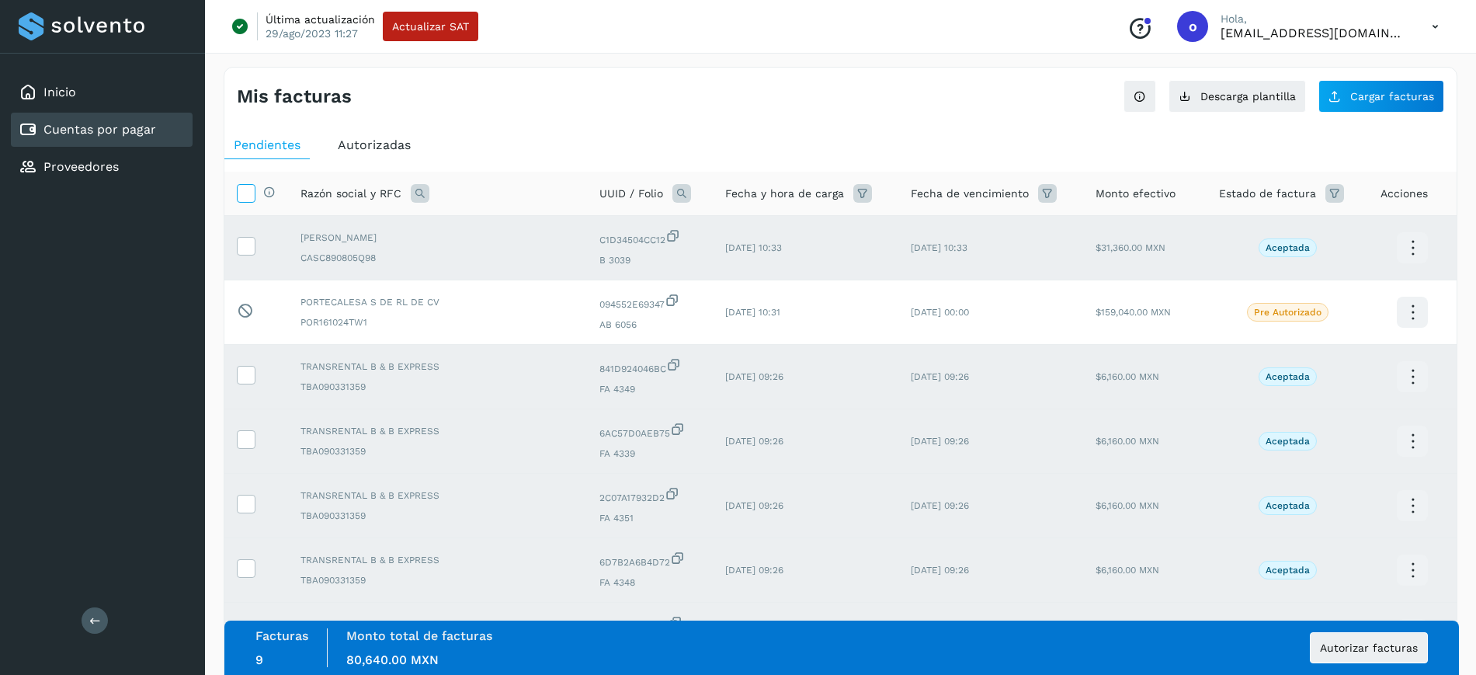
click at [252, 194] on icon at bounding box center [246, 192] width 16 height 16
click at [246, 189] on icon at bounding box center [246, 192] width 16 height 16
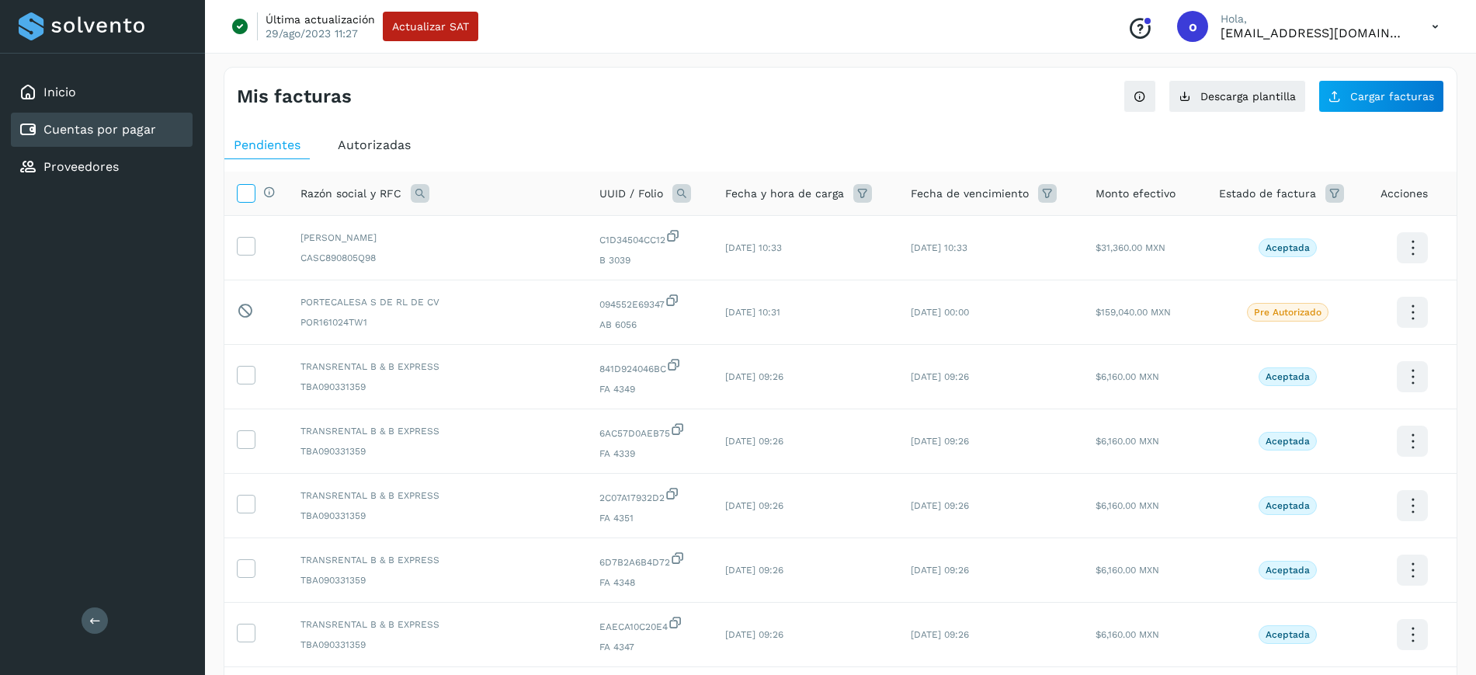
click at [248, 187] on icon at bounding box center [246, 192] width 16 height 16
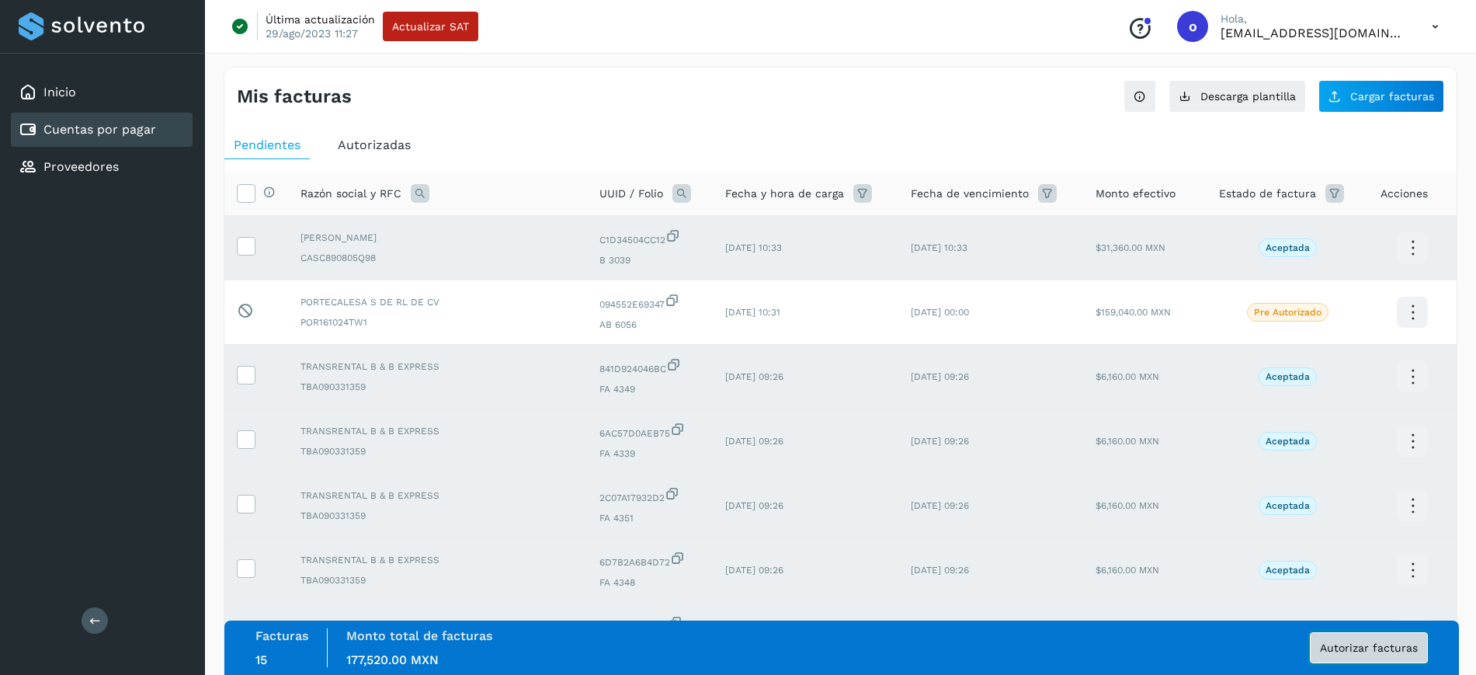
click at [1355, 642] on span "Autorizar facturas" at bounding box center [1369, 647] width 98 height 11
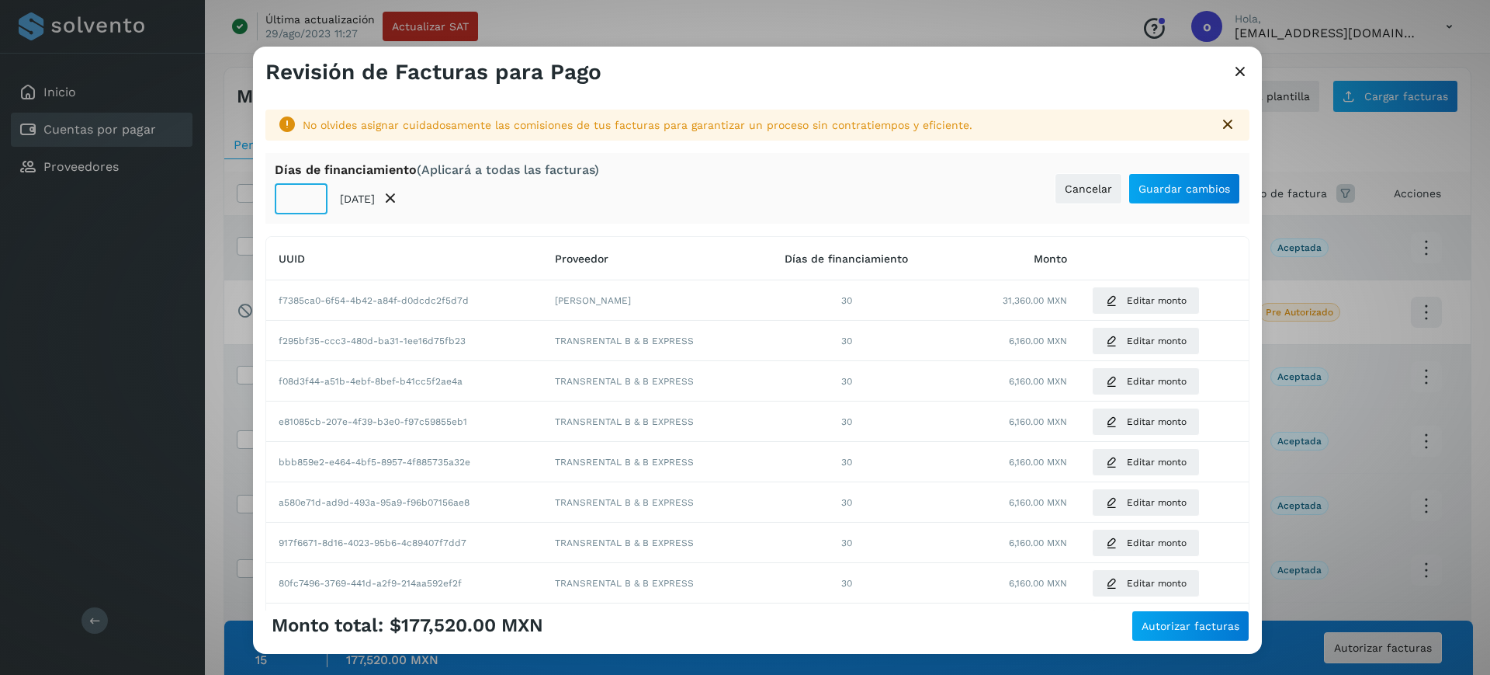
click at [309, 202] on input "**" at bounding box center [301, 198] width 53 height 31
click at [308, 190] on input "**" at bounding box center [301, 198] width 53 height 31
click at [310, 206] on input "**" at bounding box center [301, 198] width 53 height 31
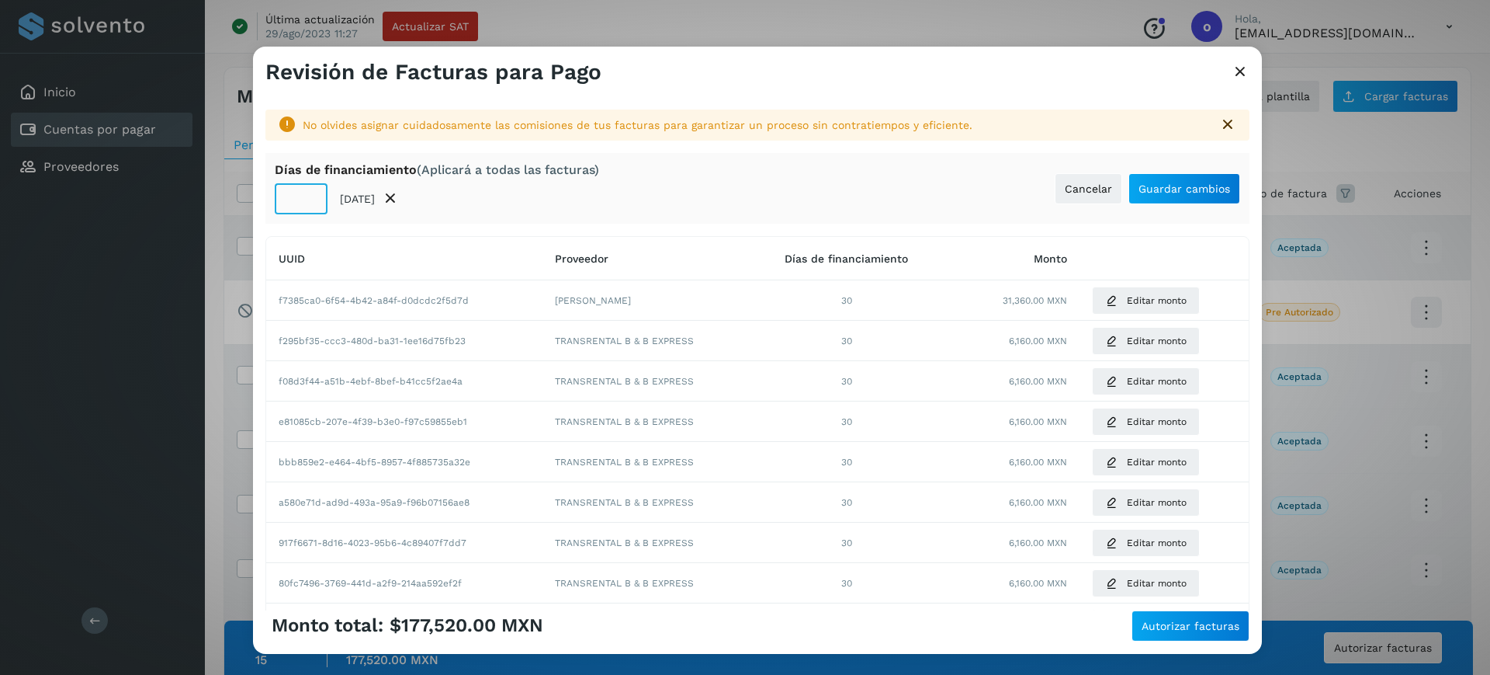
click at [310, 206] on input "**" at bounding box center [301, 198] width 53 height 31
type input "**"
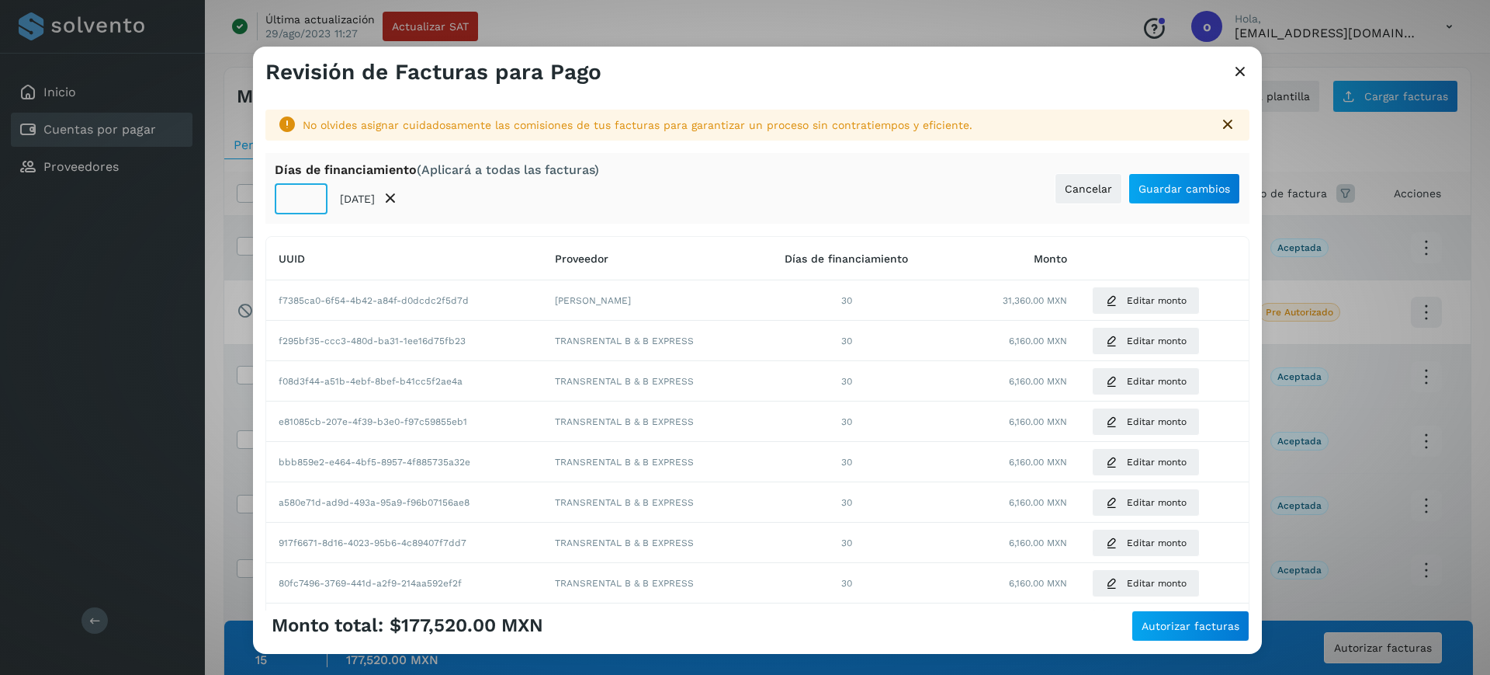
click at [310, 206] on input "**" at bounding box center [301, 198] width 53 height 31
click at [1170, 185] on span "Guardar cambios" at bounding box center [1185, 188] width 92 height 11
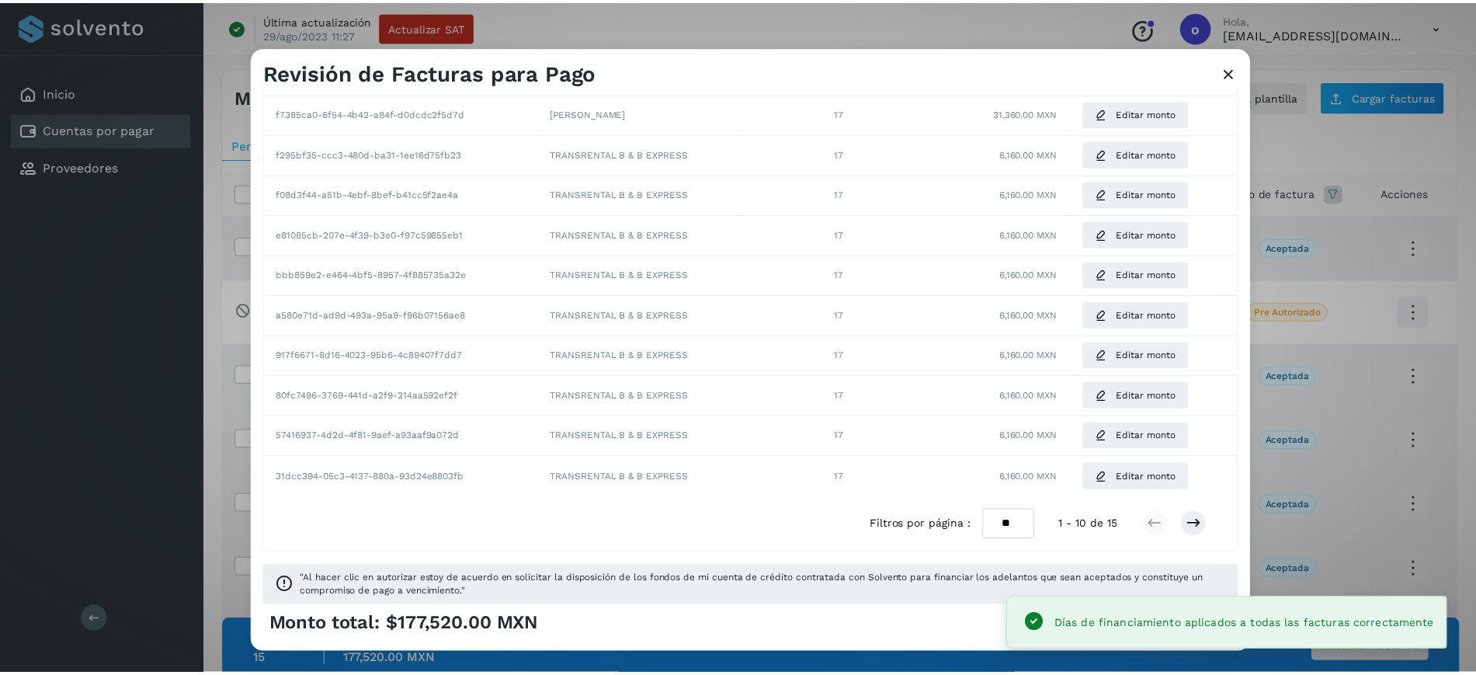
scroll to position [185, 0]
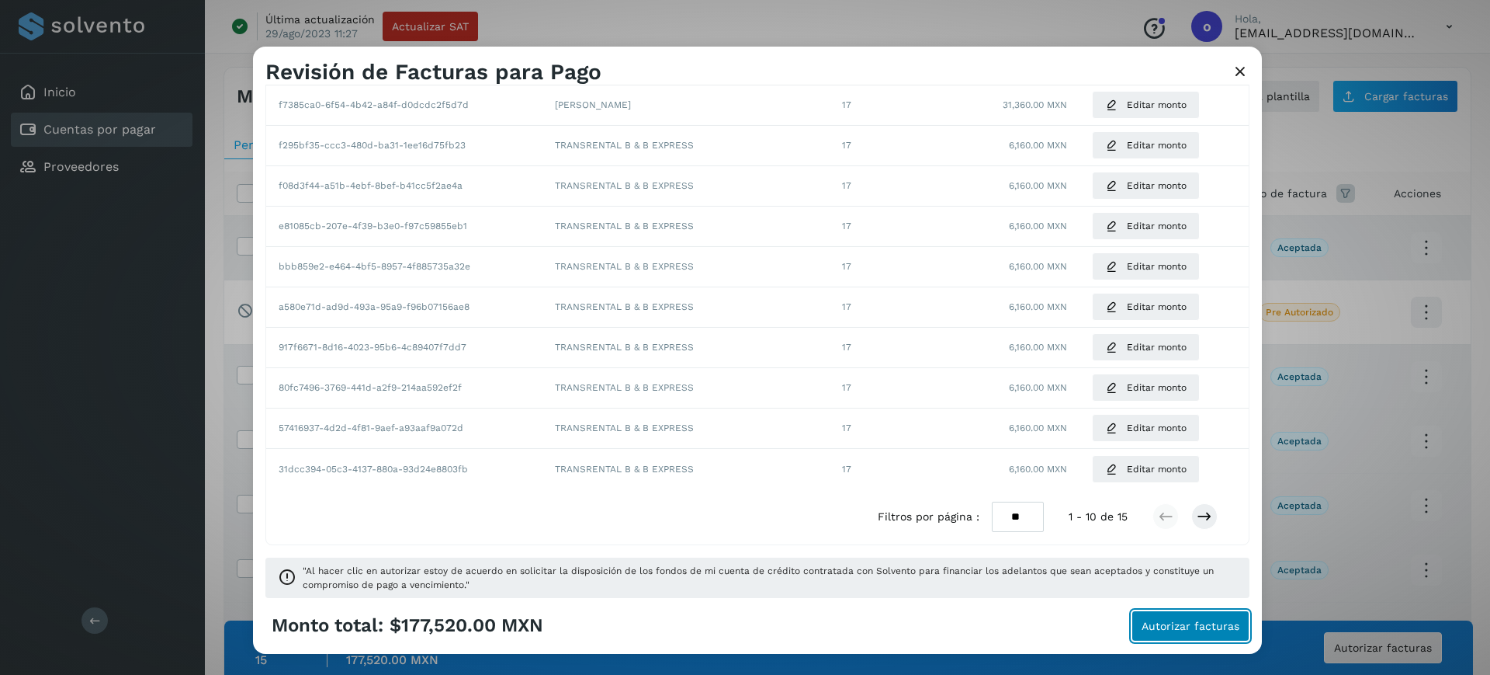
click at [1149, 616] on button "Autorizar facturas" at bounding box center [1191, 625] width 118 height 31
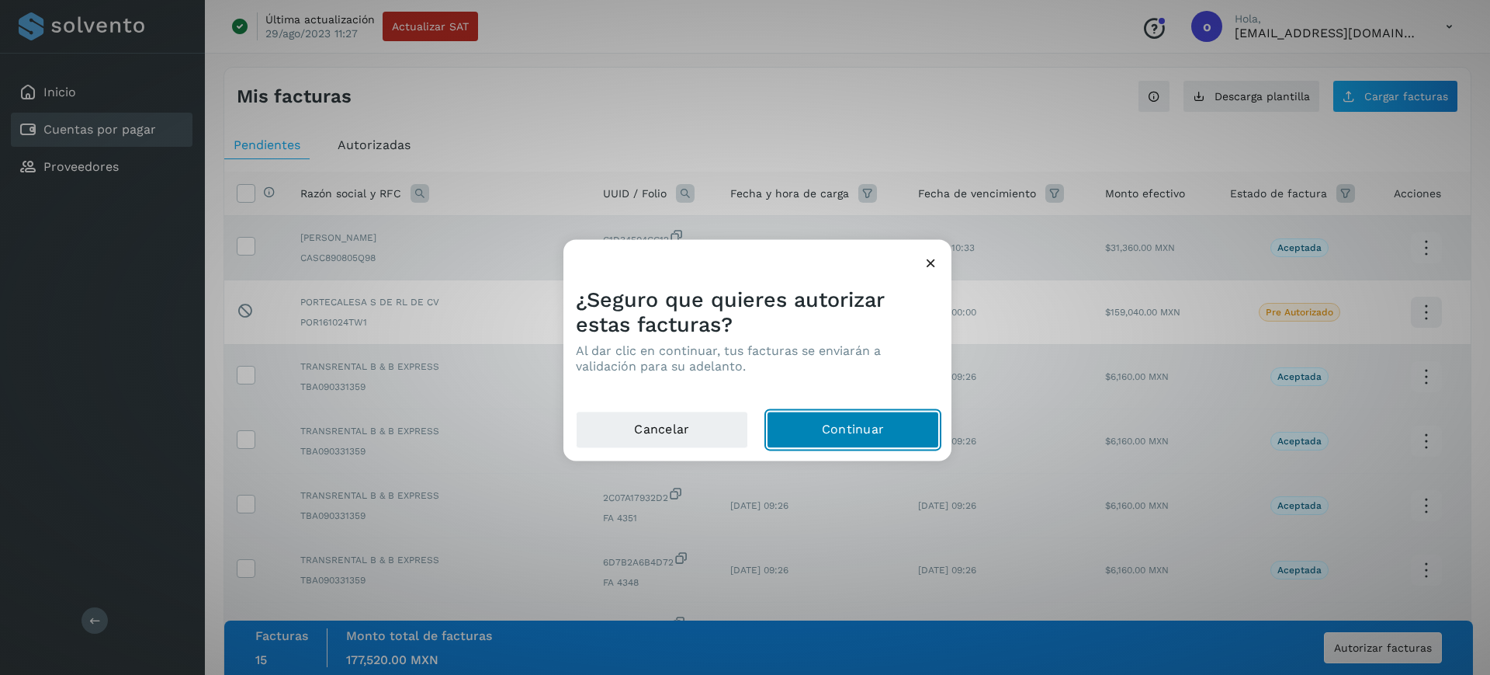
click at [798, 426] on button "Continuar" at bounding box center [853, 429] width 172 height 37
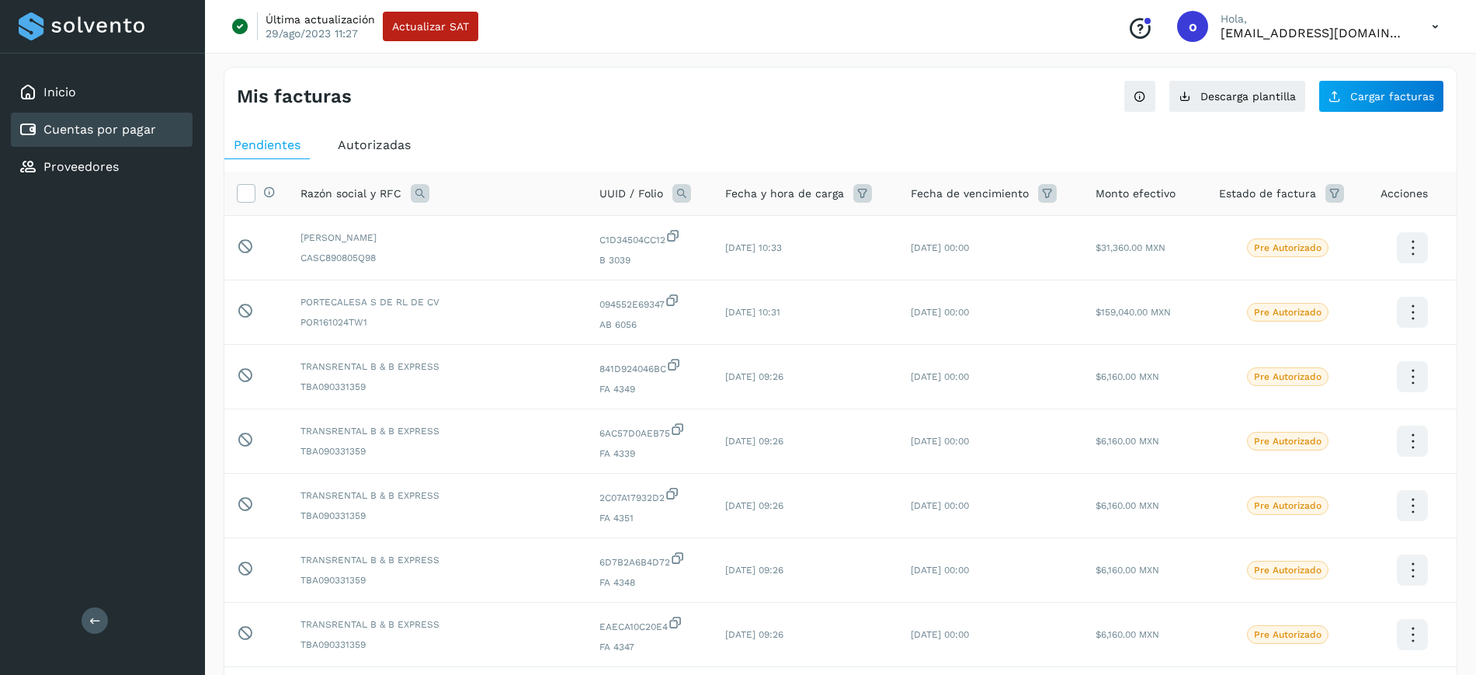
click at [380, 142] on span "Autorizadas" at bounding box center [374, 144] width 73 height 15
select select "**"
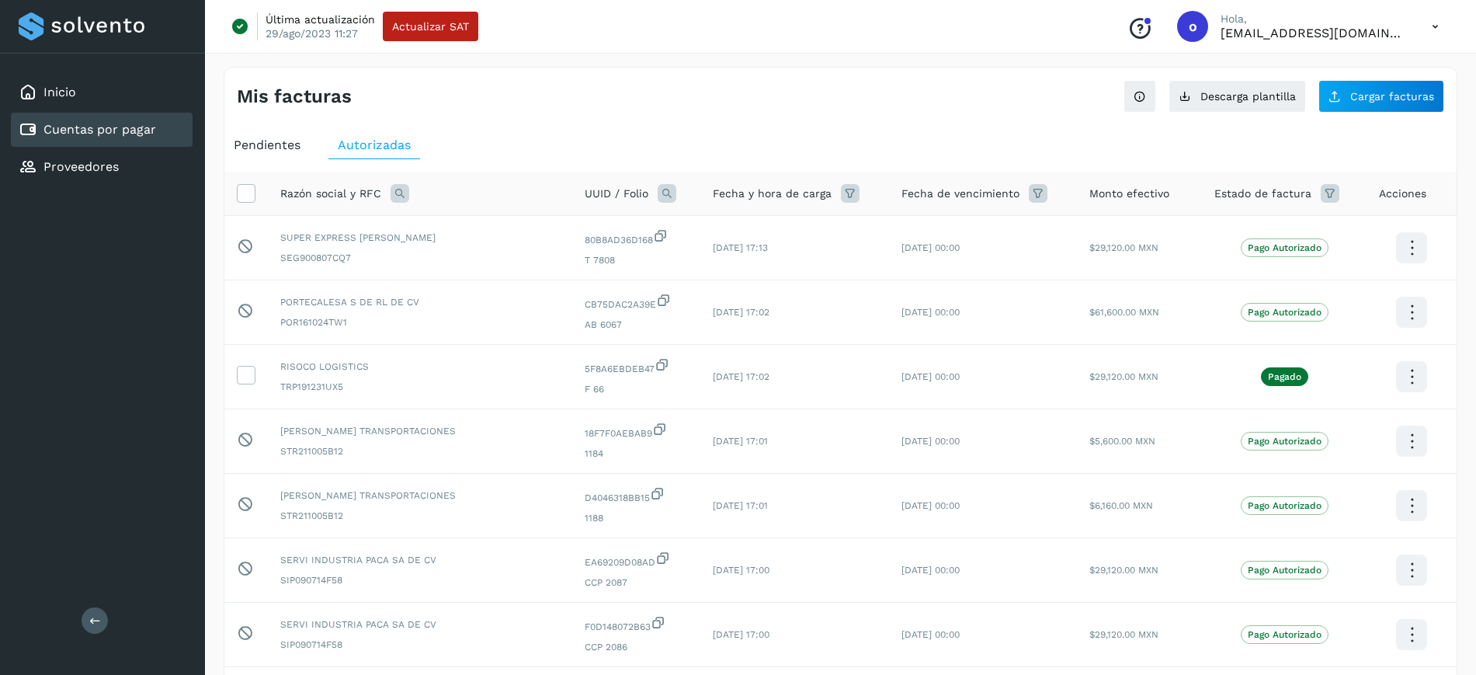
click at [405, 193] on icon at bounding box center [399, 193] width 19 height 19
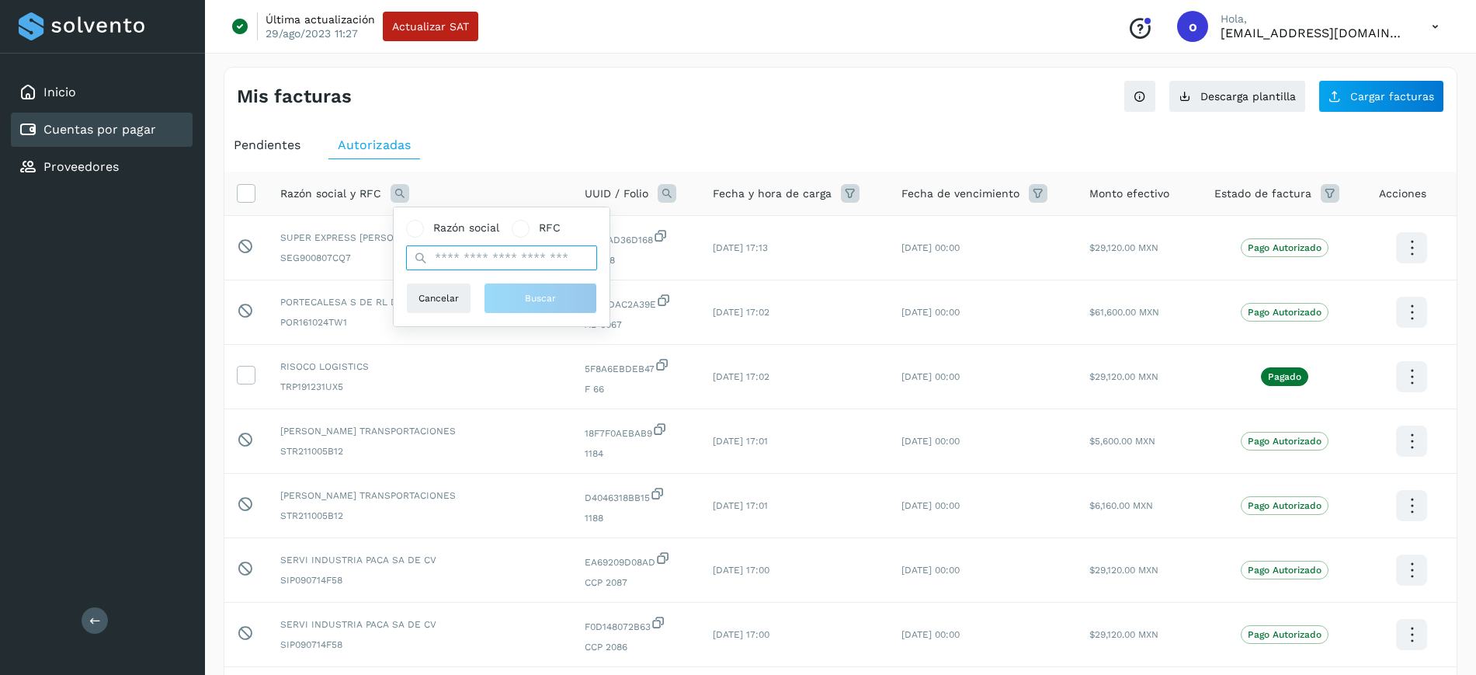
click at [488, 250] on input "text" at bounding box center [501, 257] width 191 height 25
type input "**********"
click at [533, 296] on span "Buscar" at bounding box center [540, 298] width 31 height 14
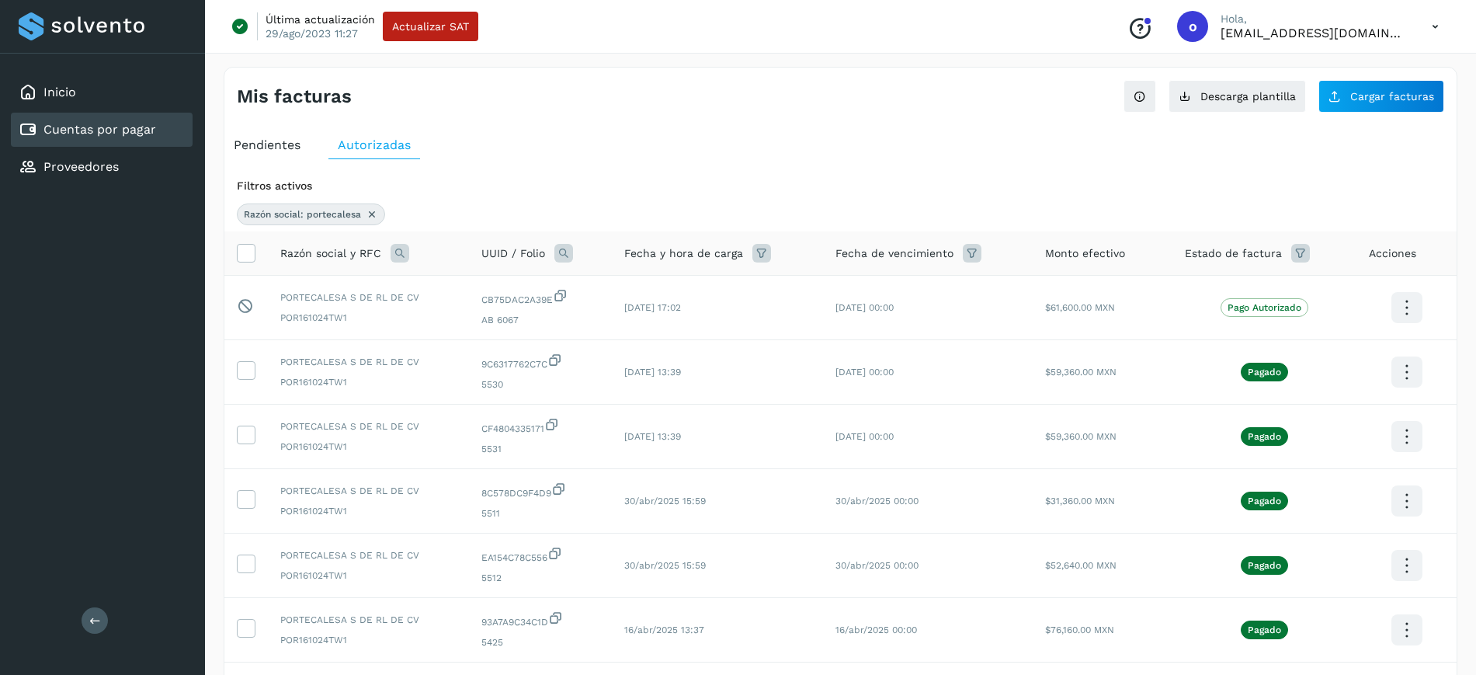
click at [275, 137] on span "Pendientes" at bounding box center [267, 144] width 67 height 15
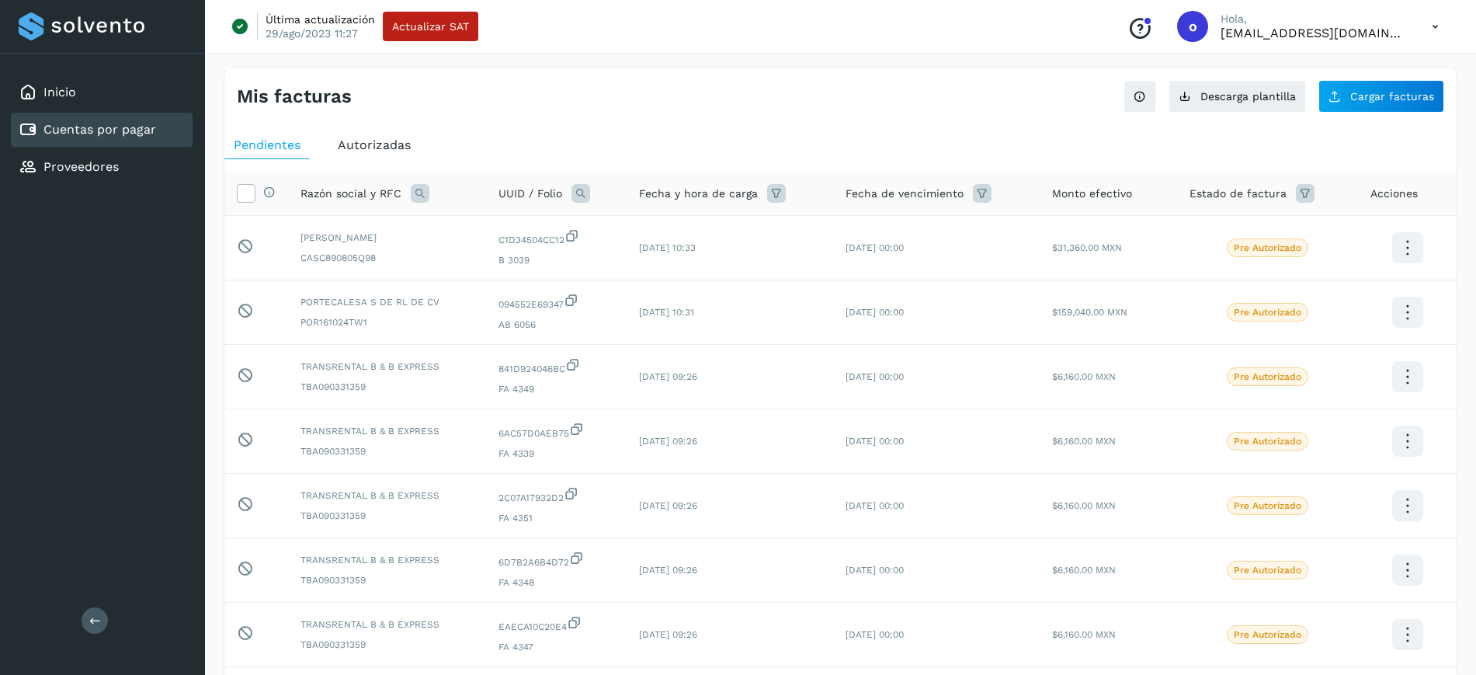
click at [342, 149] on span "Autorizadas" at bounding box center [374, 144] width 73 height 15
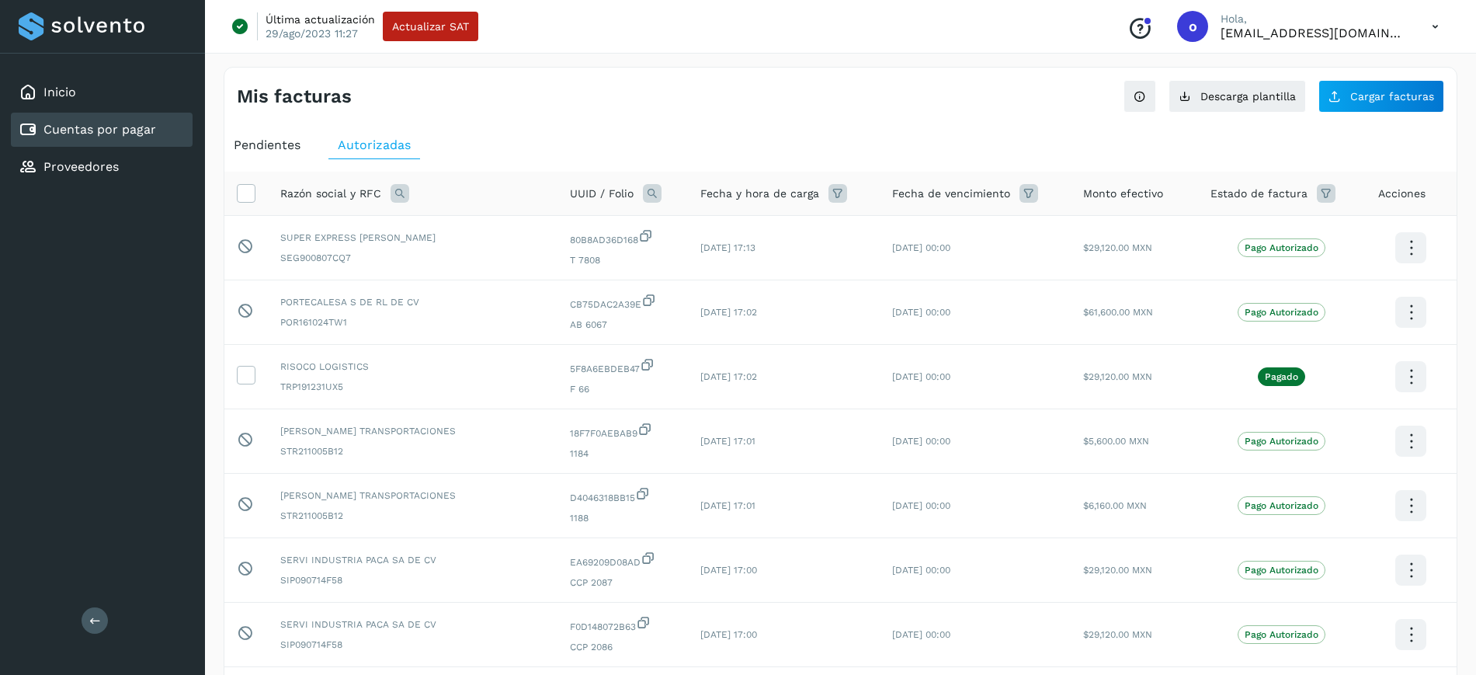
click at [285, 144] on span "Pendientes" at bounding box center [267, 144] width 67 height 15
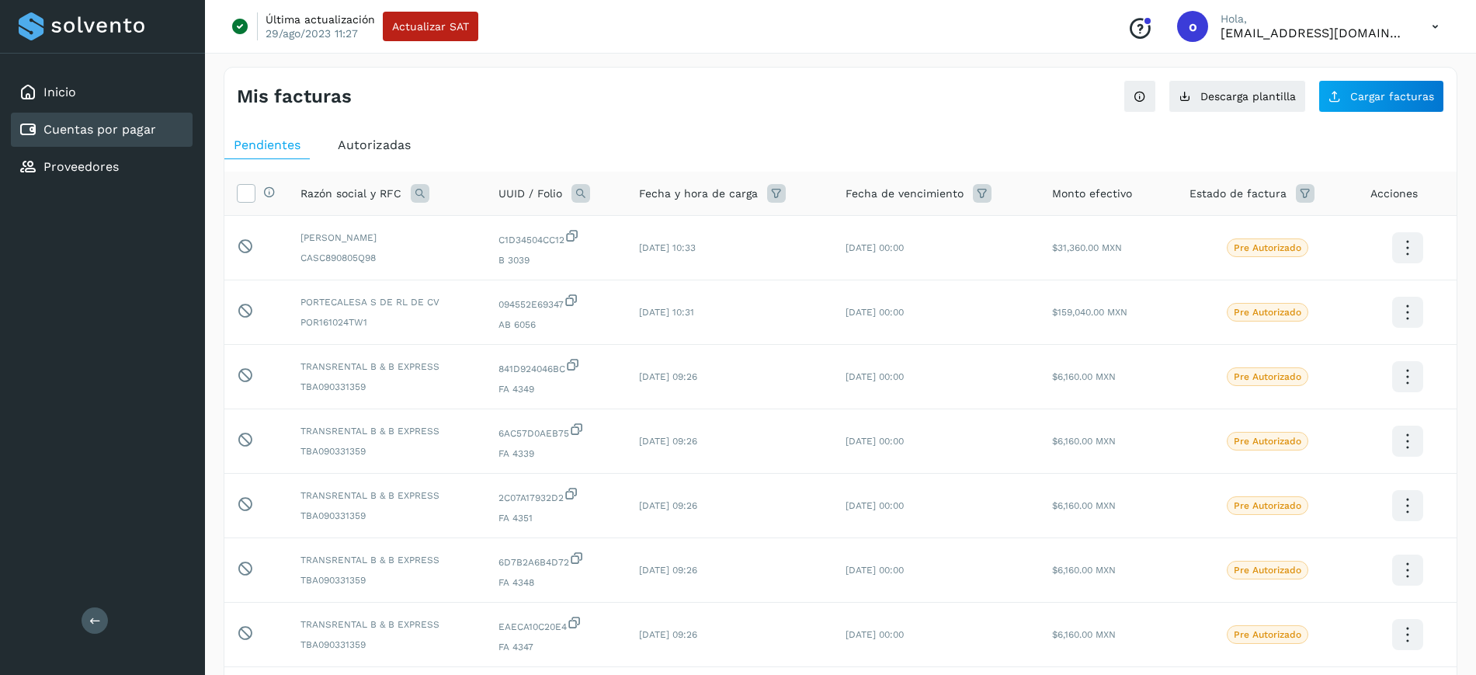
click at [423, 186] on icon at bounding box center [420, 193] width 19 height 19
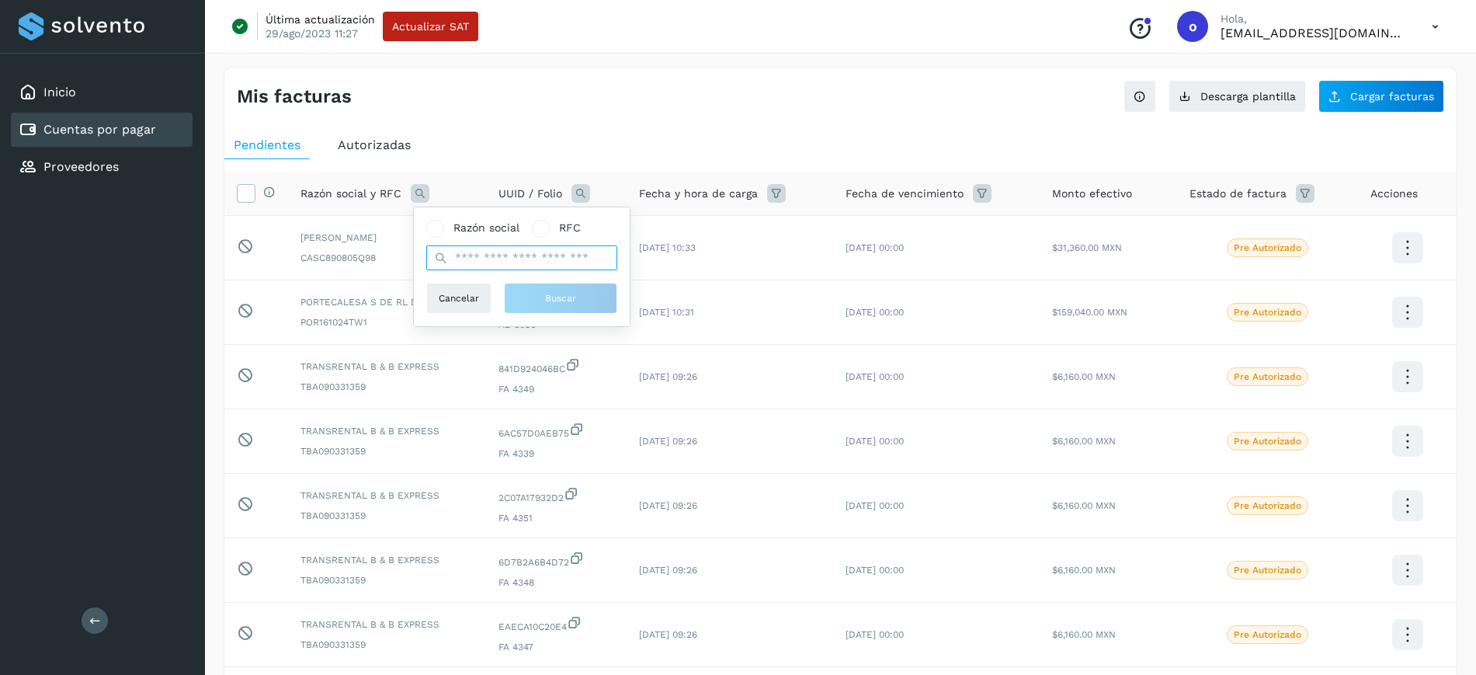
click at [501, 258] on input "text" at bounding box center [521, 257] width 191 height 25
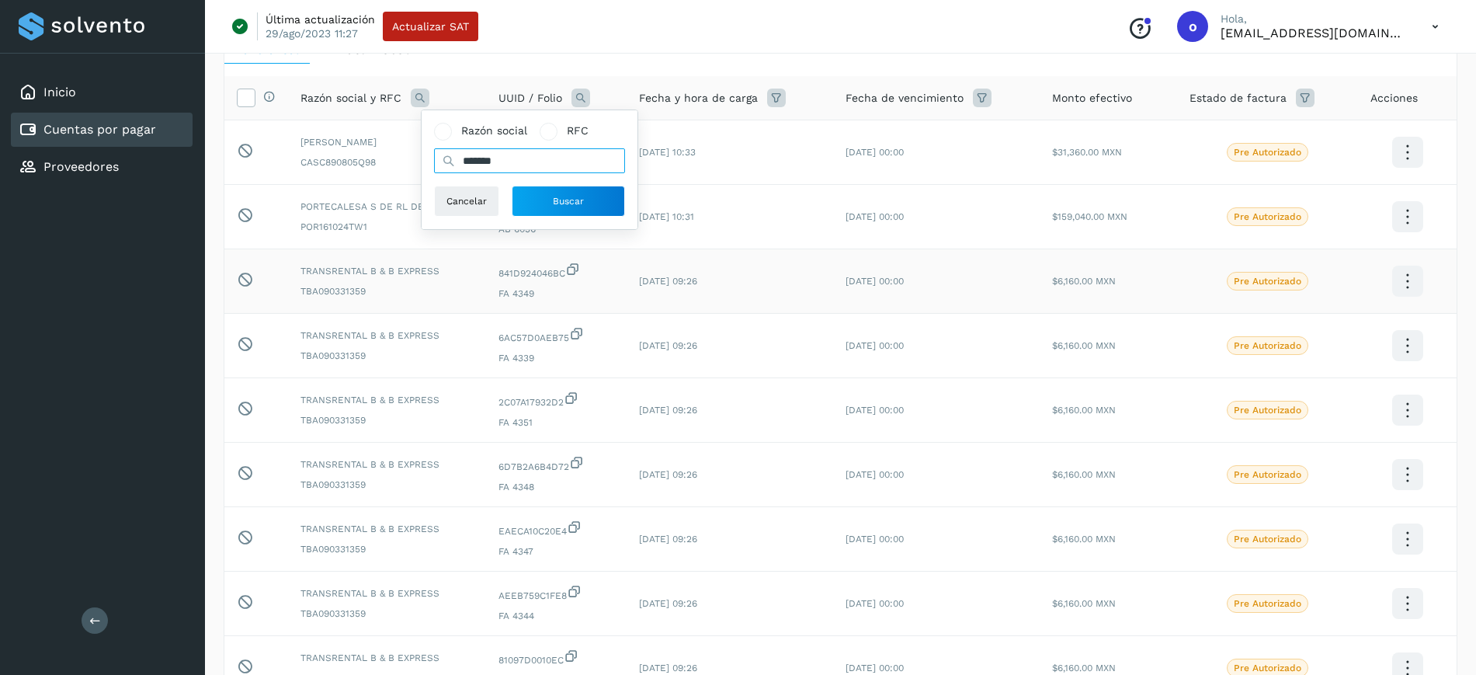
scroll to position [97, 0]
click at [546, 155] on input "*******" at bounding box center [529, 160] width 191 height 25
type input "**********"
click at [567, 198] on span "Buscar" at bounding box center [568, 201] width 31 height 14
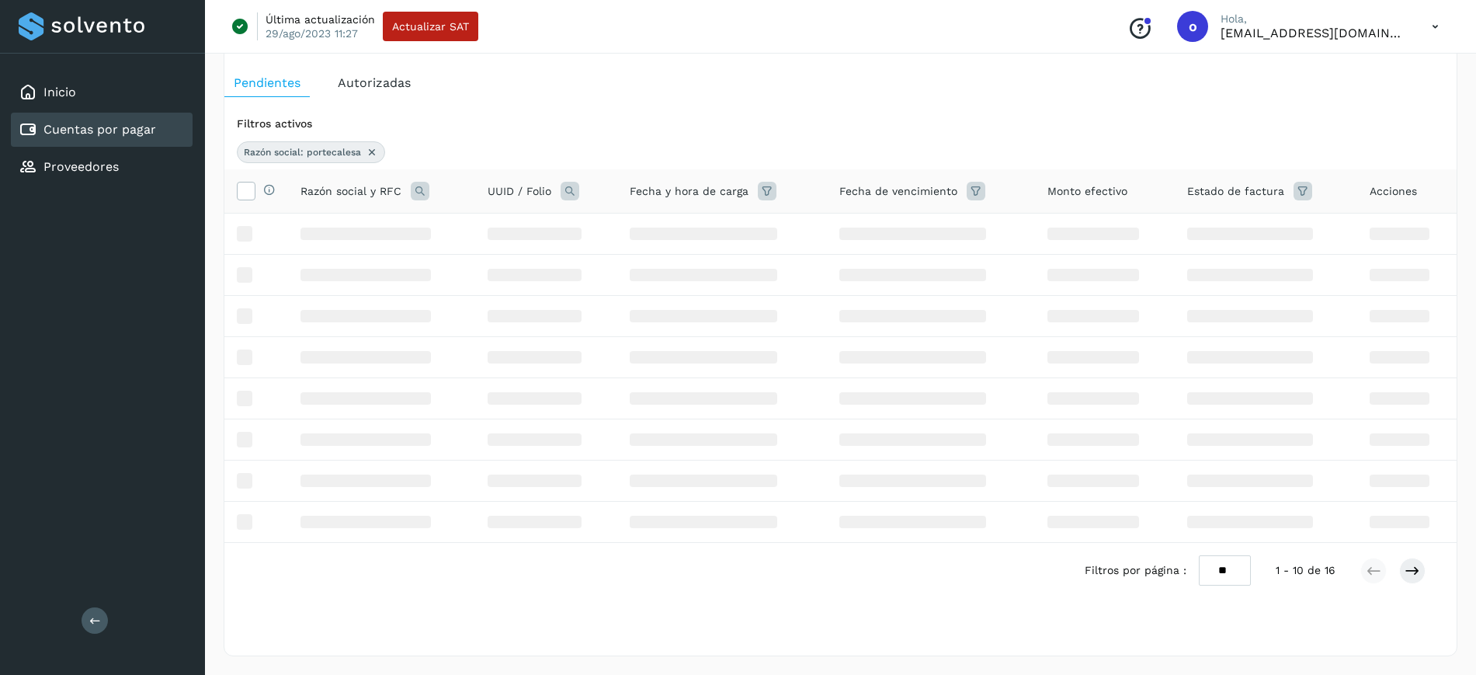
scroll to position [0, 0]
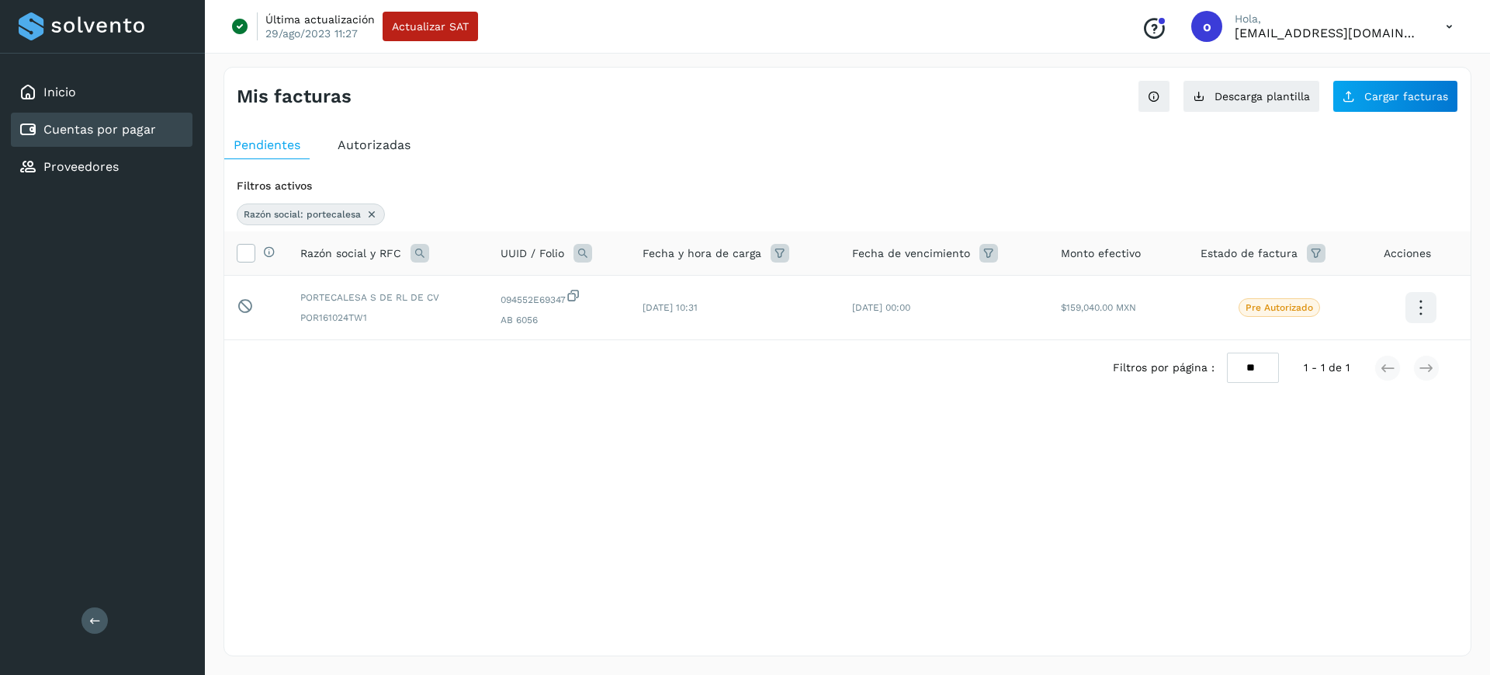
click at [375, 151] on span "Autorizadas" at bounding box center [374, 144] width 73 height 15
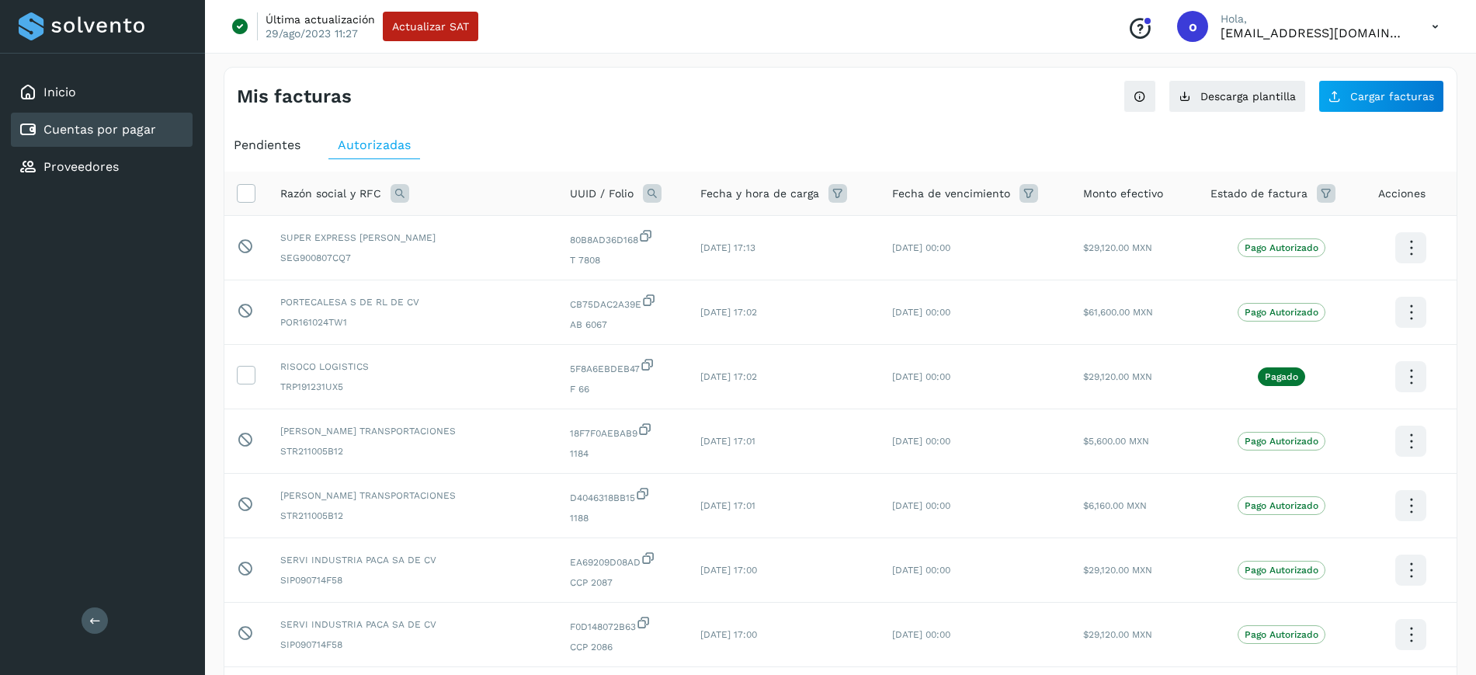
click at [394, 192] on icon at bounding box center [399, 193] width 19 height 19
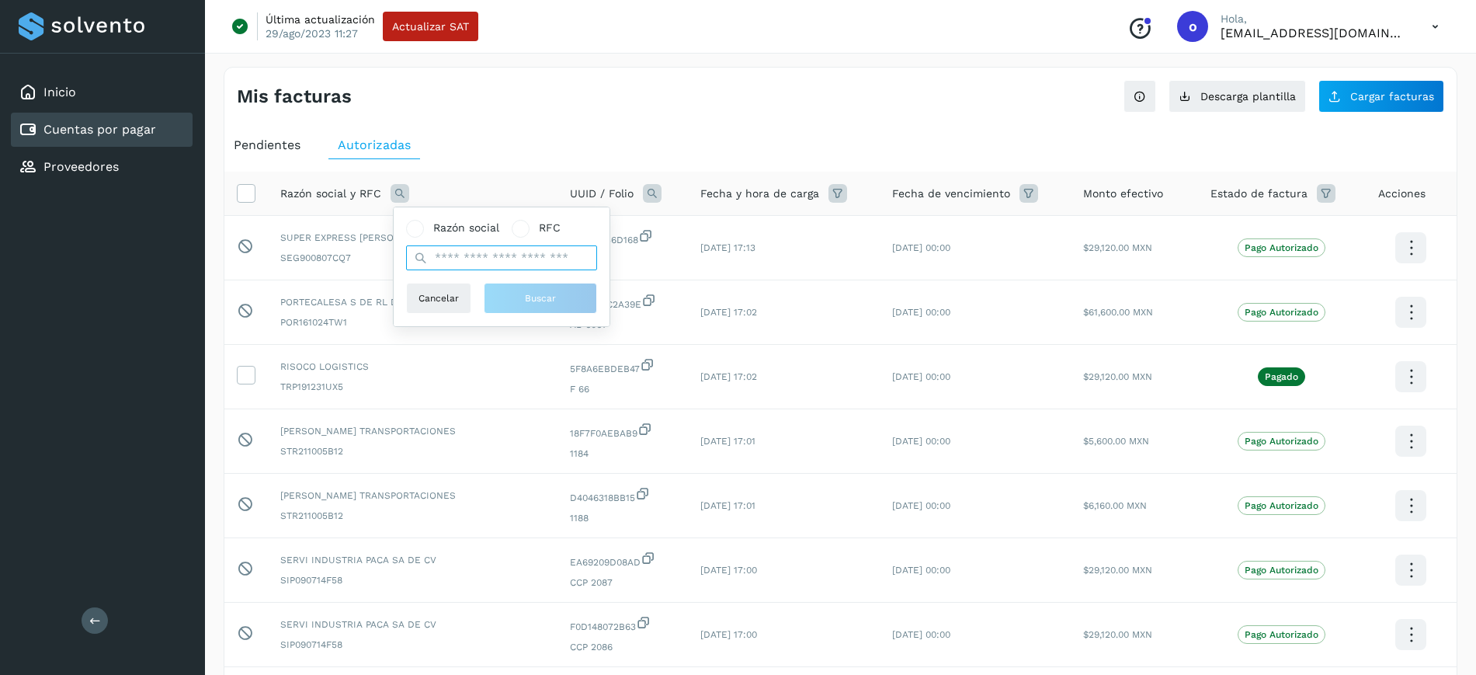
click at [456, 251] on input "text" at bounding box center [501, 257] width 191 height 25
type input "**********"
click at [536, 306] on button "Buscar" at bounding box center [540, 298] width 113 height 31
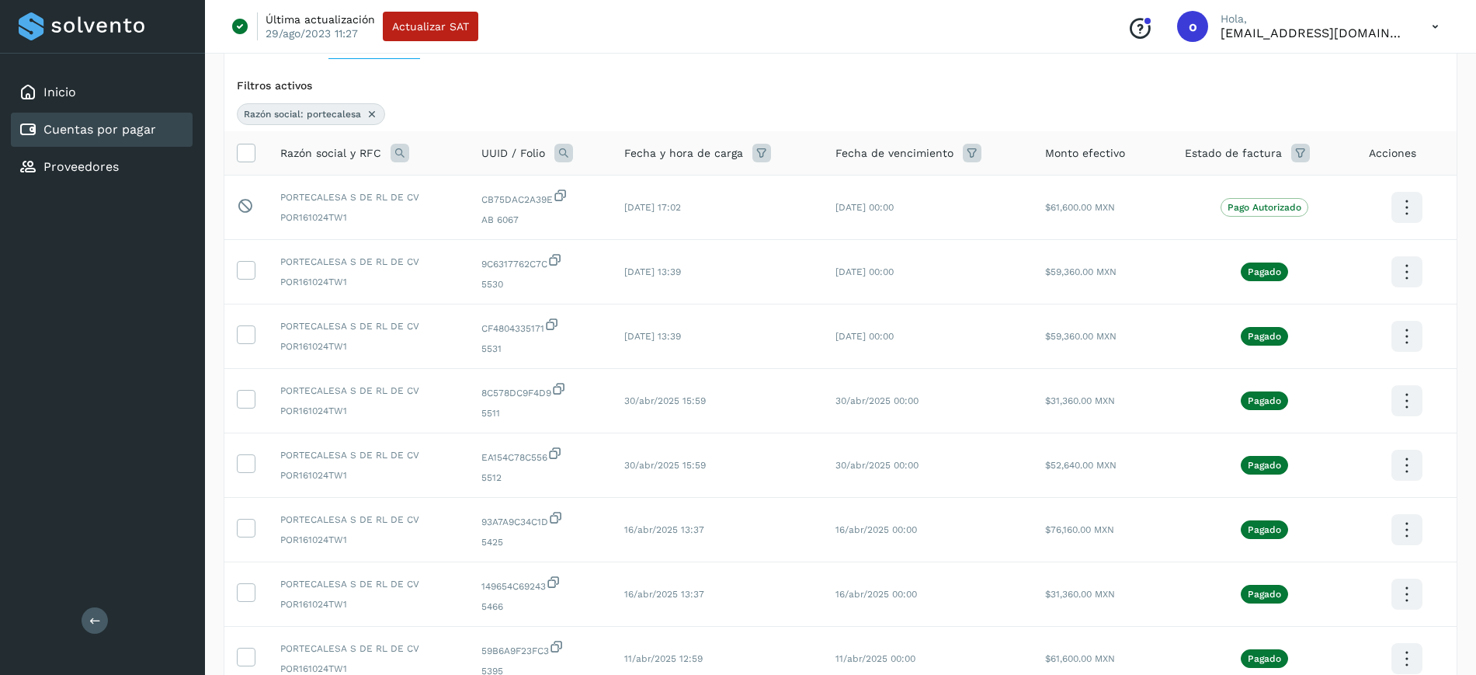
scroll to position [101, 0]
click at [565, 193] on icon at bounding box center [561, 194] width 16 height 16
click at [142, 99] on div "Inicio" at bounding box center [102, 92] width 182 height 34
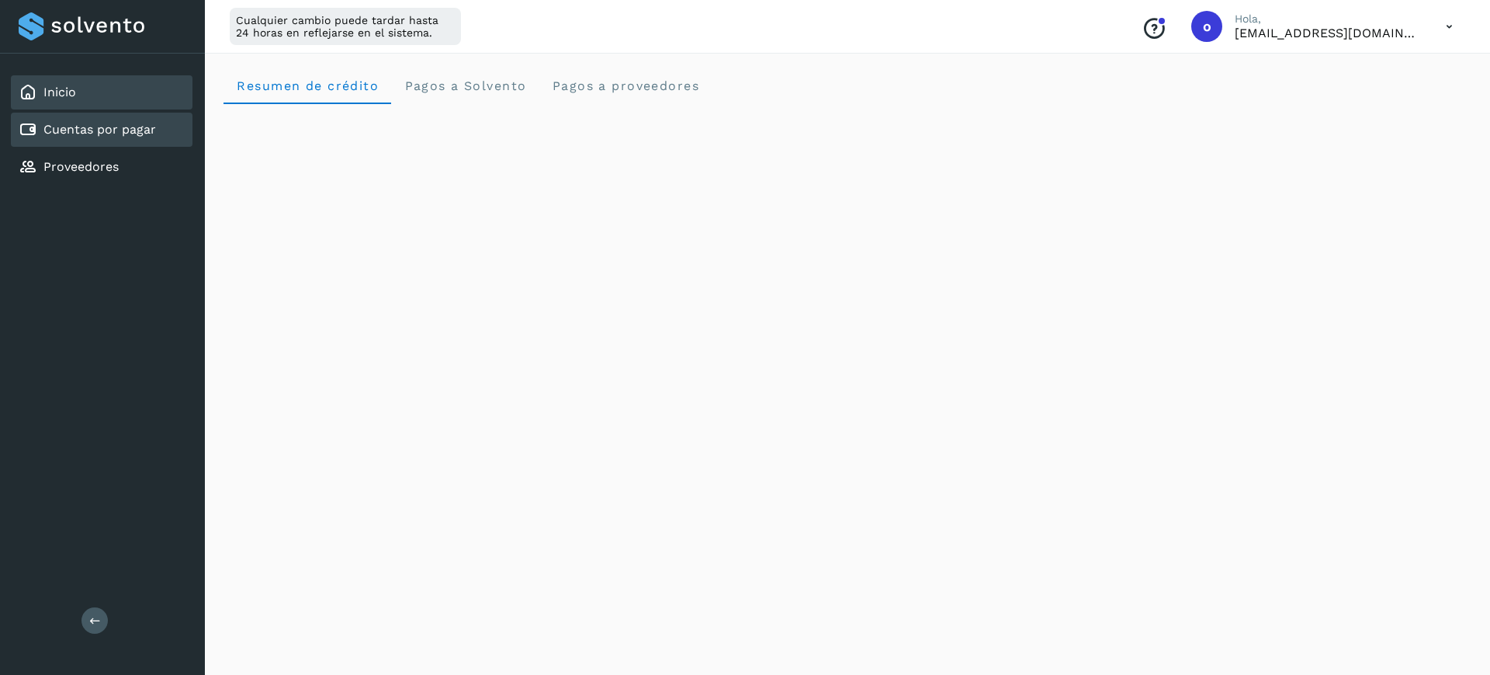
click at [153, 145] on div "Cuentas por pagar" at bounding box center [102, 130] width 182 height 34
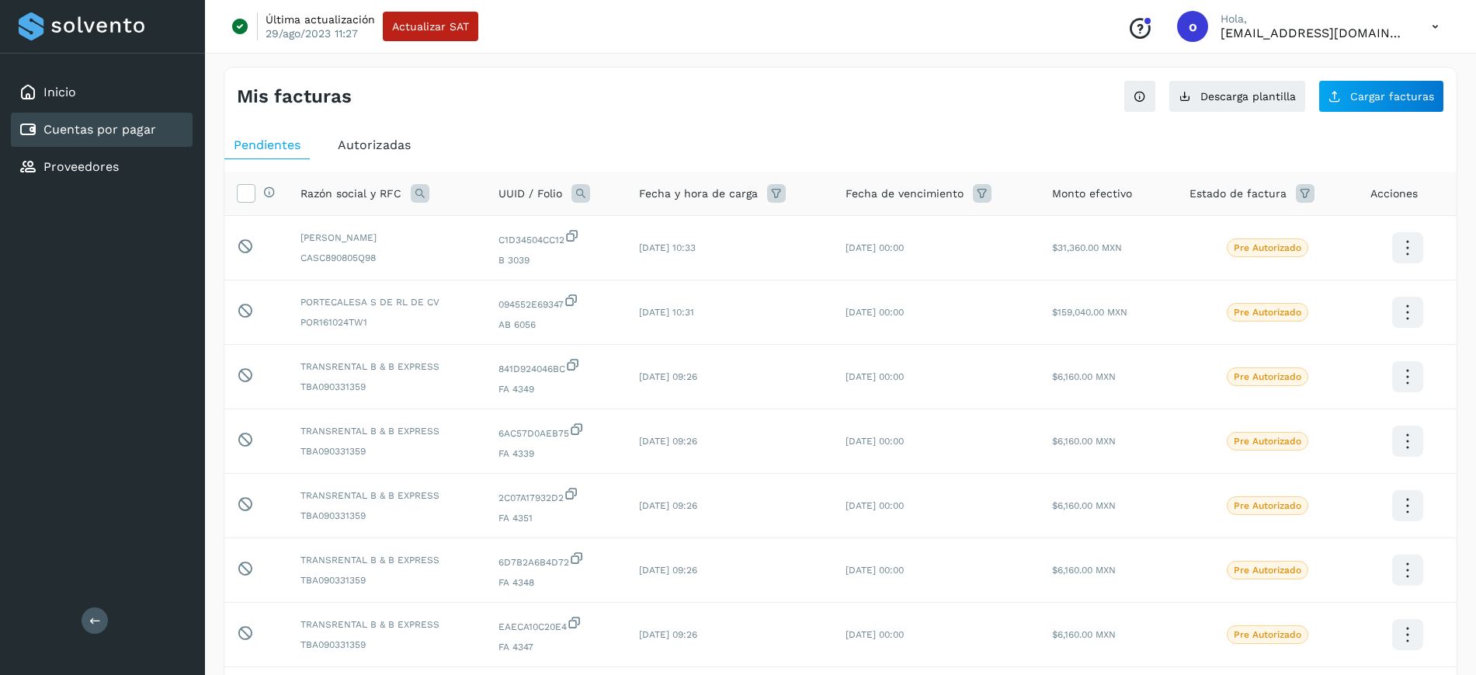
scroll to position [317, 0]
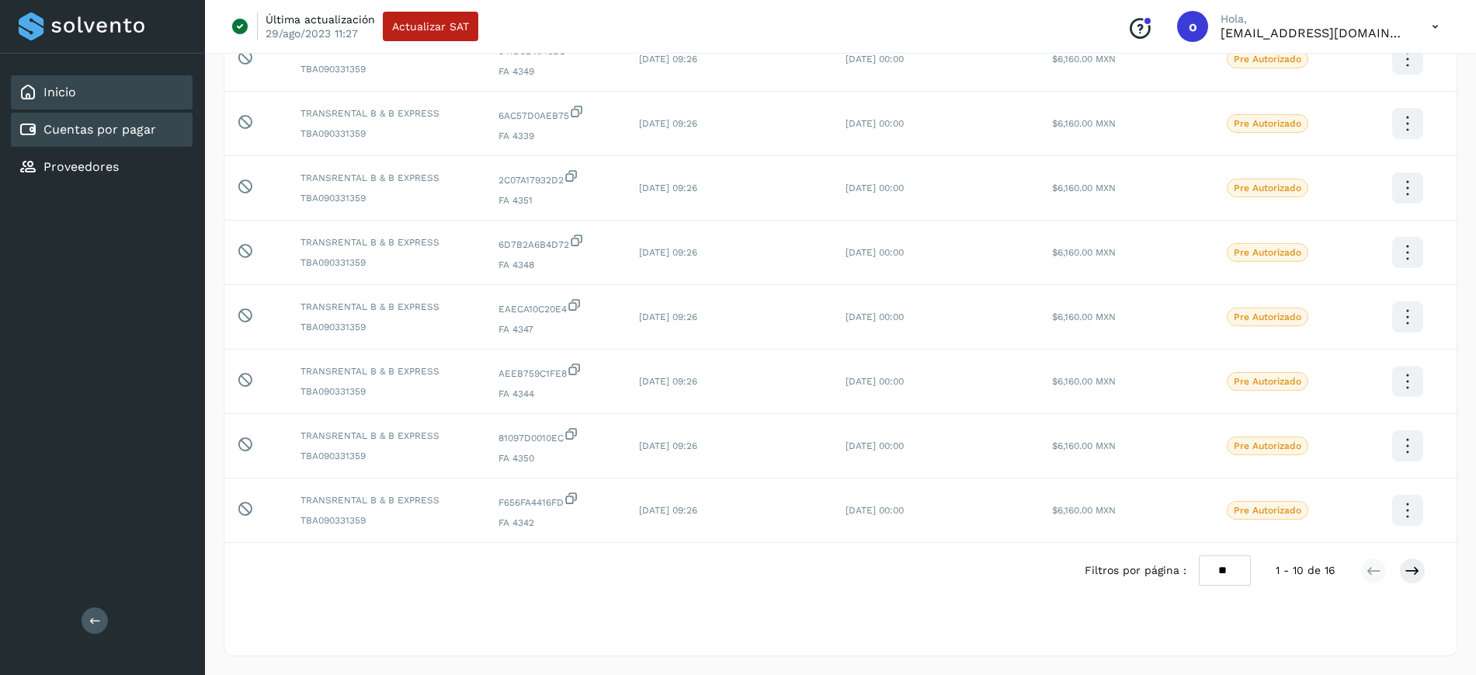
click at [153, 88] on div "Inicio" at bounding box center [102, 92] width 182 height 34
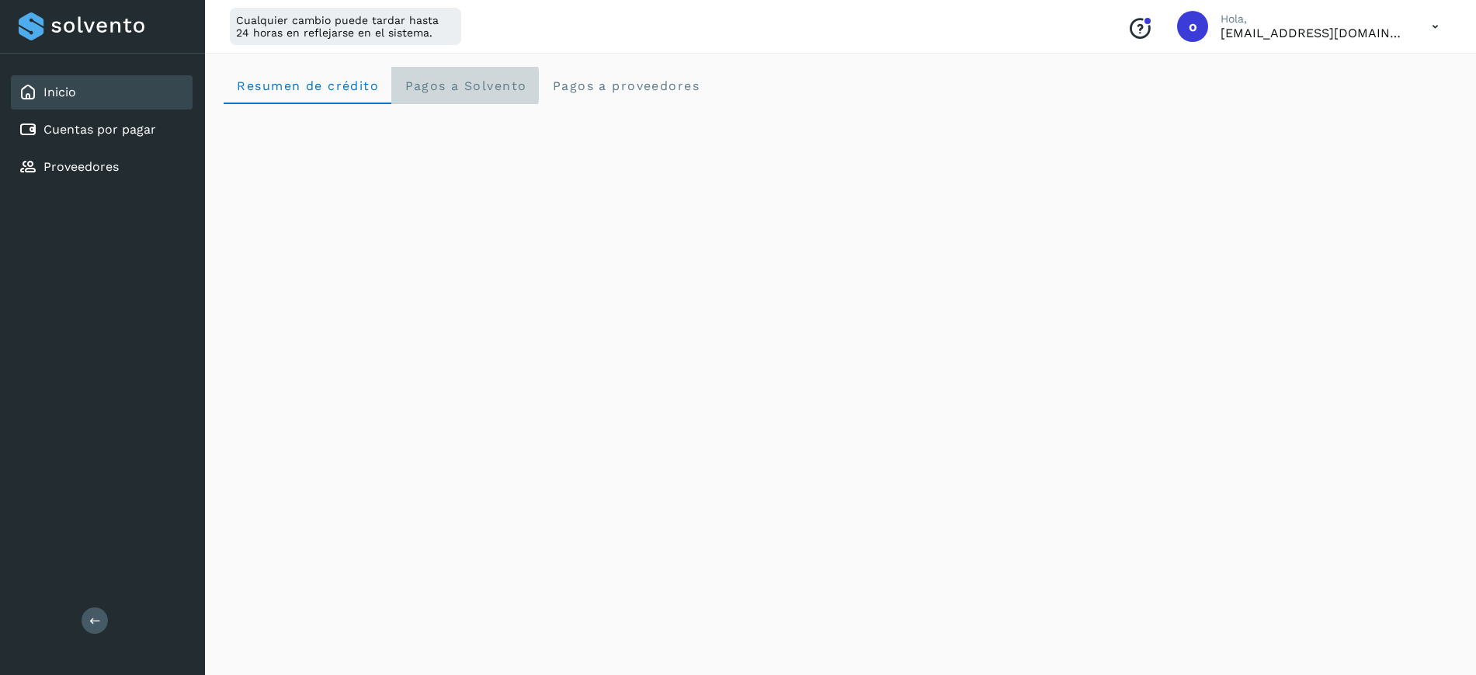
click at [498, 83] on span "Pagos a Solvento" at bounding box center [465, 85] width 123 height 15
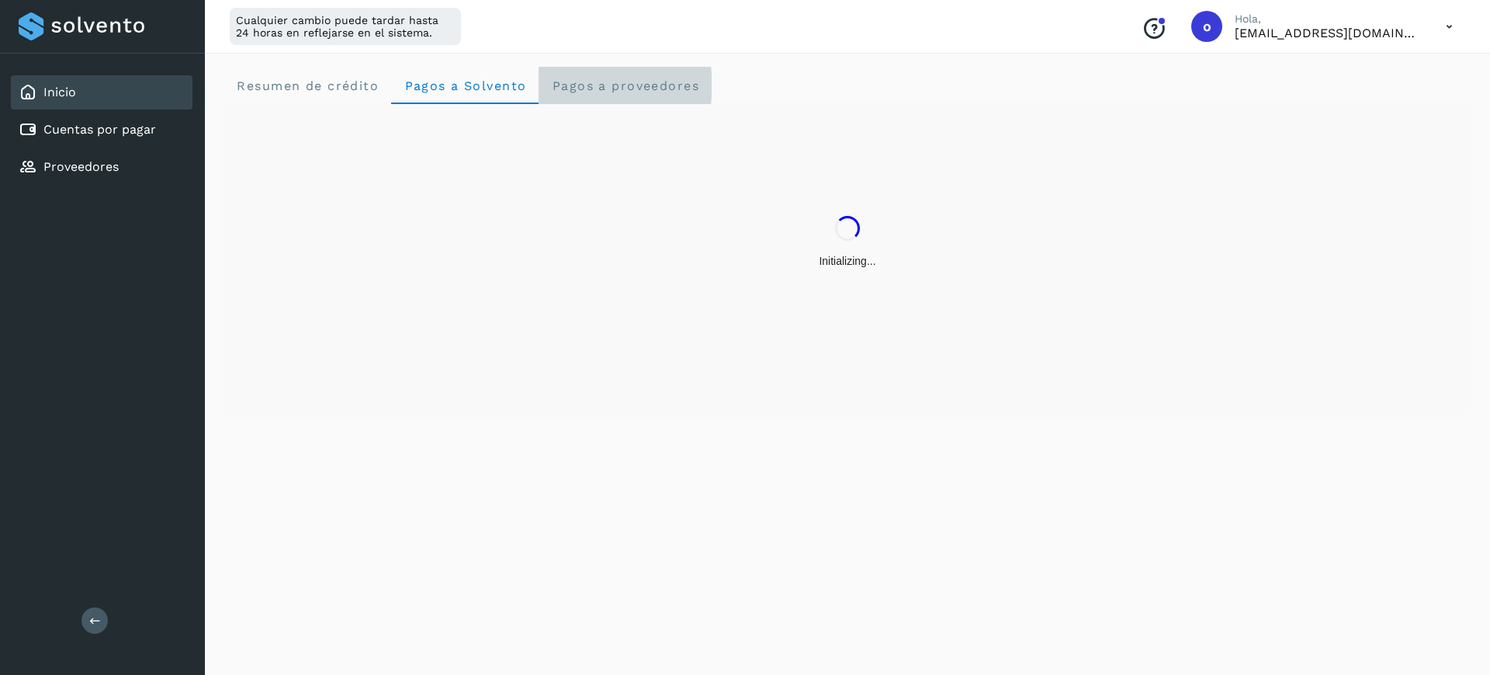
click at [576, 90] on span "Pagos a proveedores" at bounding box center [625, 85] width 148 height 15
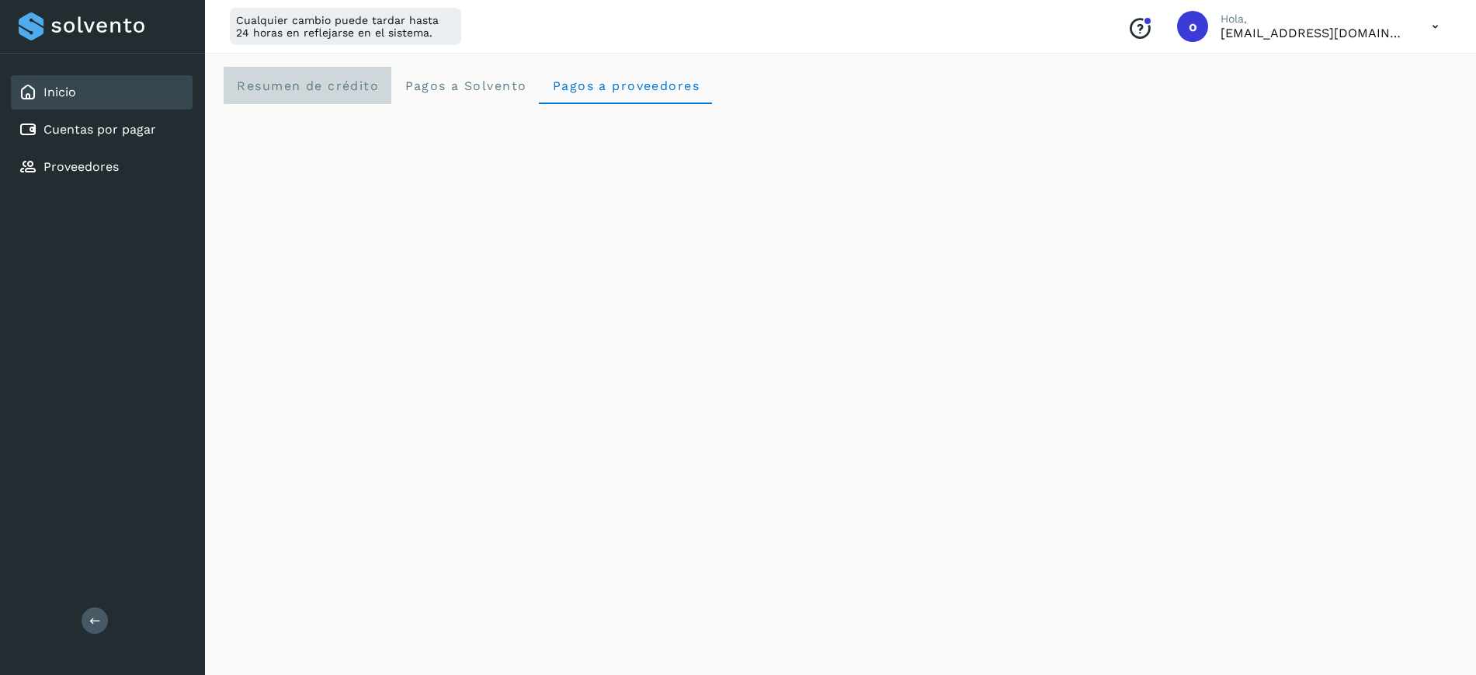
click at [303, 100] on crédito "Resumen de crédito" at bounding box center [308, 85] width 168 height 37
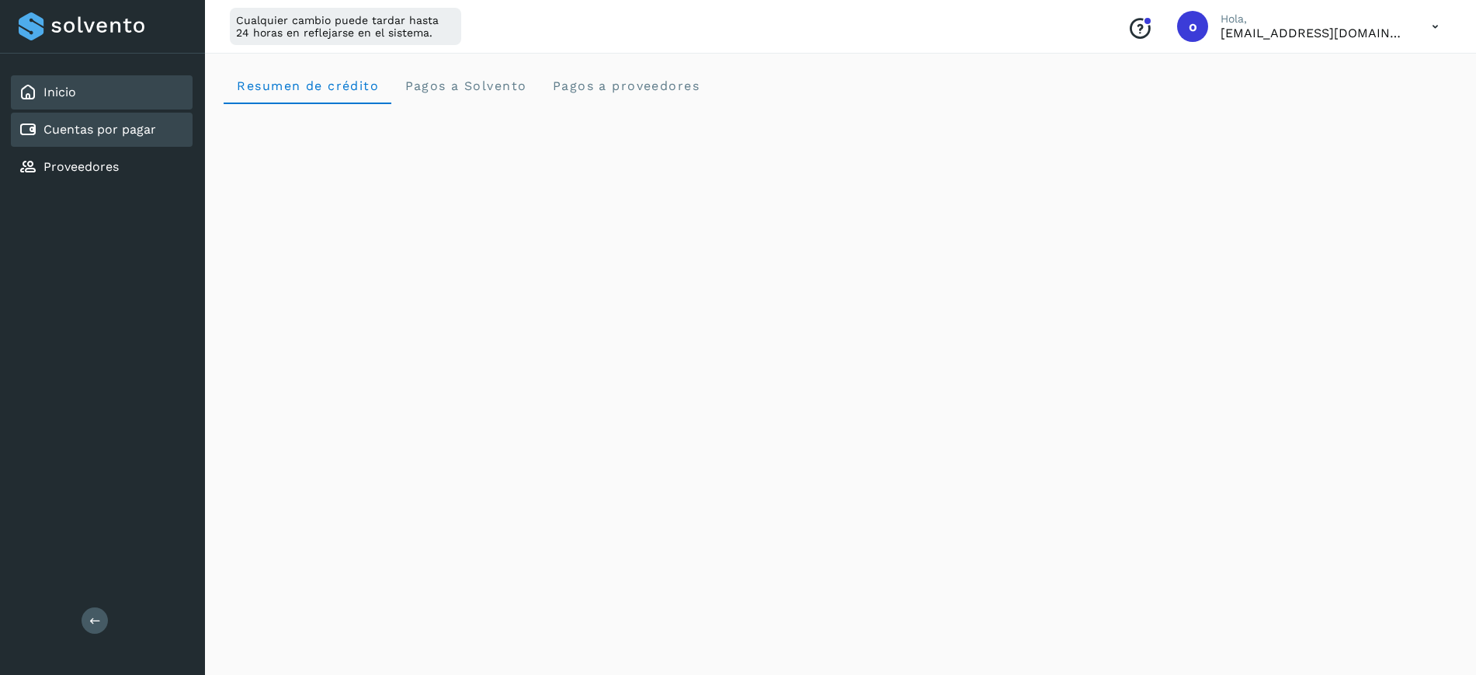
click at [182, 120] on div "Cuentas por pagar" at bounding box center [102, 130] width 182 height 34
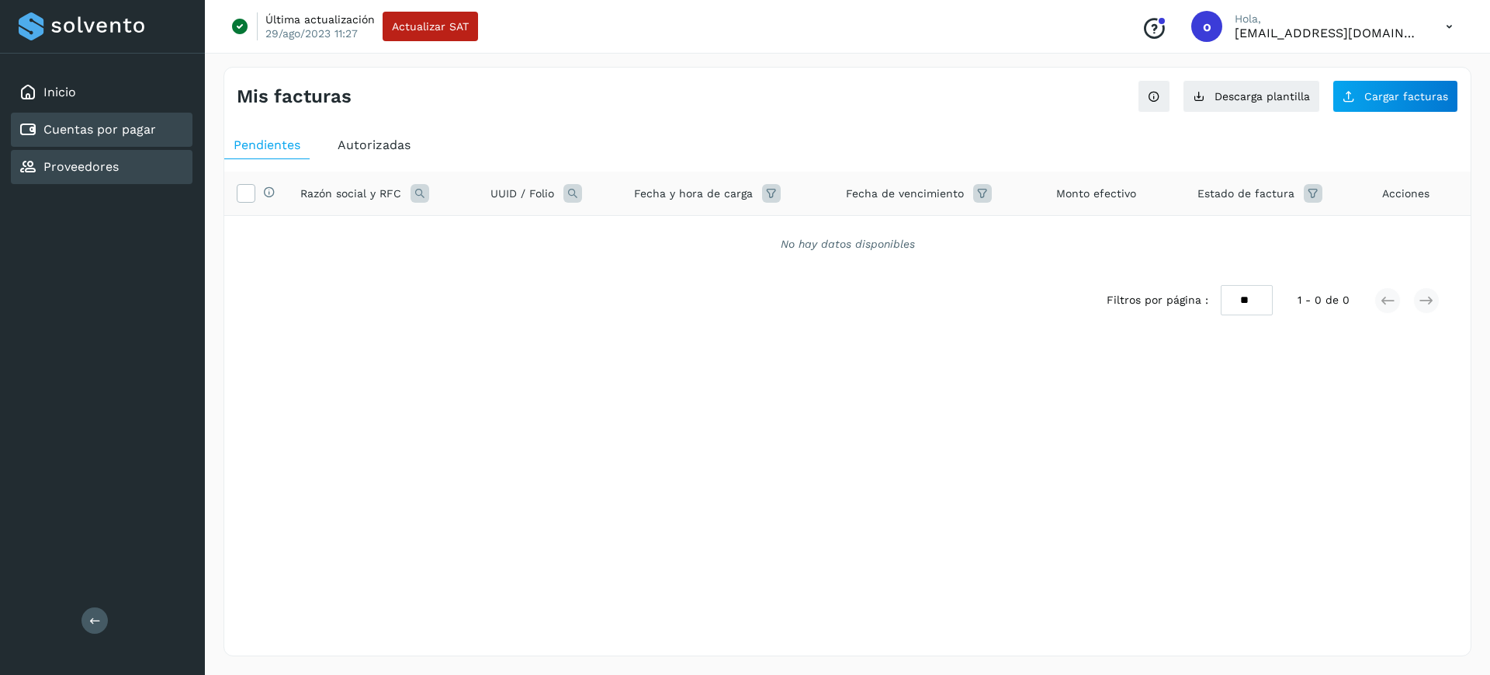
click at [168, 161] on div "Proveedores" at bounding box center [102, 167] width 182 height 34
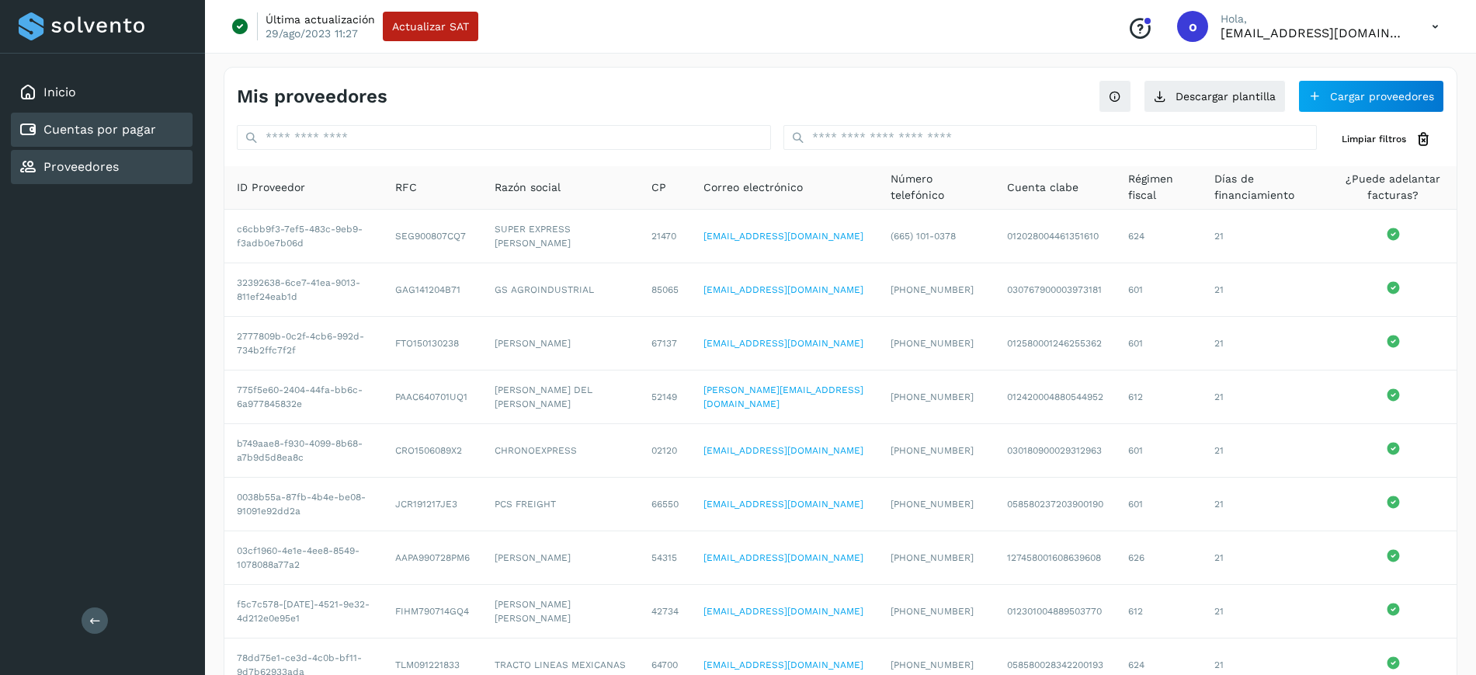
click at [169, 134] on div "Cuentas por pagar" at bounding box center [102, 130] width 182 height 34
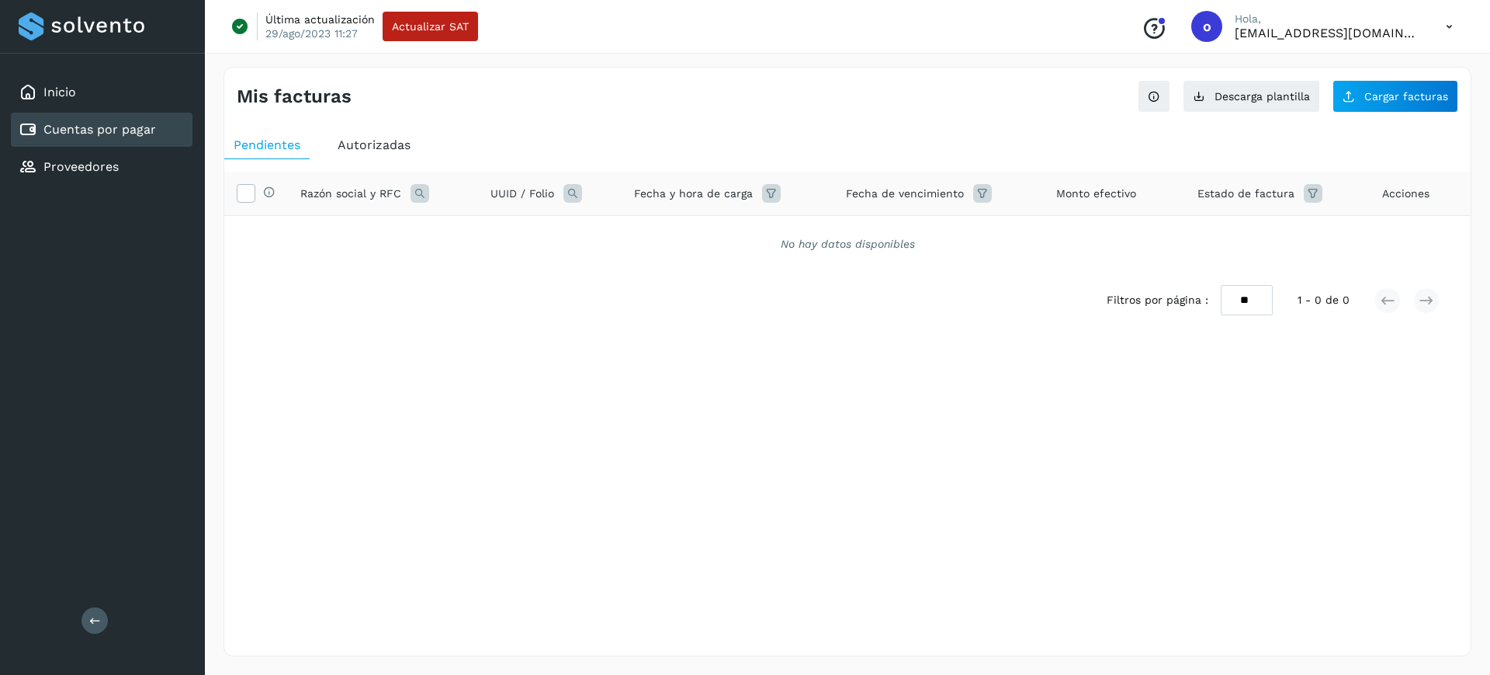
click at [369, 150] on span "Autorizadas" at bounding box center [374, 144] width 73 height 15
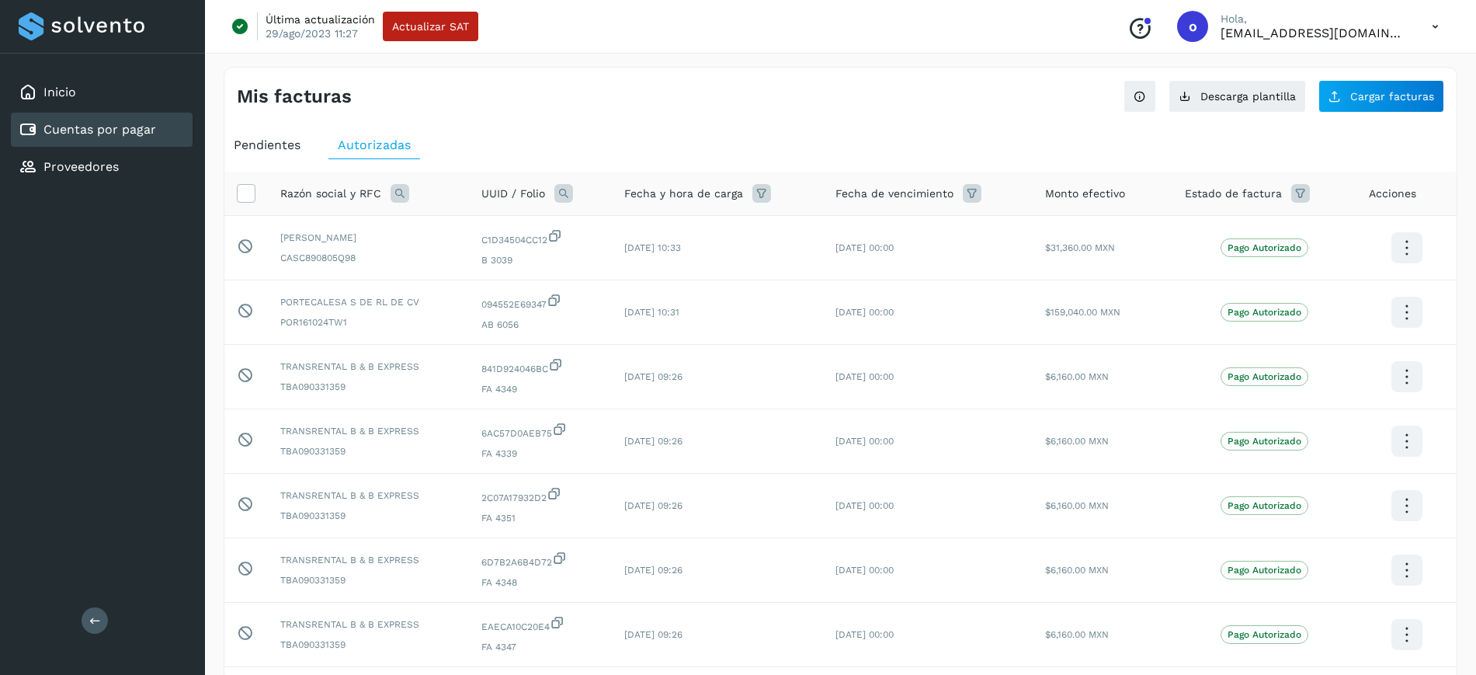
click at [48, 119] on div "Cuentas por pagar" at bounding box center [102, 130] width 182 height 34
click at [57, 96] on link "Inicio" at bounding box center [59, 92] width 33 height 15
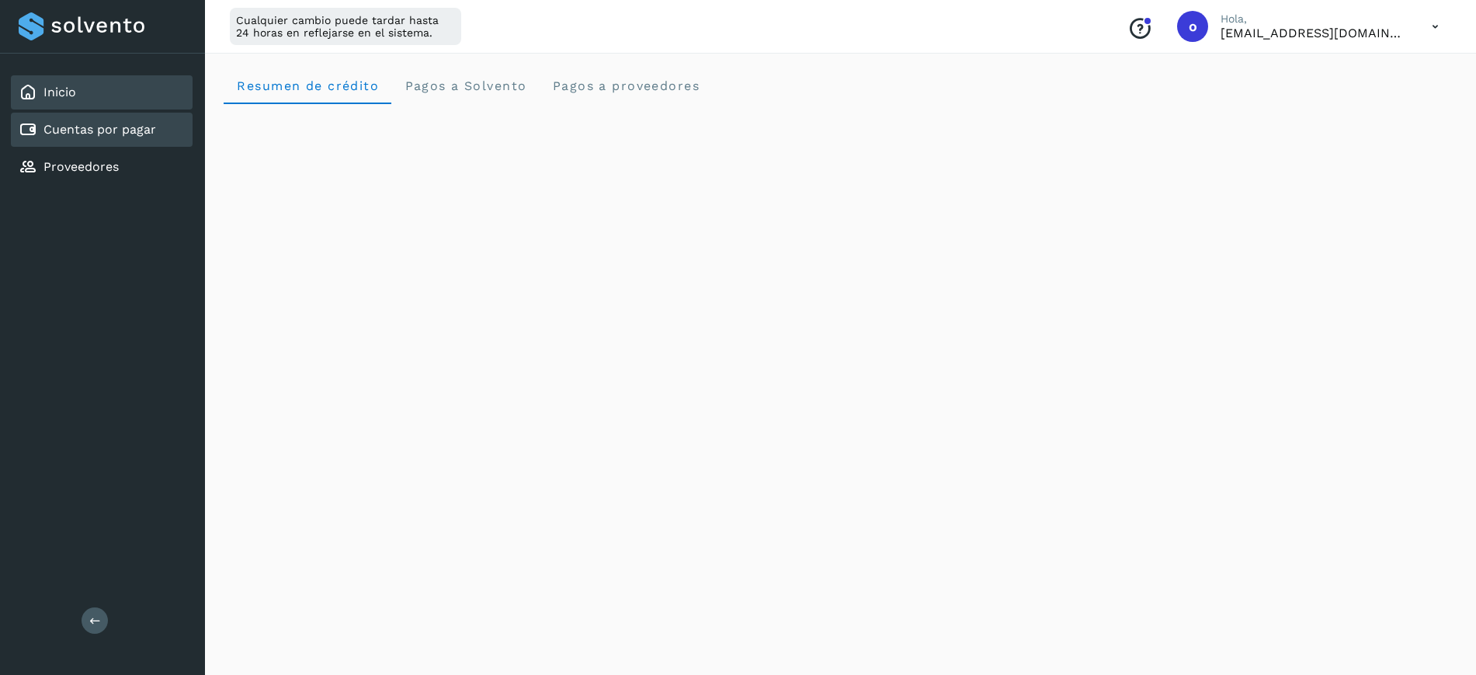
click at [146, 132] on link "Cuentas por pagar" at bounding box center [99, 129] width 113 height 15
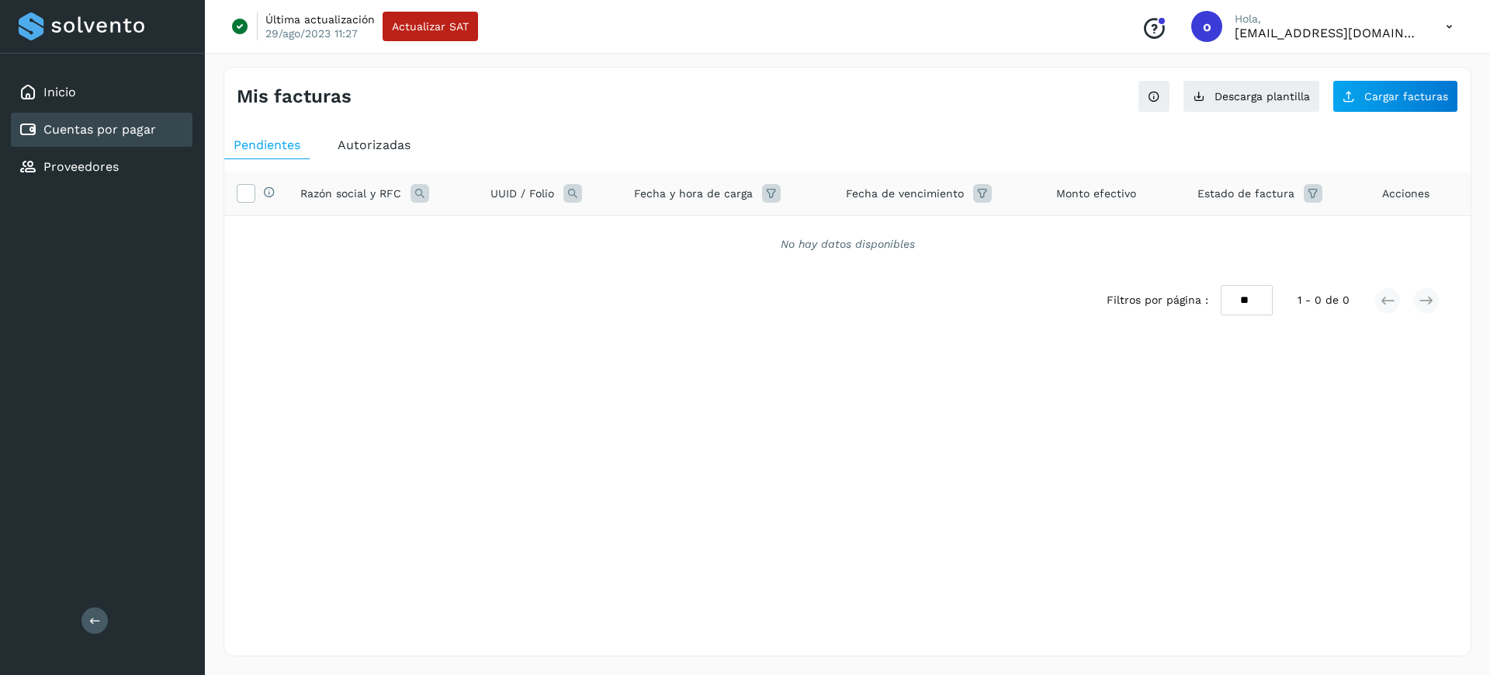
click at [390, 144] on span "Autorizadas" at bounding box center [374, 144] width 73 height 15
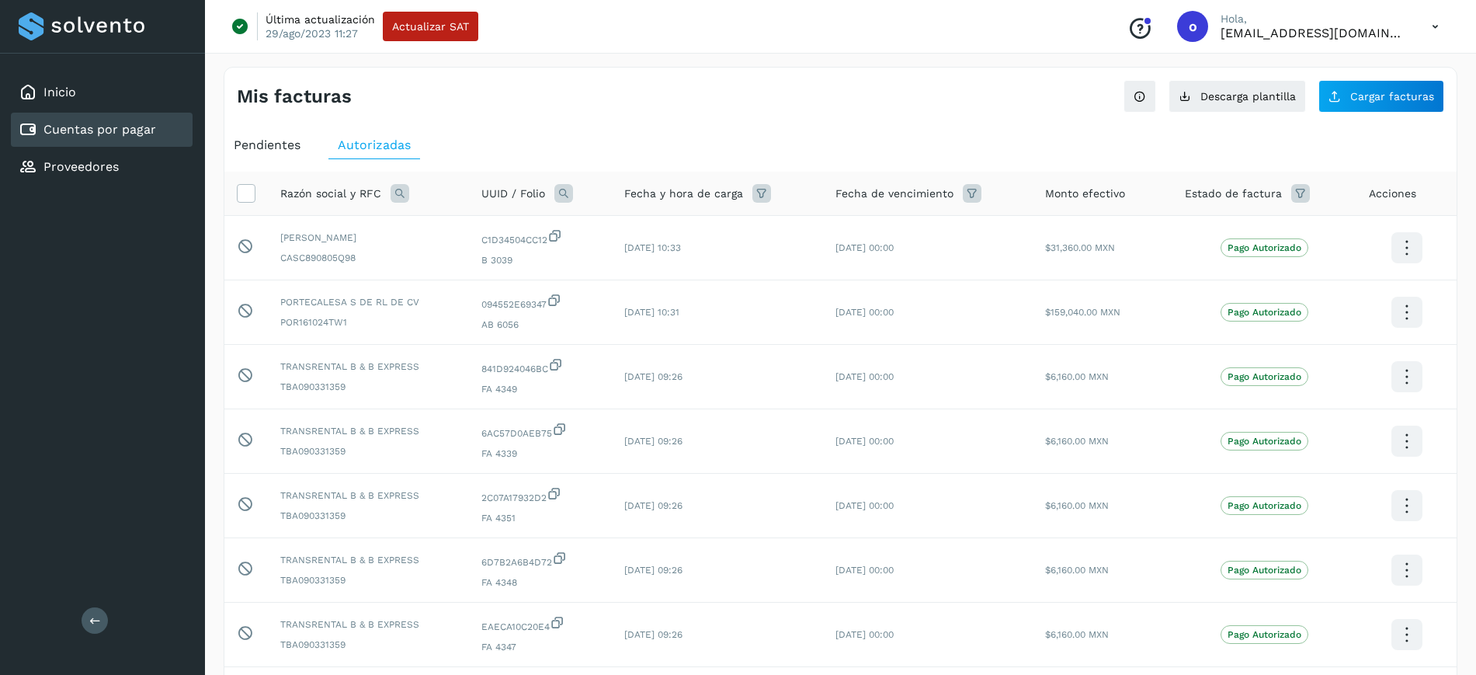
click at [584, 181] on th "UUID / Folio" at bounding box center [540, 194] width 143 height 44
click at [573, 193] on icon at bounding box center [563, 193] width 19 height 19
click at [400, 189] on icon at bounding box center [399, 193] width 19 height 19
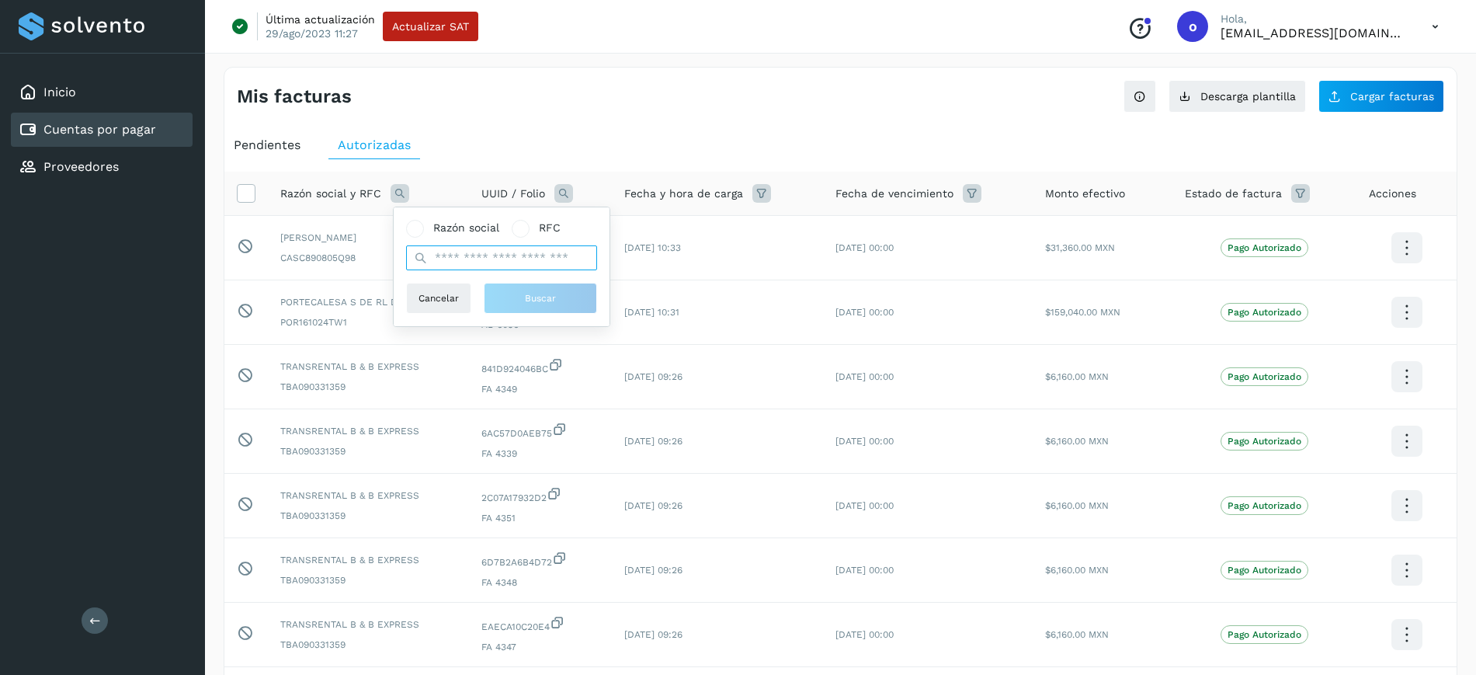
click at [482, 258] on input "text" at bounding box center [501, 257] width 191 height 25
type input "**********"
click at [544, 312] on button "Buscar" at bounding box center [540, 298] width 113 height 31
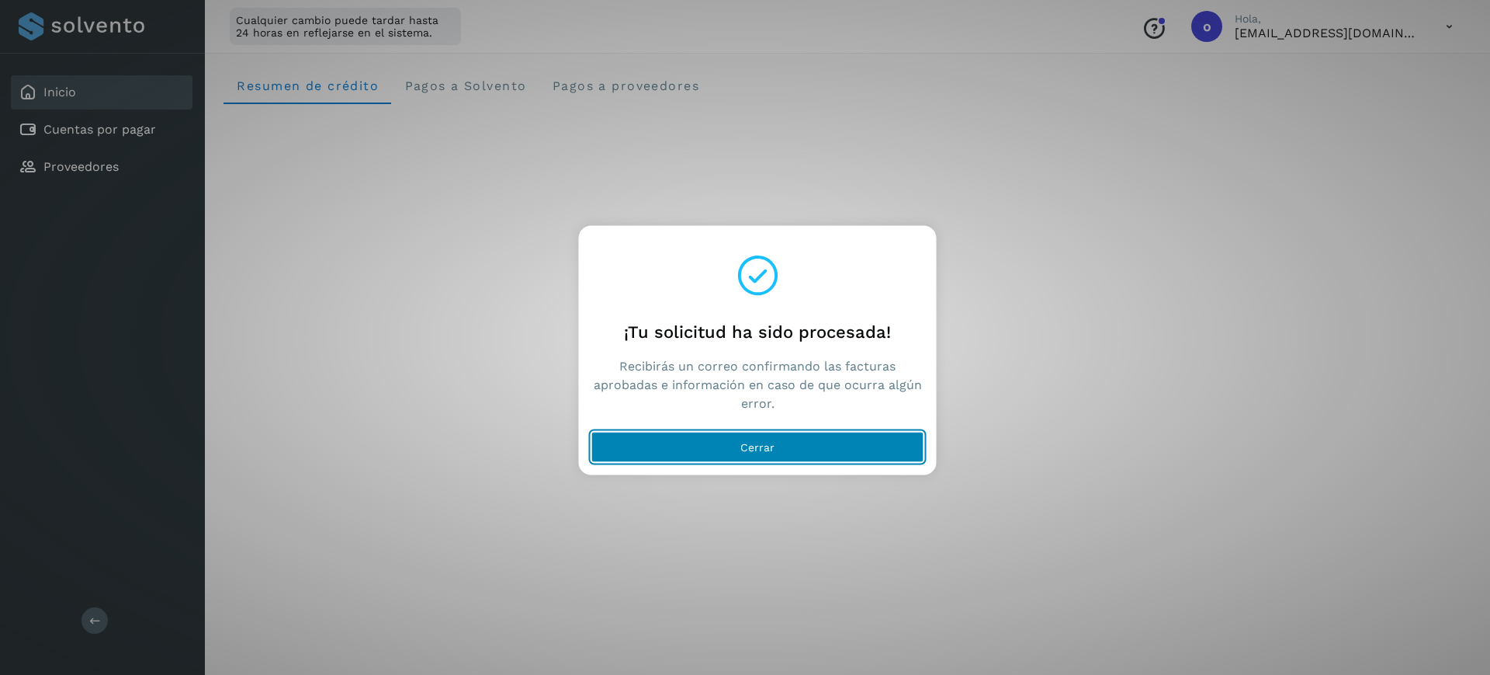
click at [786, 444] on button "Cerrar" at bounding box center [757, 446] width 333 height 31
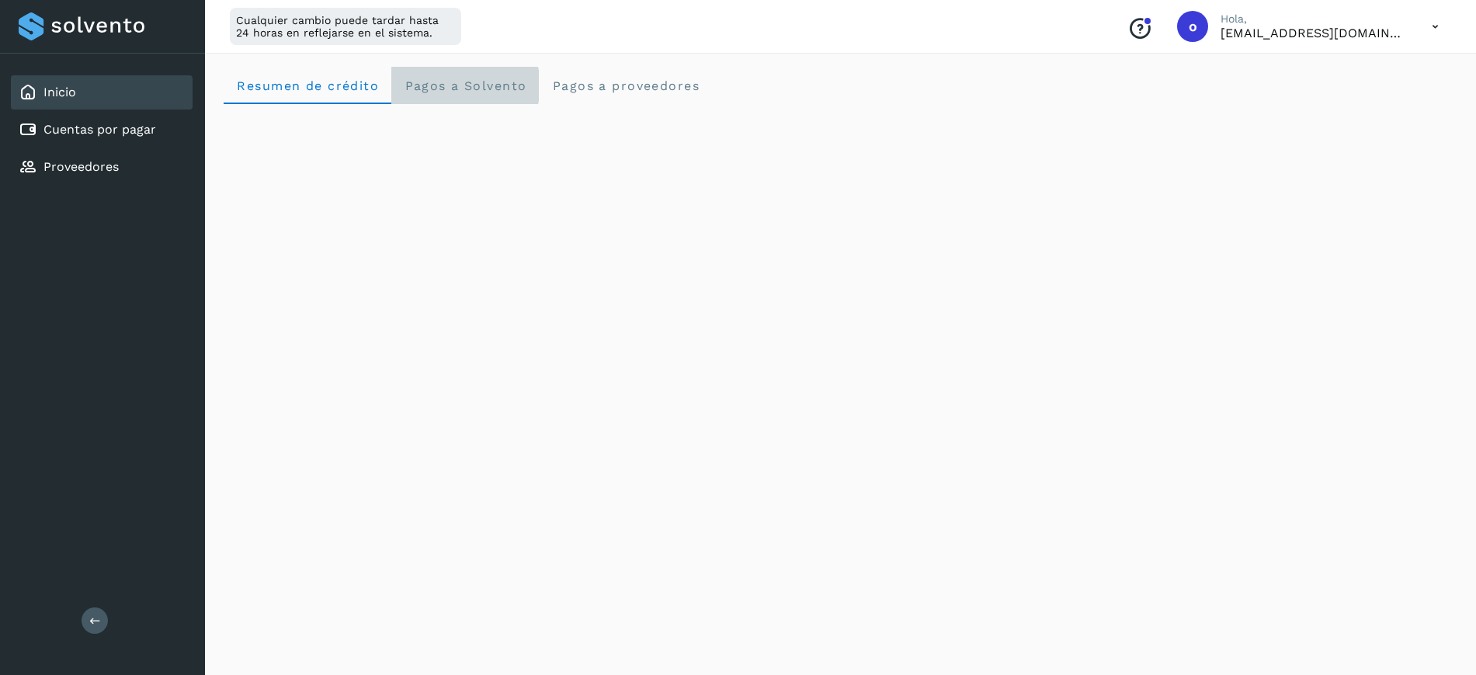
click at [441, 85] on span "Pagos a Solvento" at bounding box center [465, 85] width 123 height 15
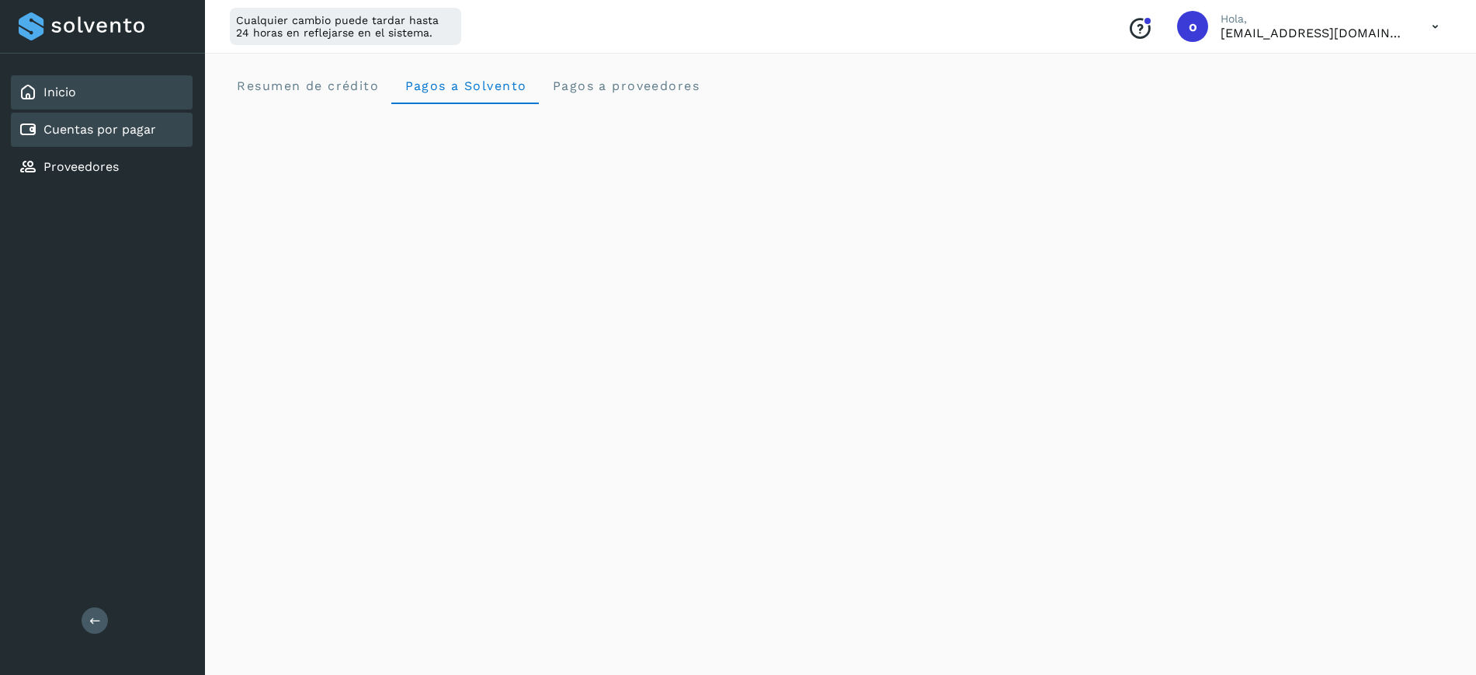
click at [156, 127] on div "Cuentas por pagar" at bounding box center [102, 130] width 182 height 34
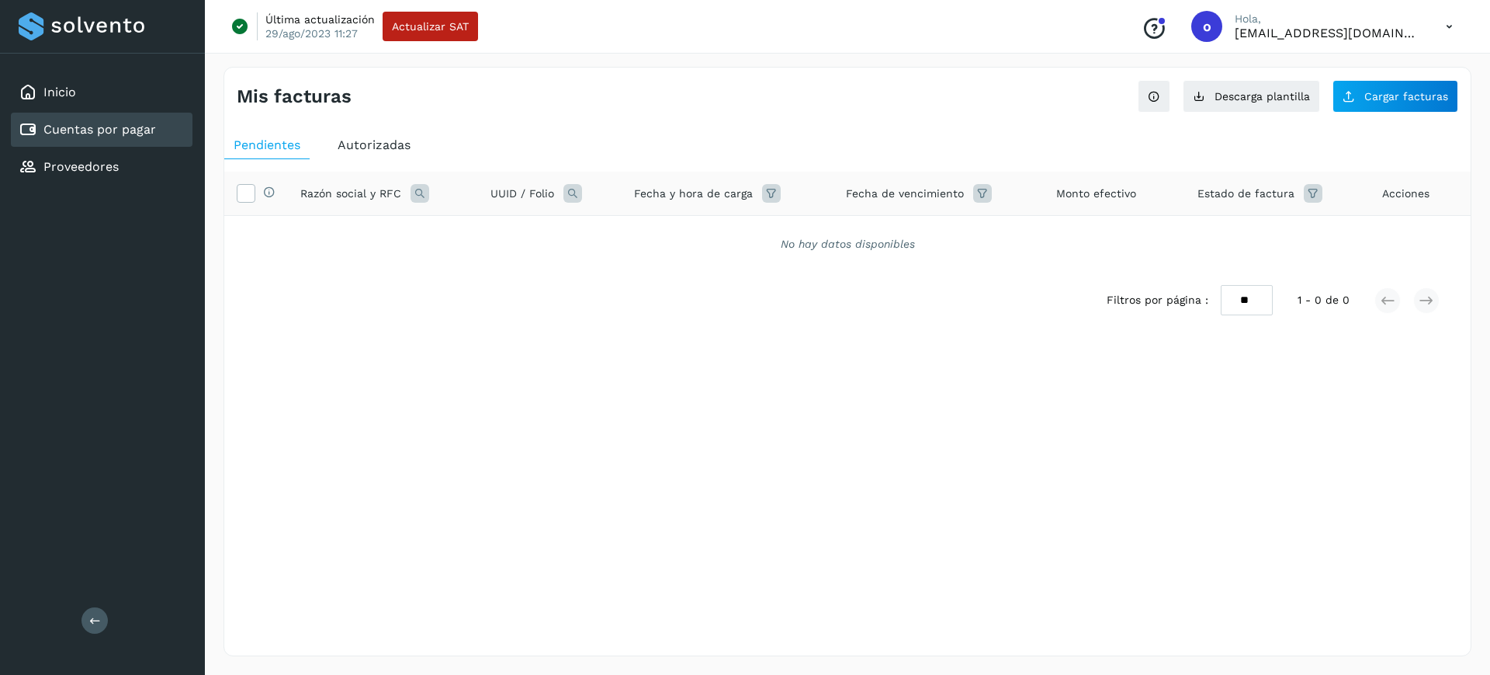
click at [158, 73] on div "Inicio Cuentas por pagar Proveedores" at bounding box center [102, 130] width 205 height 152
click at [142, 94] on div "Inicio" at bounding box center [102, 92] width 182 height 34
